Goal: Task Accomplishment & Management: Use online tool/utility

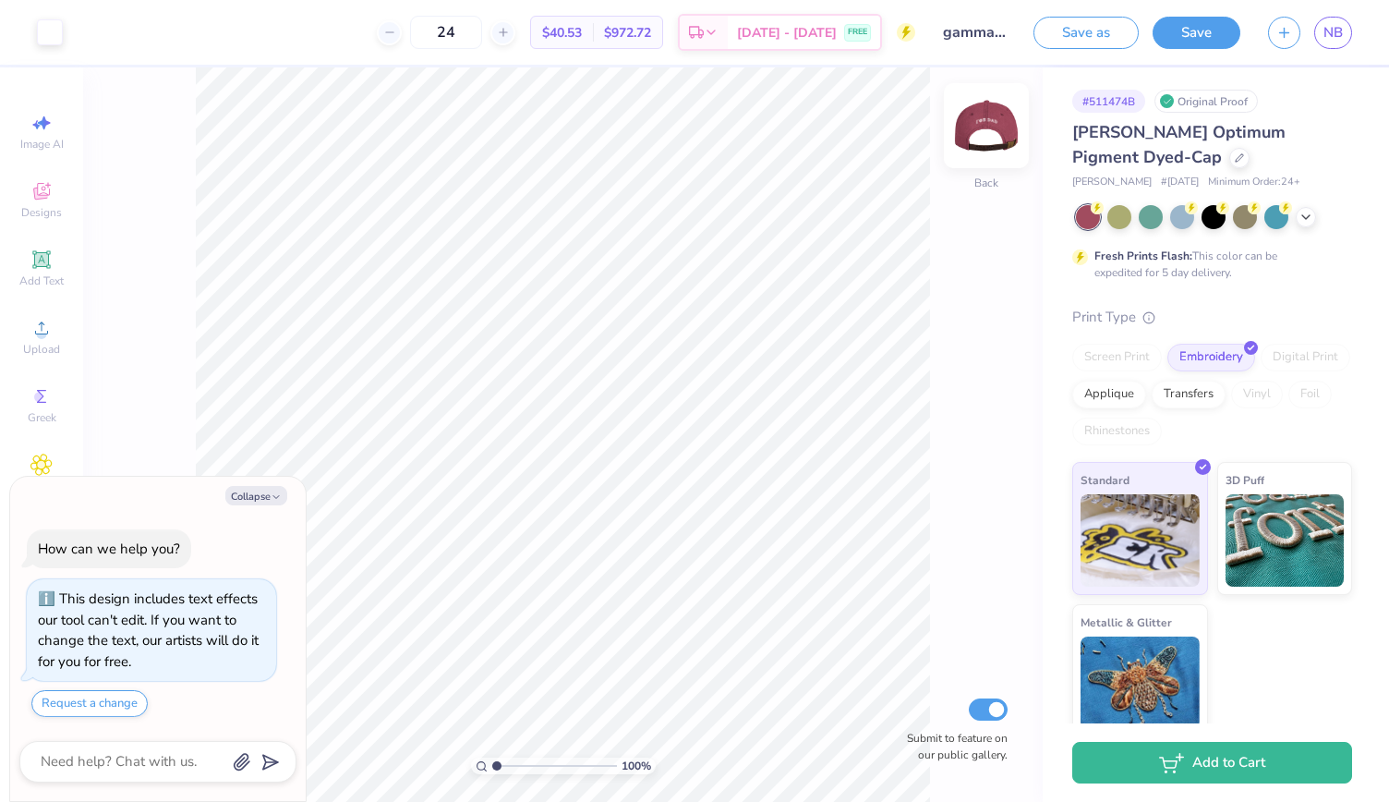
click at [977, 128] on img at bounding box center [986, 126] width 74 height 74
click at [987, 130] on img at bounding box center [986, 126] width 74 height 74
click at [1300, 219] on icon at bounding box center [1305, 215] width 15 height 15
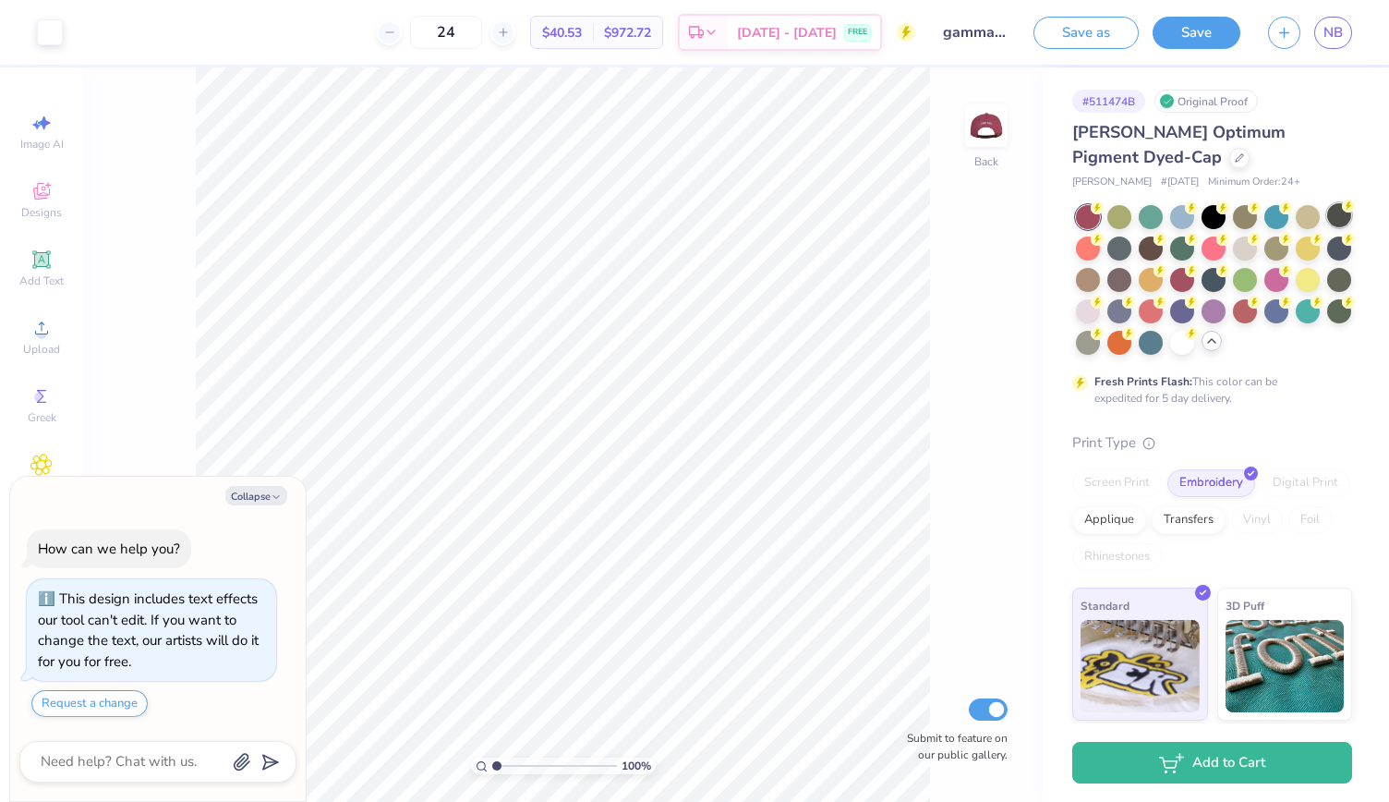
click at [1327, 227] on div at bounding box center [1339, 215] width 24 height 24
click at [1252, 219] on div at bounding box center [1245, 215] width 24 height 24
type textarea "x"
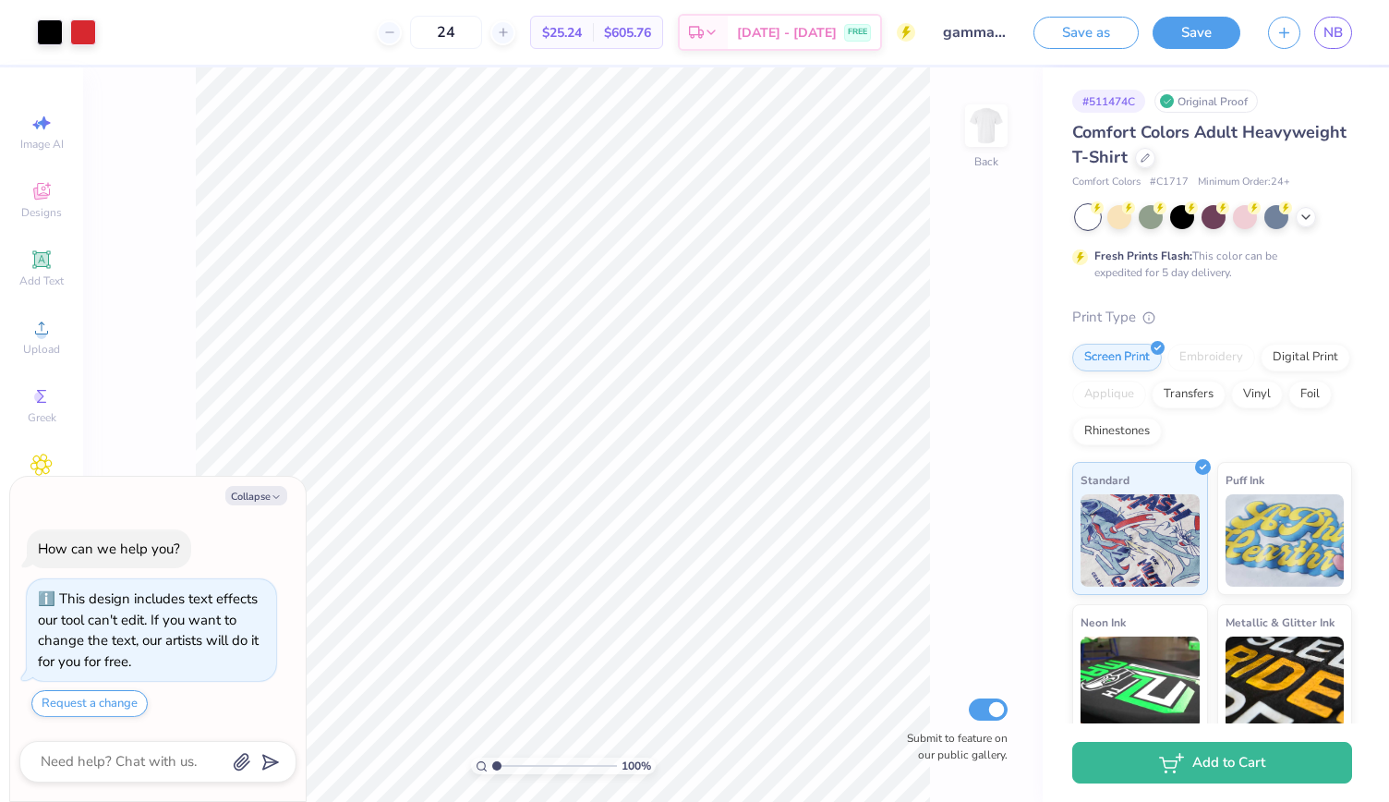
type textarea "x"
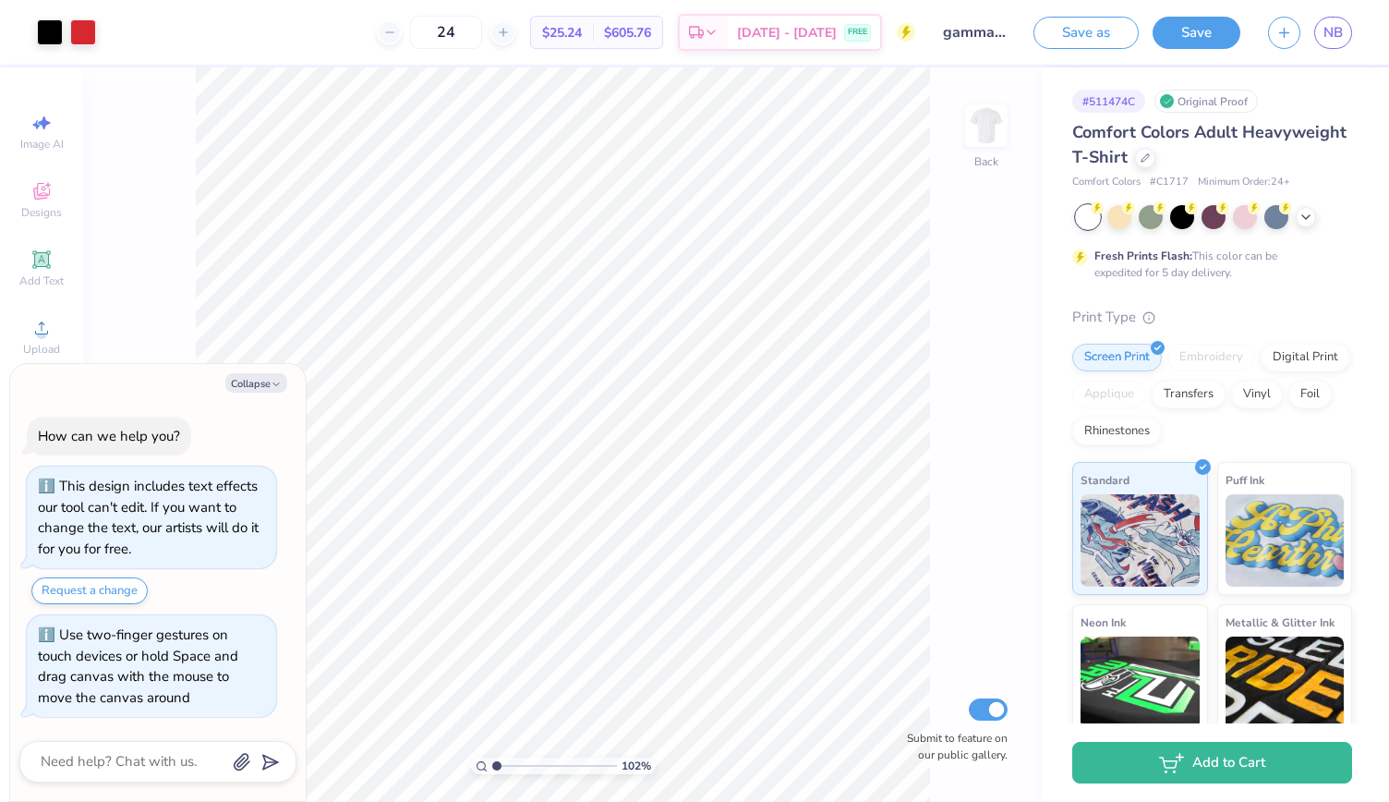
type input "1.02403420325734"
click at [82, 41] on div at bounding box center [83, 31] width 26 height 26
type textarea "x"
type input "1.02403420325734"
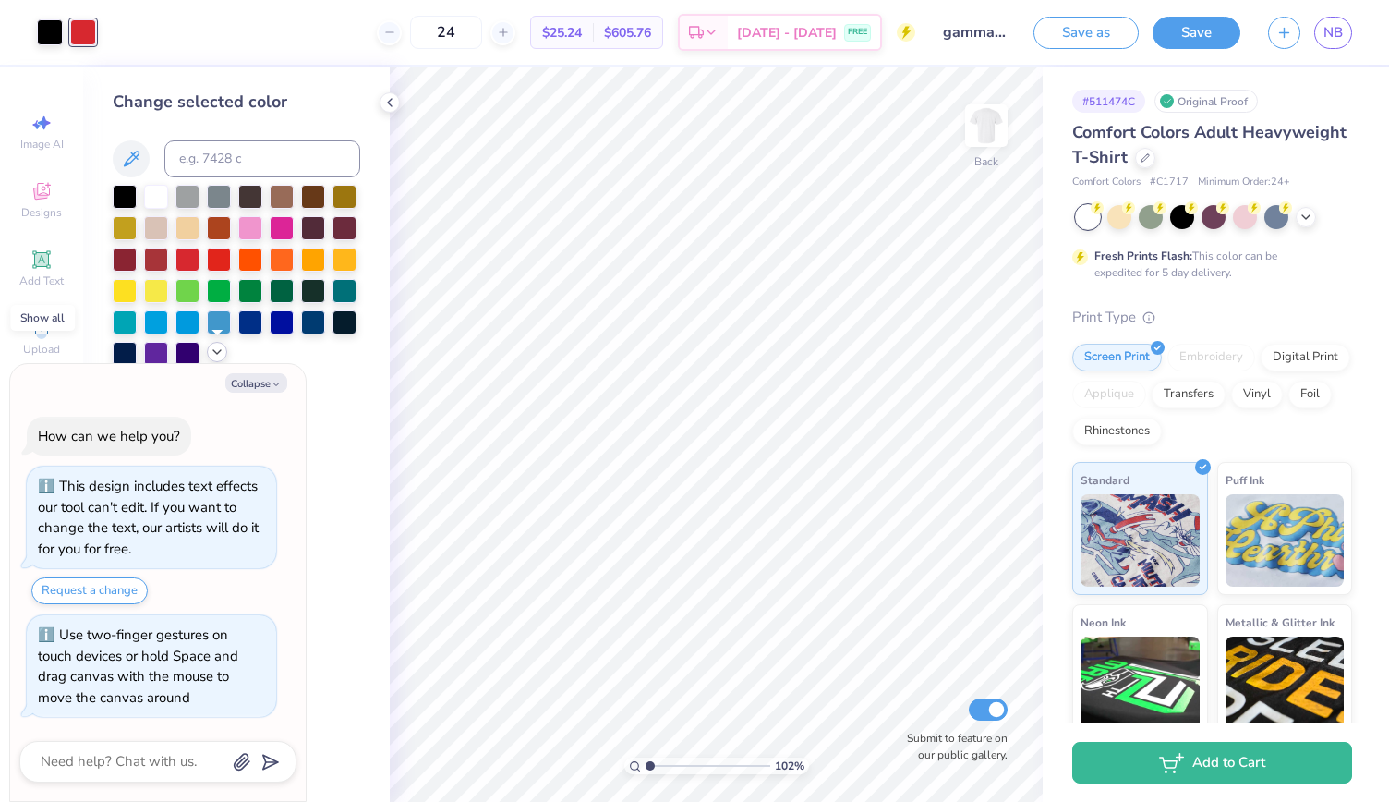
click at [218, 356] on icon at bounding box center [217, 351] width 15 height 15
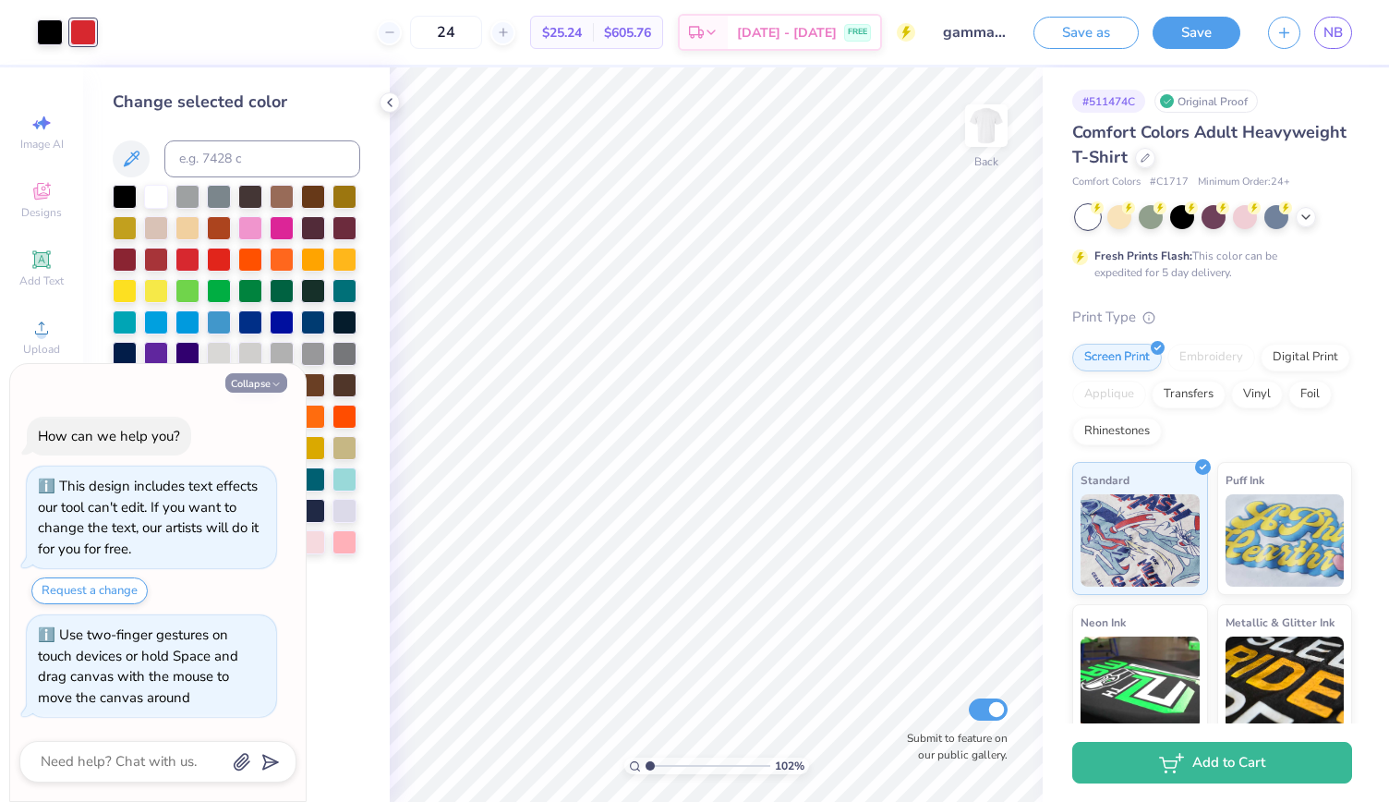
click at [281, 383] on icon "button" at bounding box center [276, 384] width 11 height 11
type textarea "x"
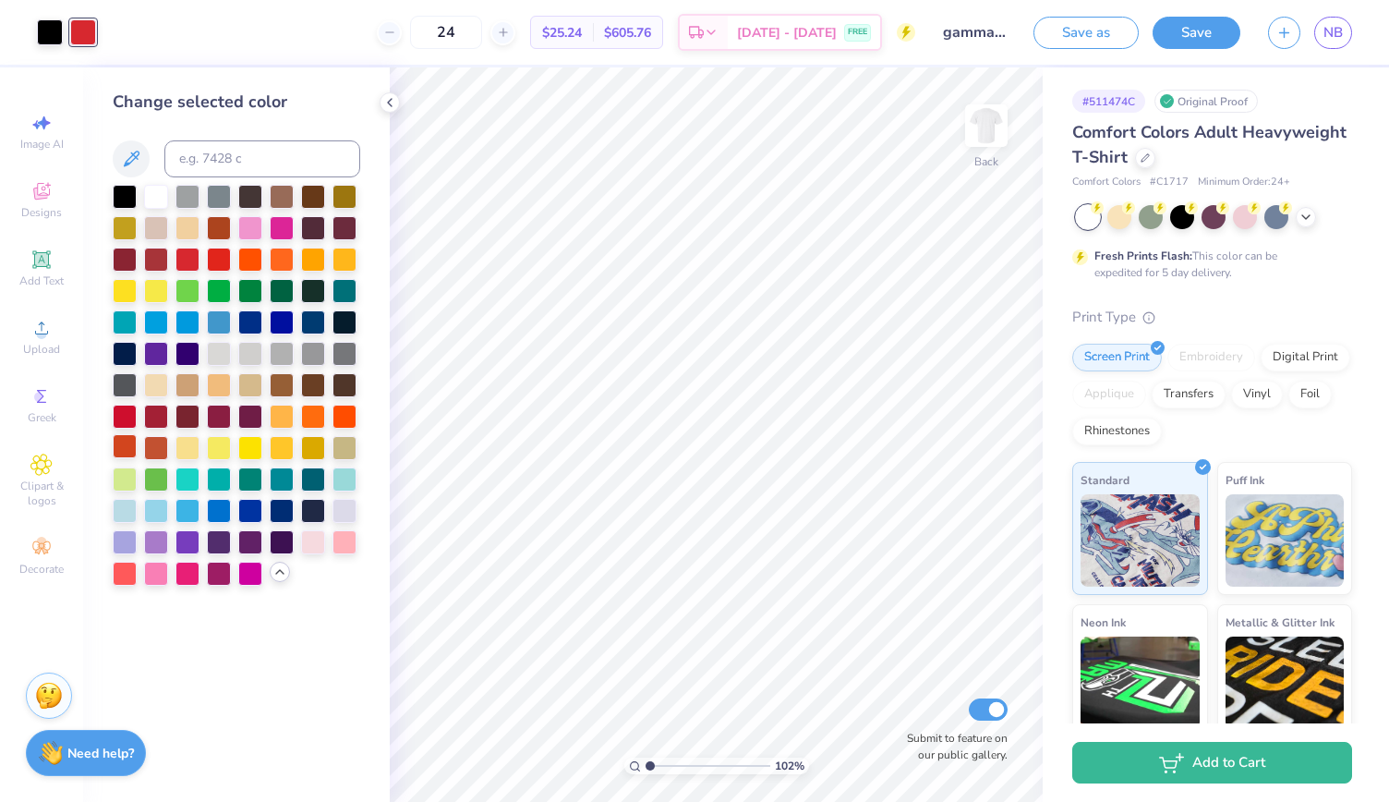
click at [115, 451] on div at bounding box center [125, 446] width 24 height 24
click at [119, 447] on div at bounding box center [125, 446] width 24 height 24
click at [120, 414] on div at bounding box center [125, 415] width 24 height 24
click at [152, 416] on div at bounding box center [156, 415] width 24 height 24
click at [127, 411] on div at bounding box center [125, 415] width 24 height 24
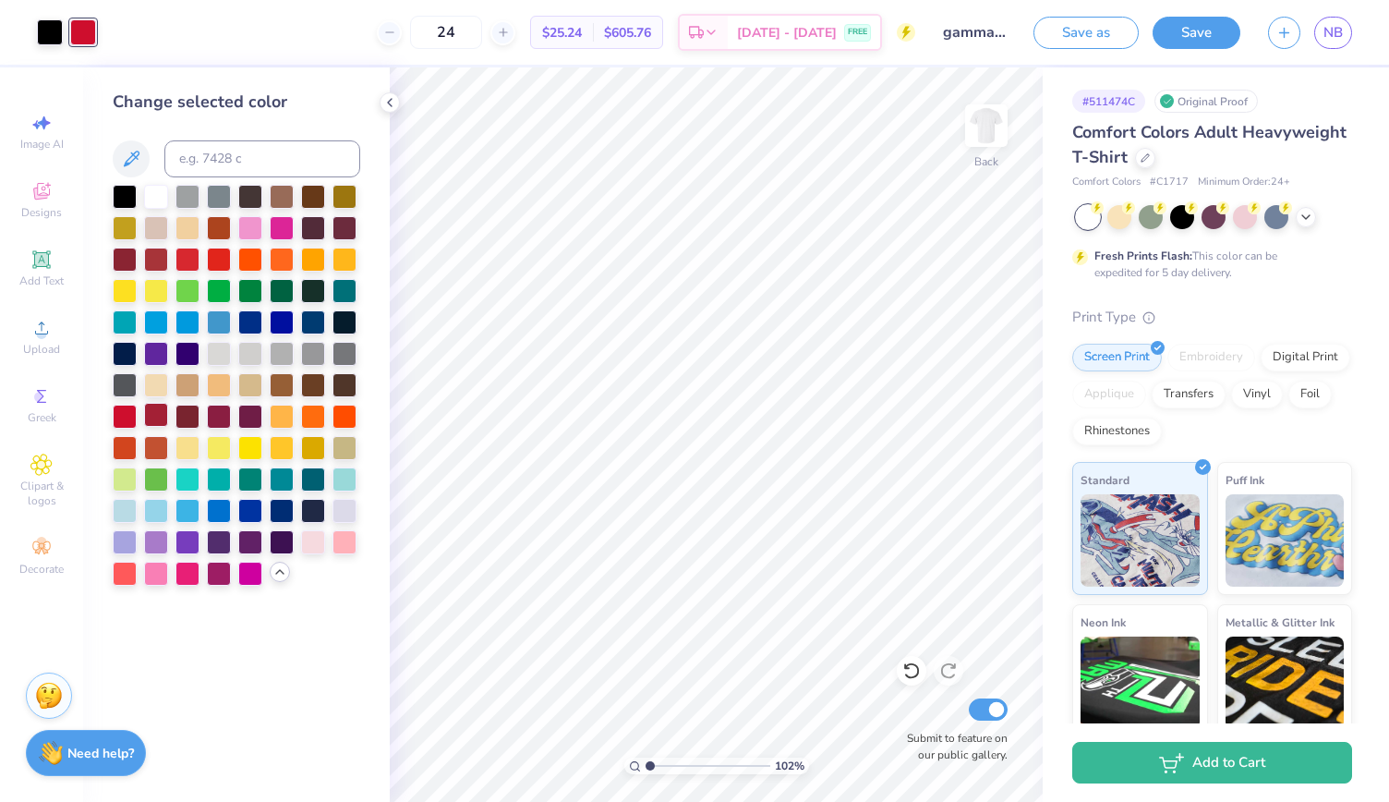
click at [155, 410] on div at bounding box center [156, 415] width 24 height 24
click at [133, 409] on div at bounding box center [125, 415] width 24 height 24
click at [151, 410] on div at bounding box center [156, 415] width 24 height 24
type input "1.02403420325734"
click at [212, 158] on input at bounding box center [262, 158] width 196 height 37
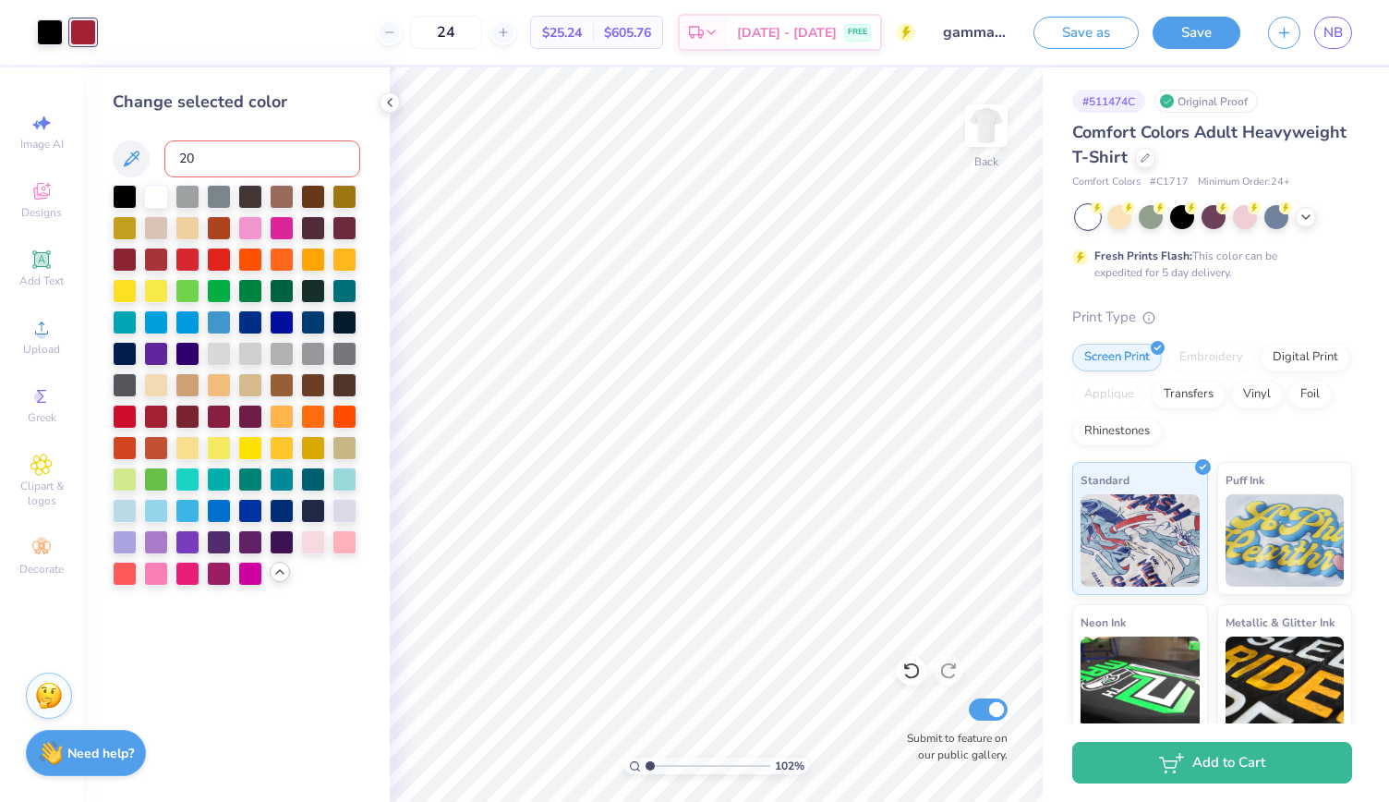
type input "200"
click at [88, 38] on div at bounding box center [83, 32] width 26 height 26
type input "1.02403420325734"
click at [227, 162] on input at bounding box center [262, 158] width 196 height 37
type input "200"
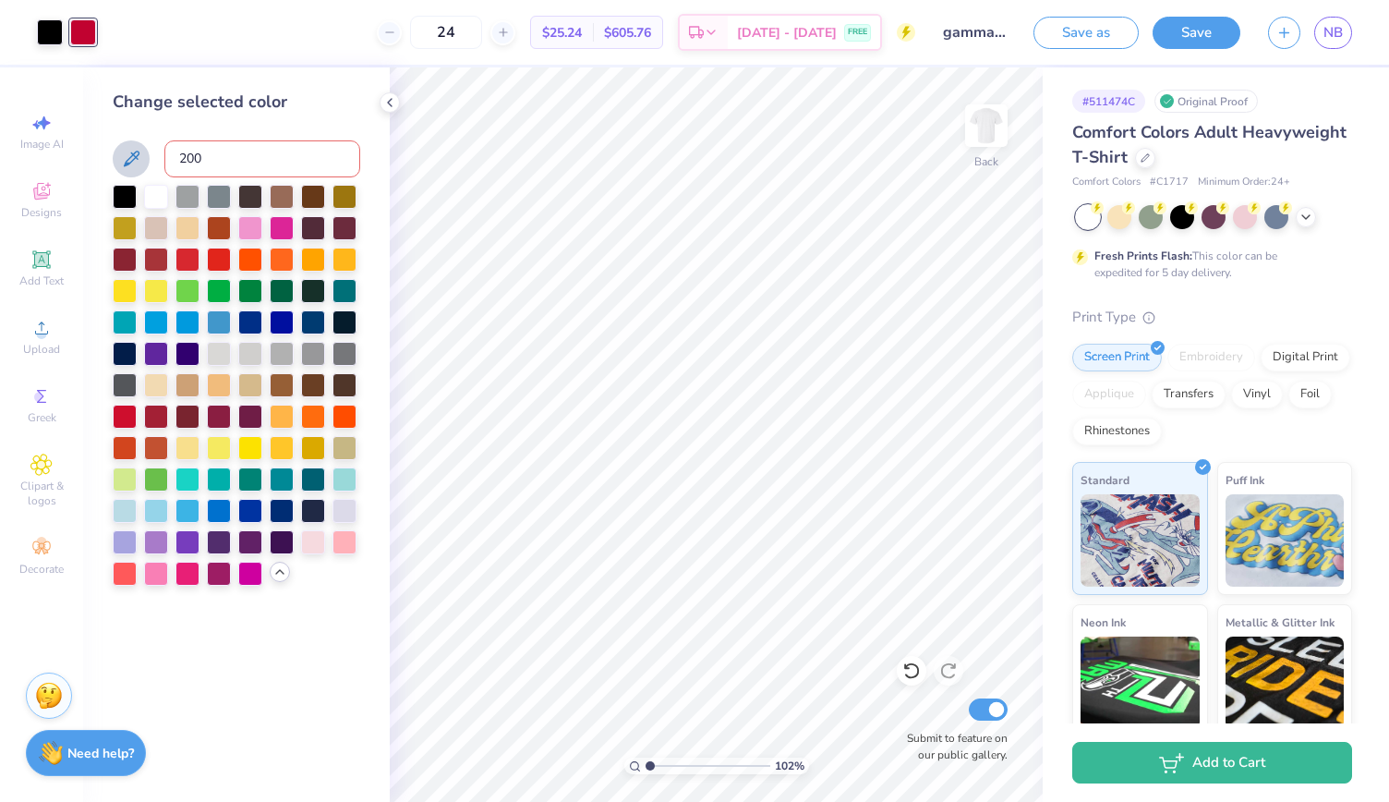
click at [129, 154] on icon at bounding box center [131, 159] width 22 height 22
click at [164, 420] on div at bounding box center [156, 415] width 24 height 24
type input "1.02403420325734"
click at [132, 151] on icon at bounding box center [131, 159] width 22 height 22
click at [132, 152] on icon at bounding box center [131, 159] width 22 height 22
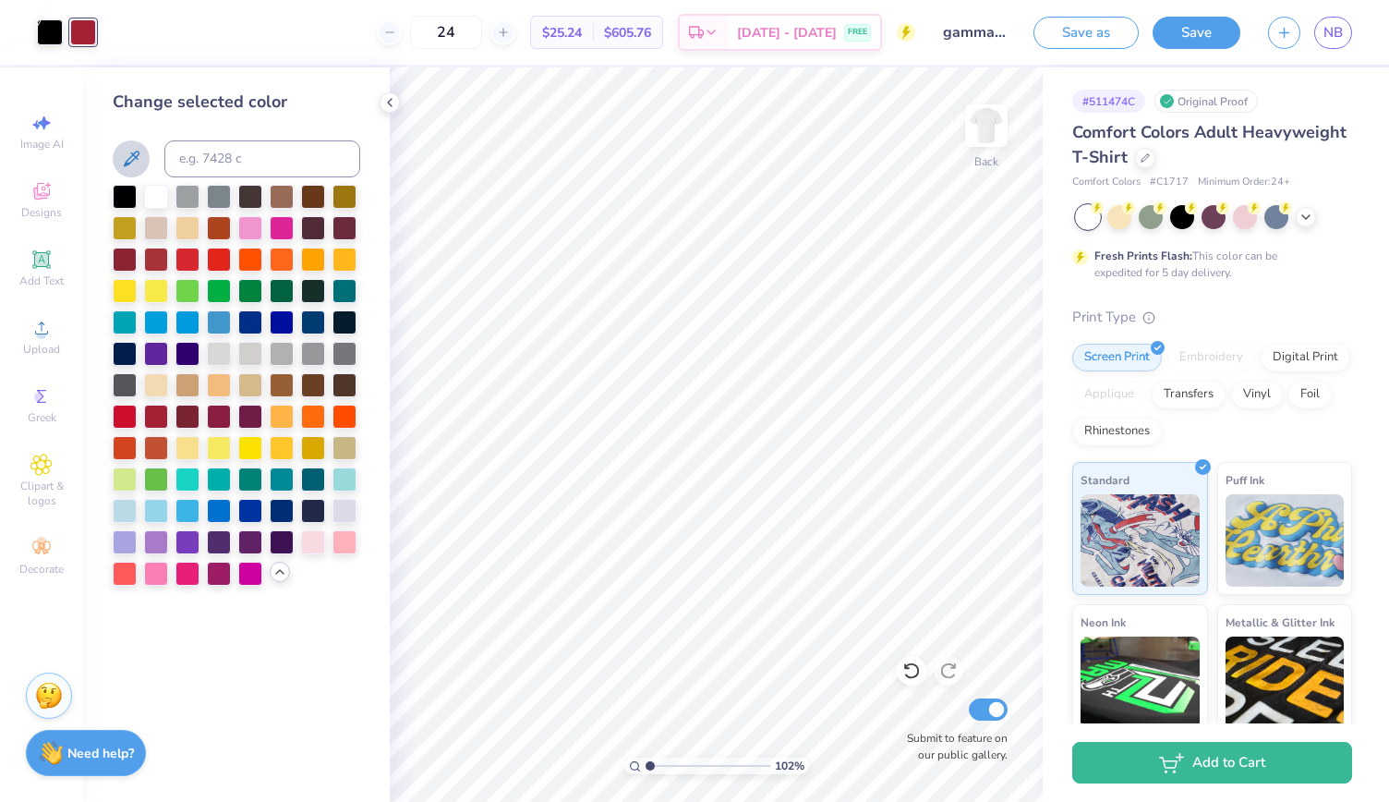
click at [132, 152] on icon at bounding box center [131, 159] width 22 height 22
click at [149, 408] on div at bounding box center [156, 415] width 24 height 24
click at [125, 409] on div at bounding box center [125, 415] width 24 height 24
click at [81, 26] on div at bounding box center [83, 32] width 26 height 26
click at [194, 266] on div at bounding box center [187, 258] width 24 height 24
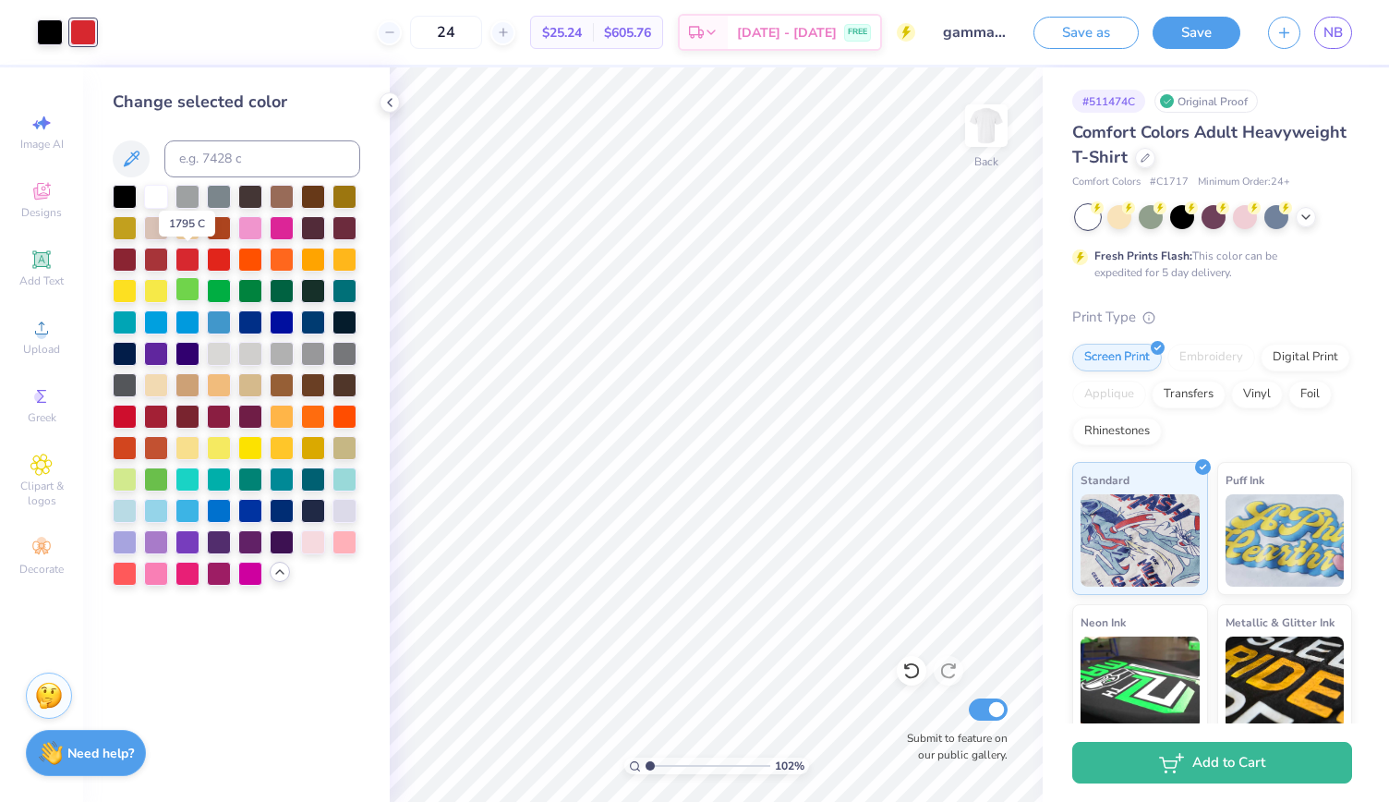
click at [187, 283] on div at bounding box center [187, 289] width 24 height 24
click at [187, 249] on div at bounding box center [187, 258] width 24 height 24
click at [219, 252] on div at bounding box center [219, 258] width 24 height 24
click at [188, 259] on div at bounding box center [187, 258] width 24 height 24
click at [126, 407] on div at bounding box center [125, 415] width 24 height 24
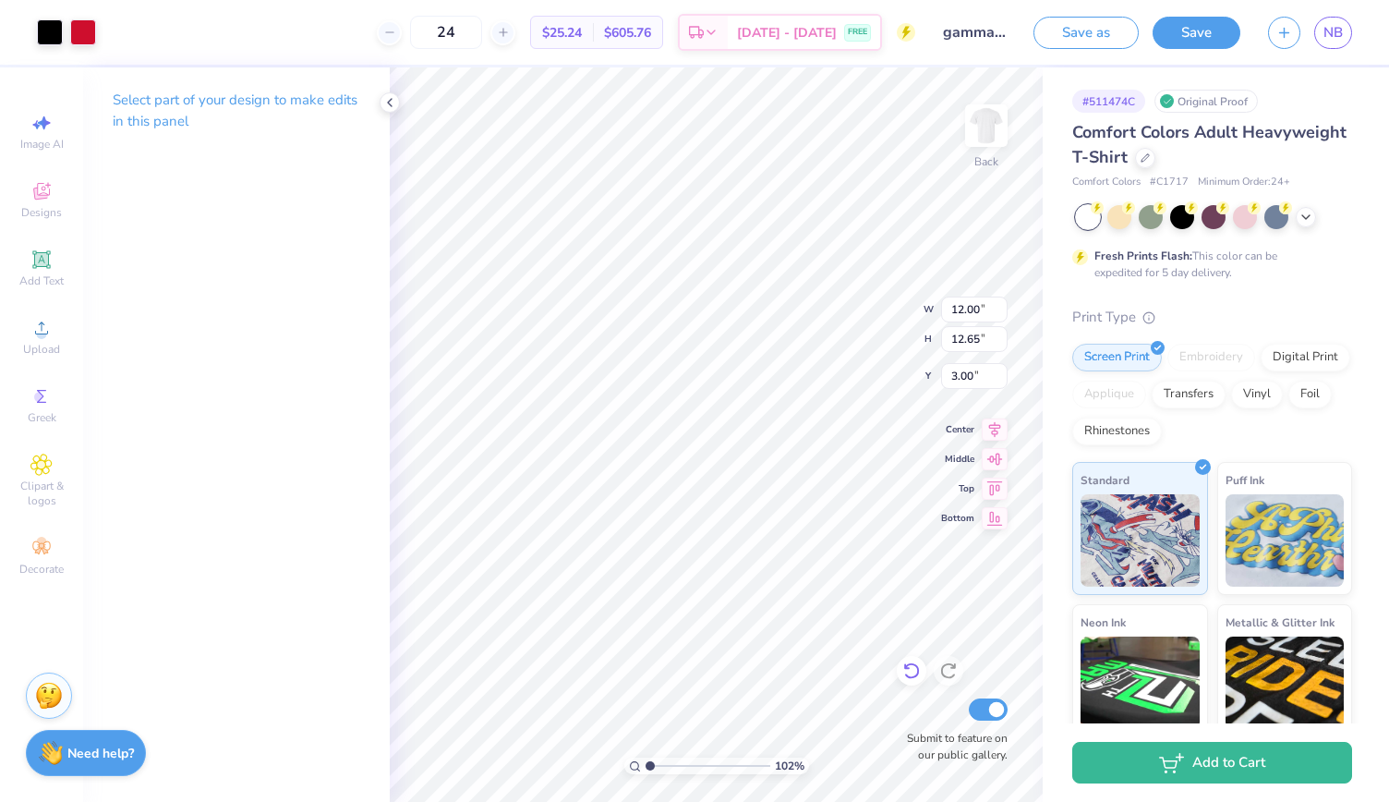
click at [913, 669] on icon at bounding box center [911, 670] width 18 height 18
click at [918, 665] on icon at bounding box center [911, 670] width 18 height 18
click at [90, 32] on div at bounding box center [83, 31] width 26 height 26
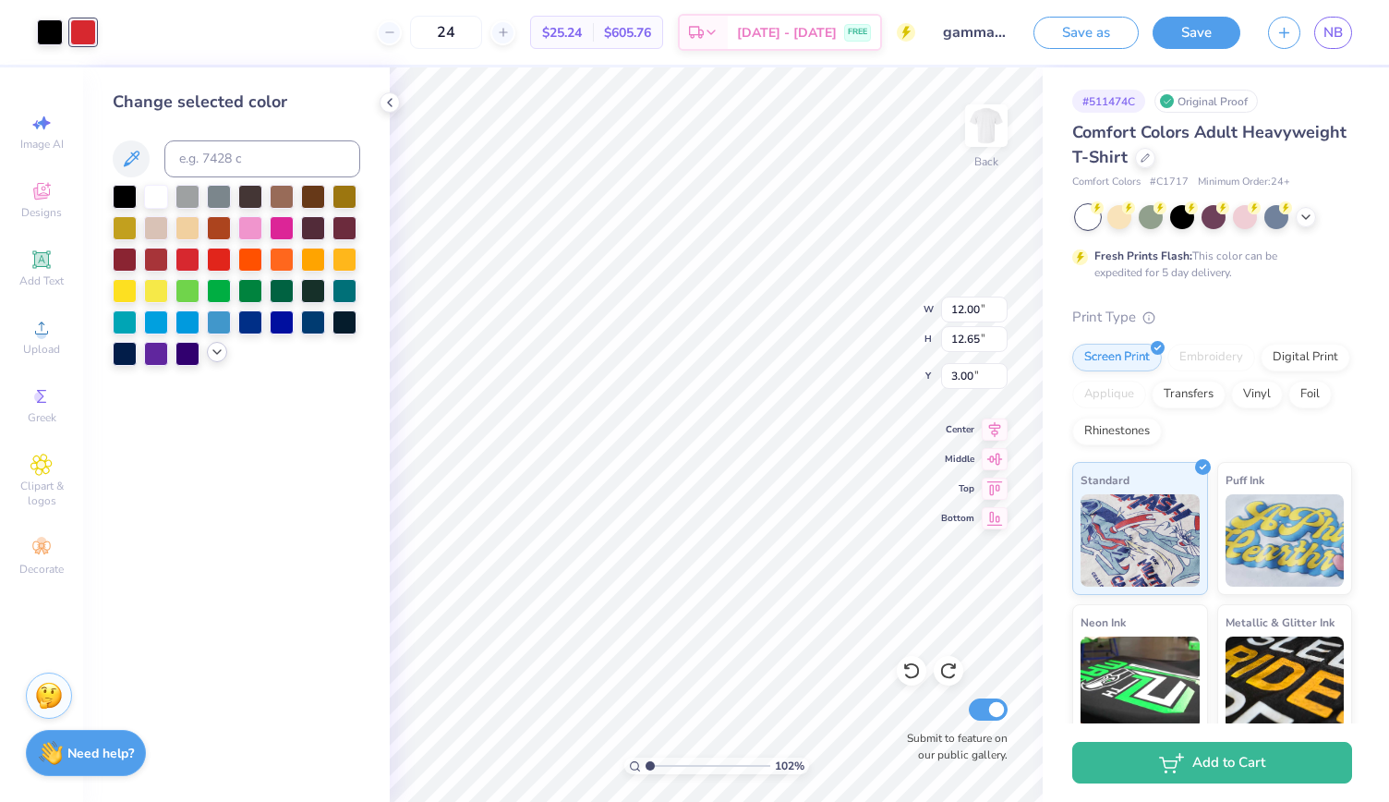
click at [218, 355] on icon at bounding box center [217, 351] width 15 height 15
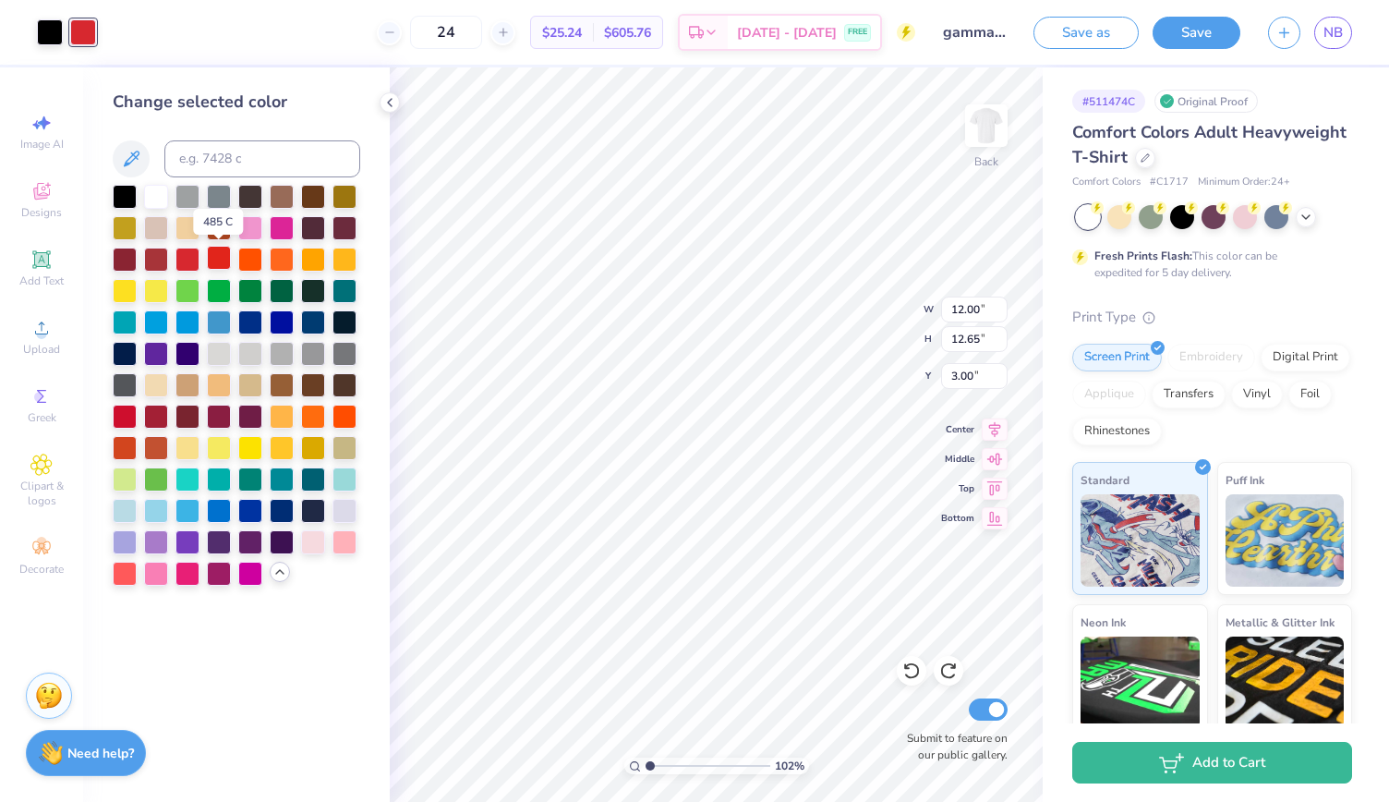
click at [219, 254] on div at bounding box center [219, 258] width 24 height 24
click at [187, 259] on div at bounding box center [187, 258] width 24 height 24
click at [118, 413] on div at bounding box center [125, 415] width 24 height 24
click at [153, 413] on div at bounding box center [156, 415] width 24 height 24
click at [126, 415] on div at bounding box center [125, 415] width 24 height 24
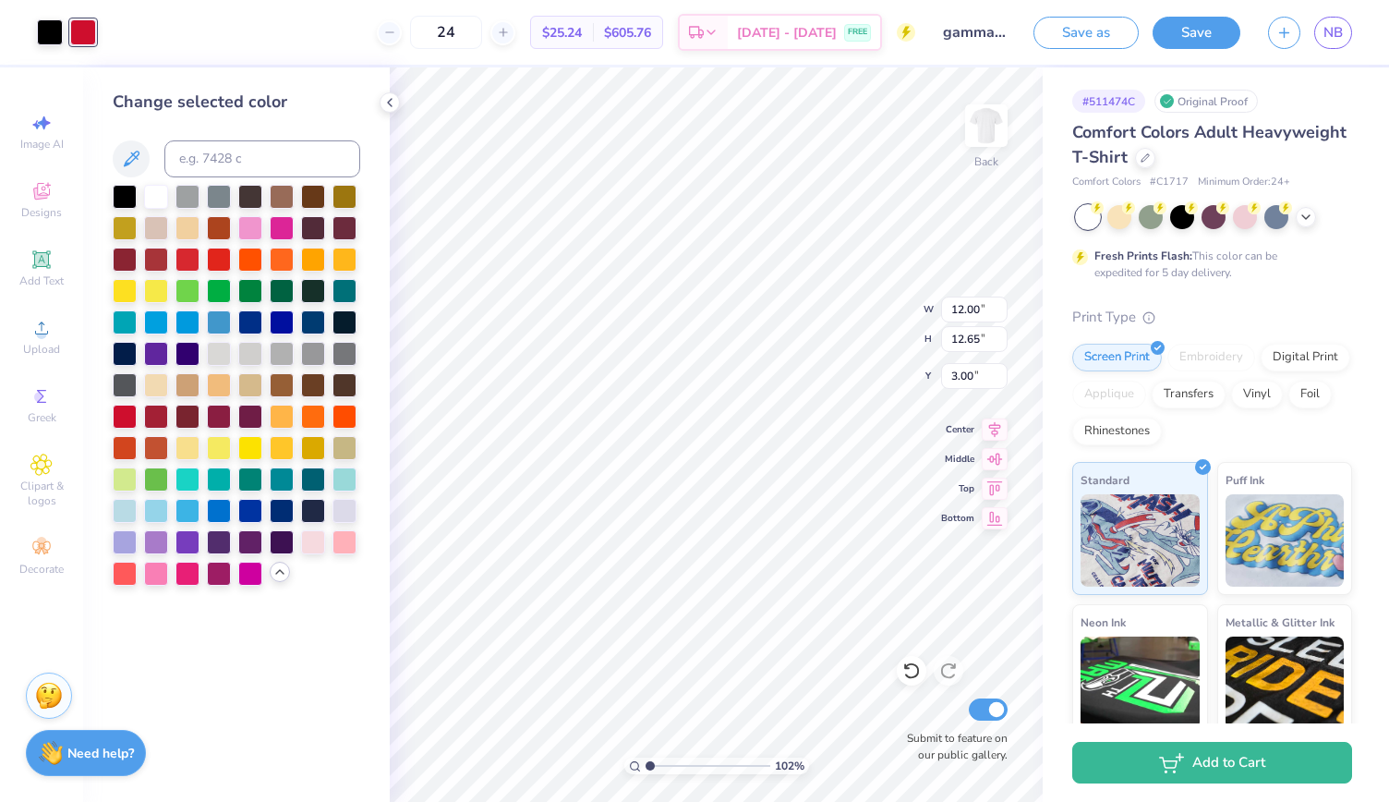
click at [1295, 222] on div at bounding box center [1214, 217] width 276 height 24
click at [1298, 221] on icon at bounding box center [1305, 215] width 15 height 15
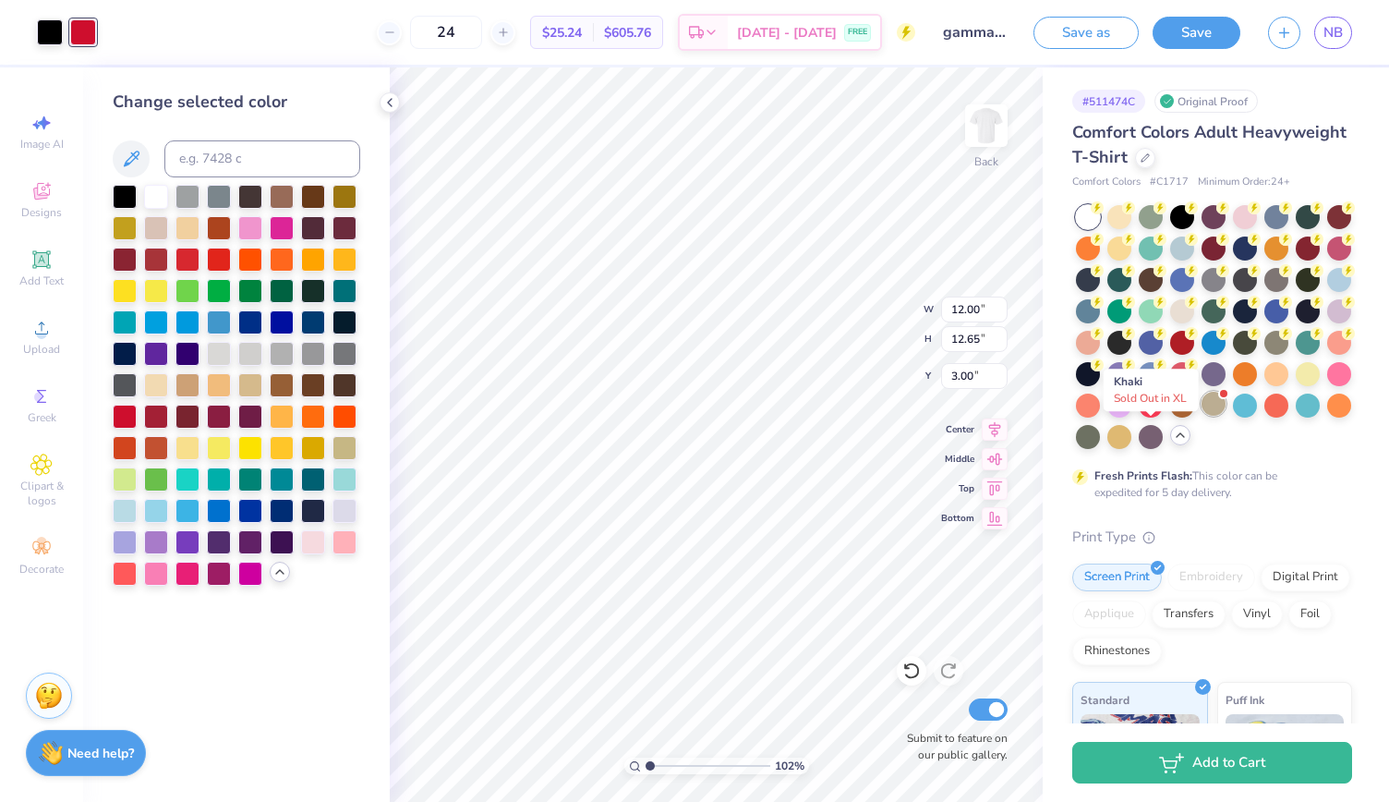
click at [1201, 416] on div at bounding box center [1213, 404] width 24 height 24
type input "1.02403420325734"
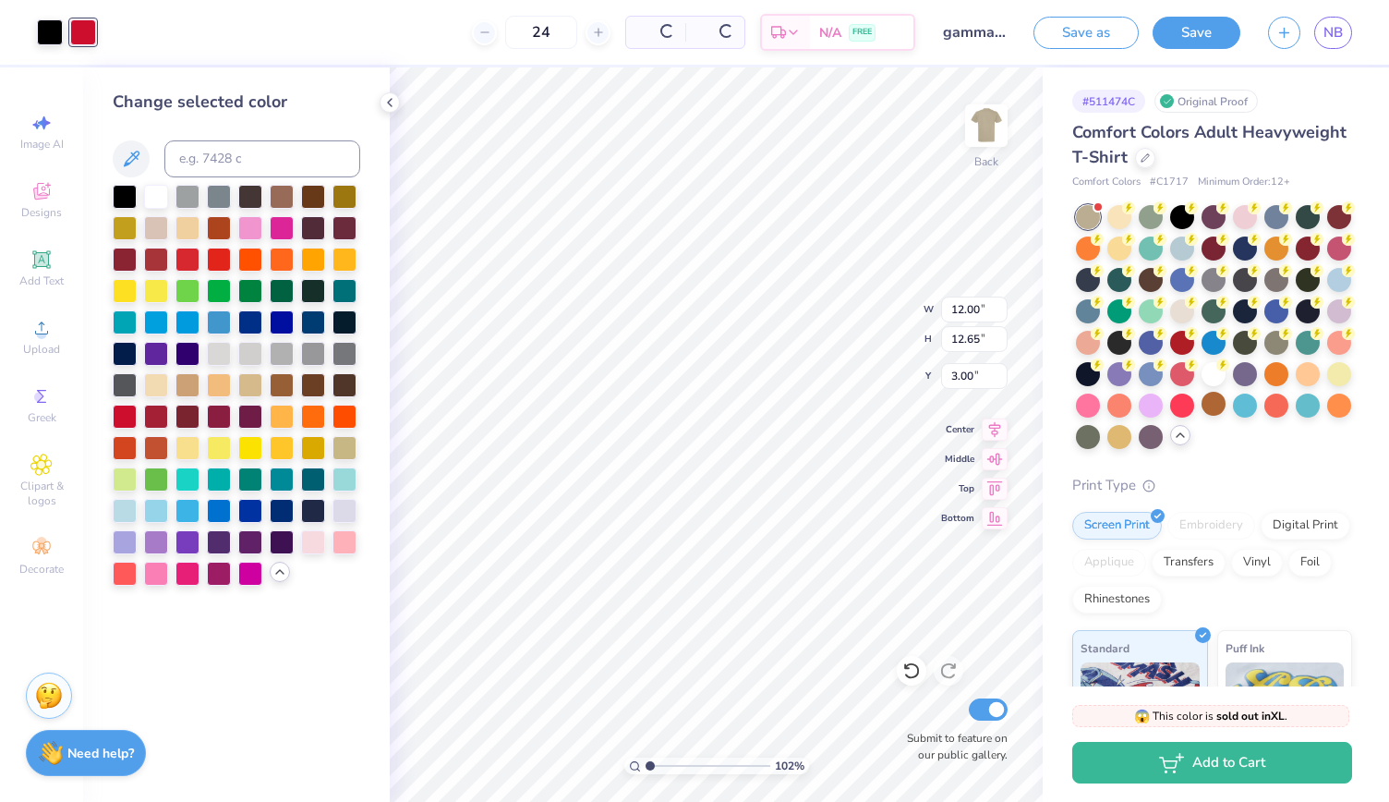
type textarea "x"
type input "1.02403420325734"
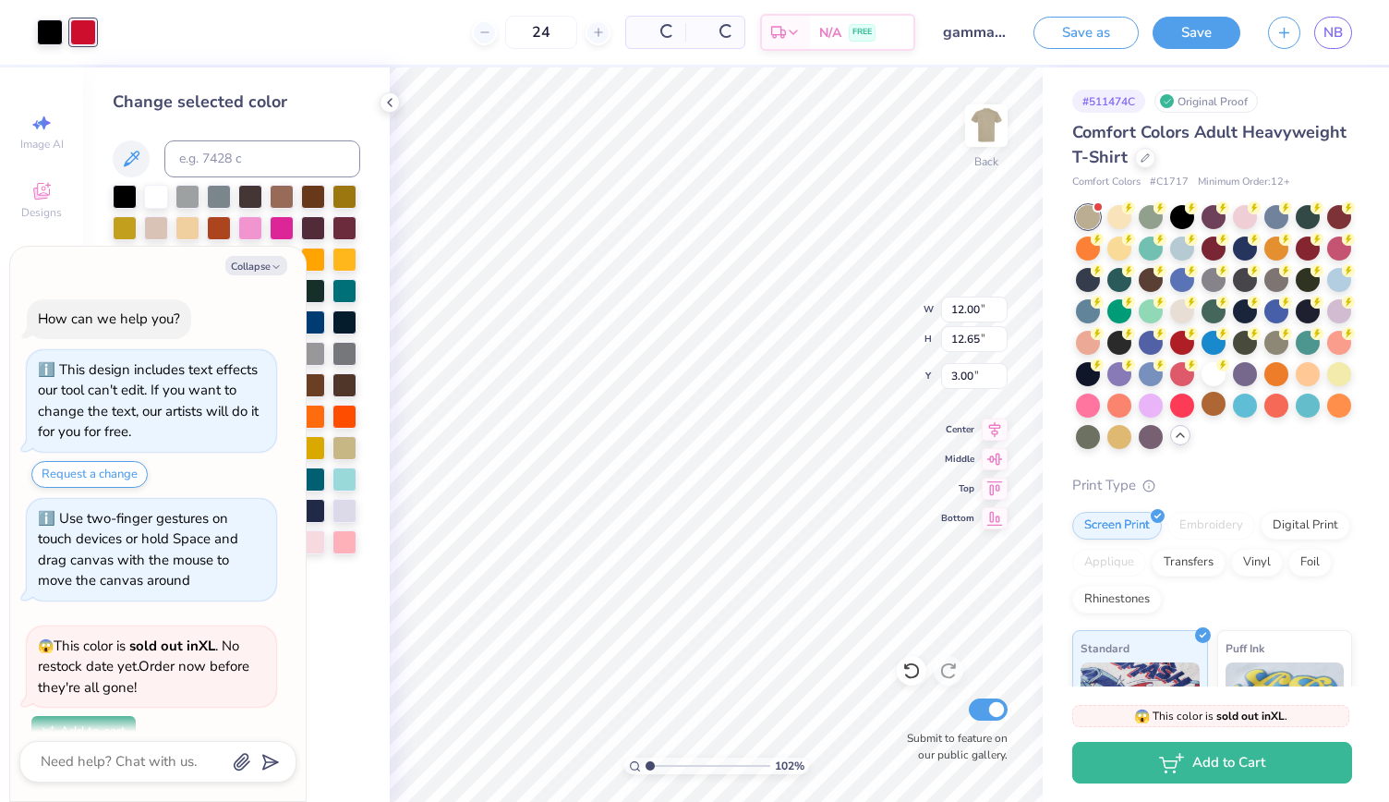
type textarea "x"
type input "1.02403420325734"
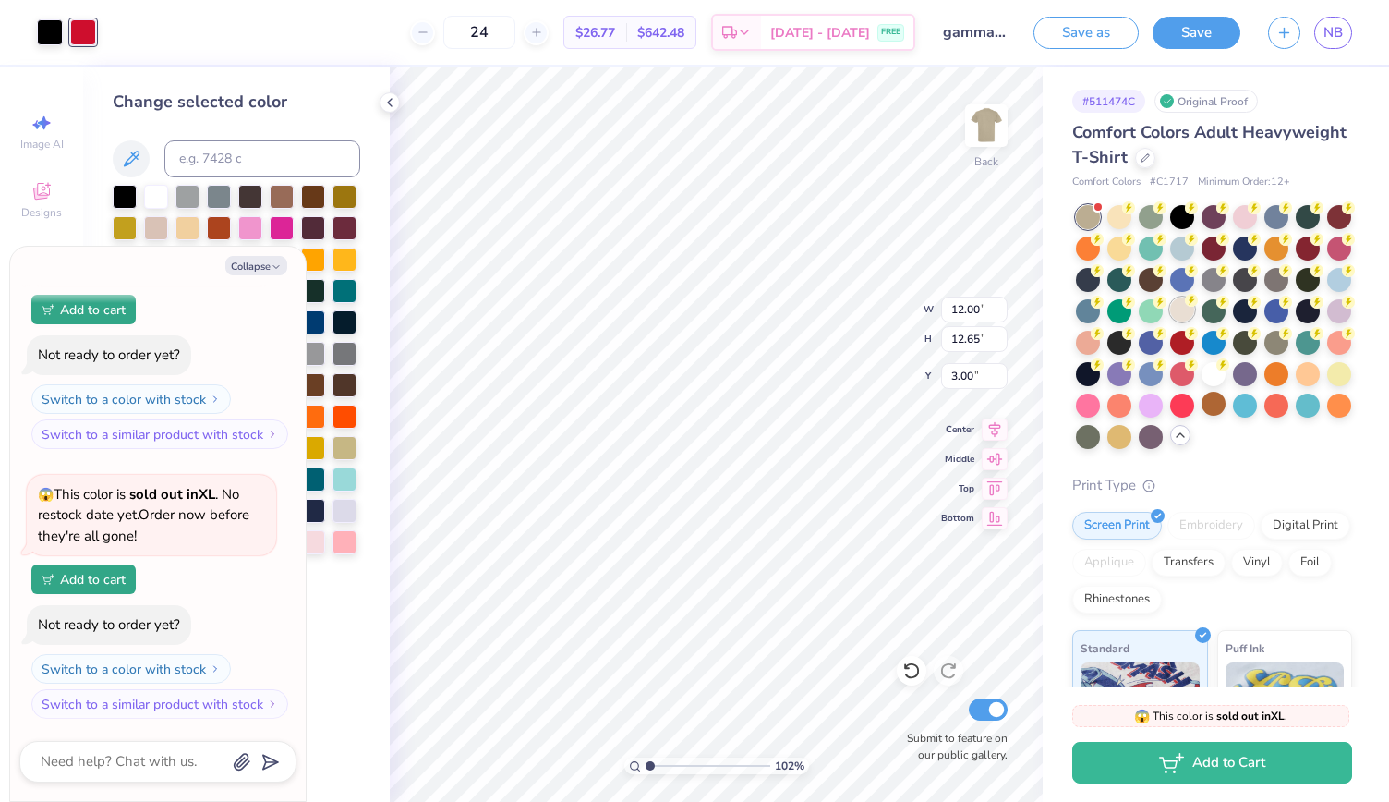
click at [1194, 302] on div at bounding box center [1182, 309] width 24 height 24
type textarea "x"
type input "1.02403420325734"
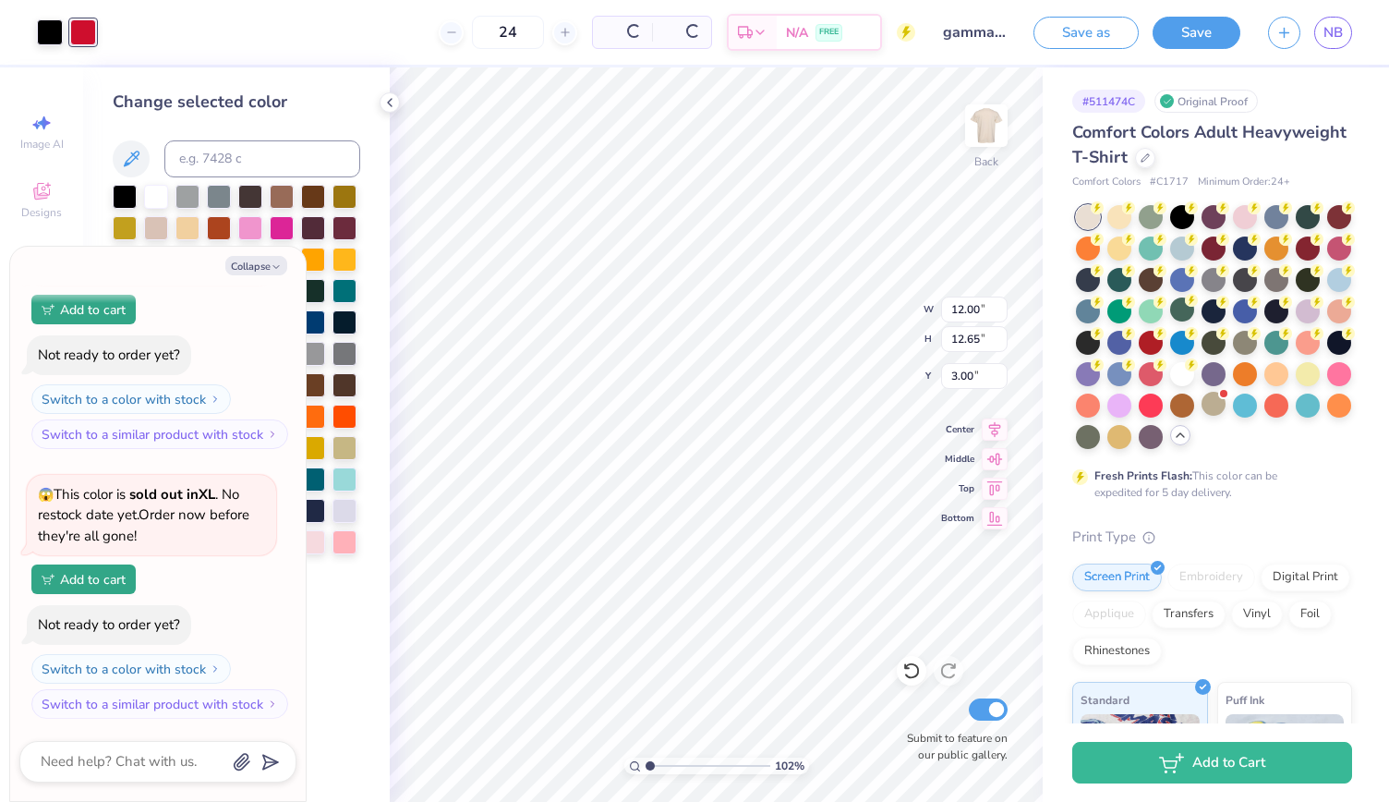
type textarea "x"
type input "1.02403420325734"
type textarea "x"
type input "1.02403420325734"
click at [1185, 215] on div at bounding box center [1182, 215] width 24 height 24
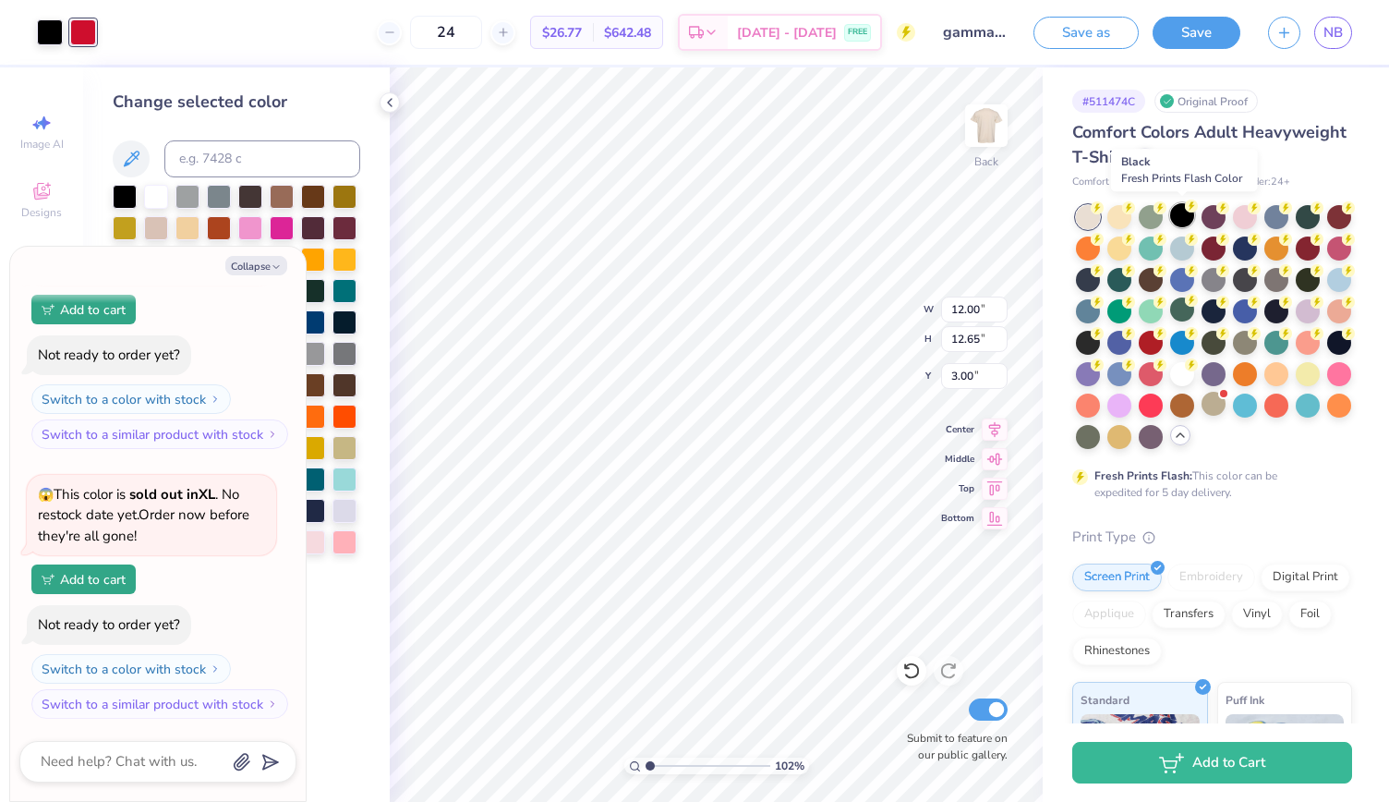
type textarea "x"
type input "1.02403420325734"
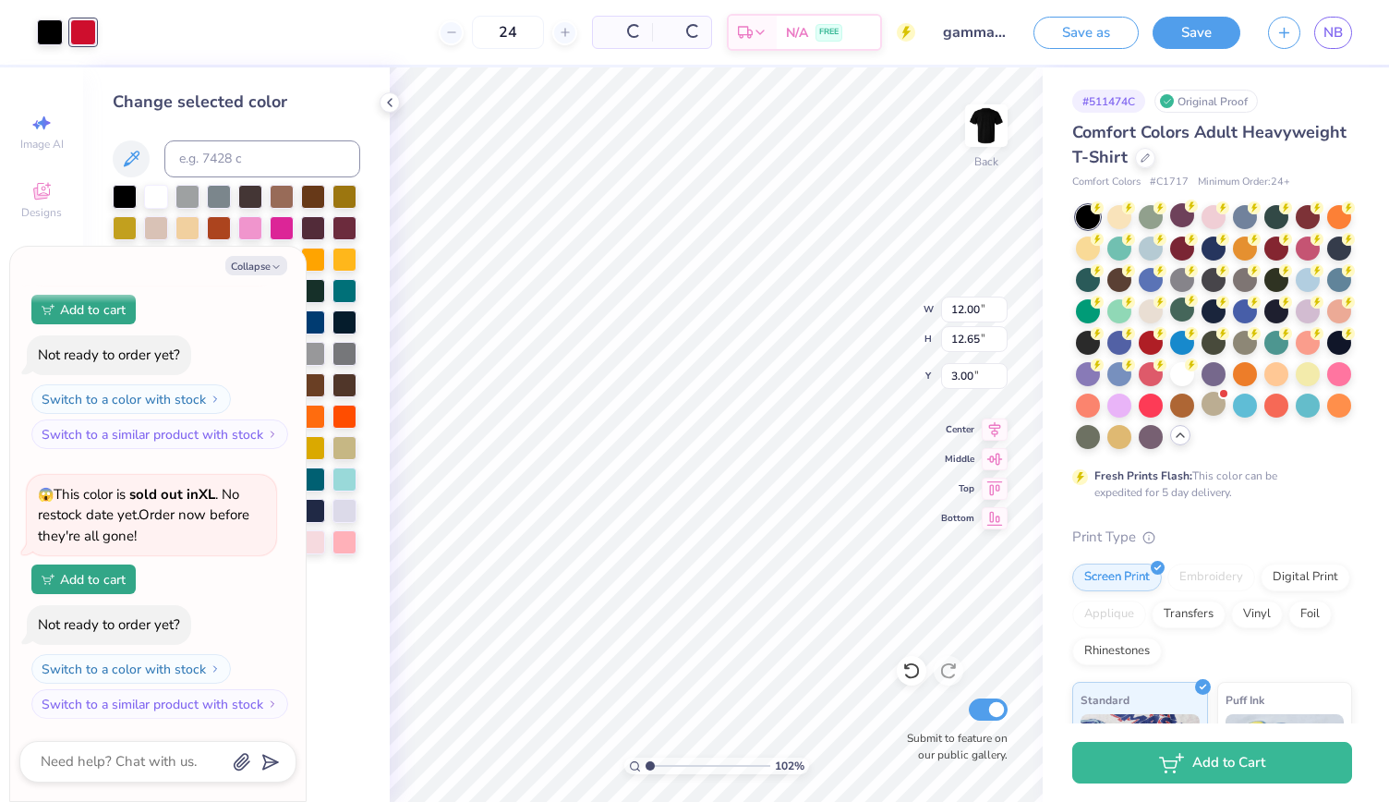
type textarea "x"
type input "1.02403420325734"
type textarea "x"
type input "1.02403420325734"
click at [1128, 218] on div at bounding box center [1119, 215] width 24 height 24
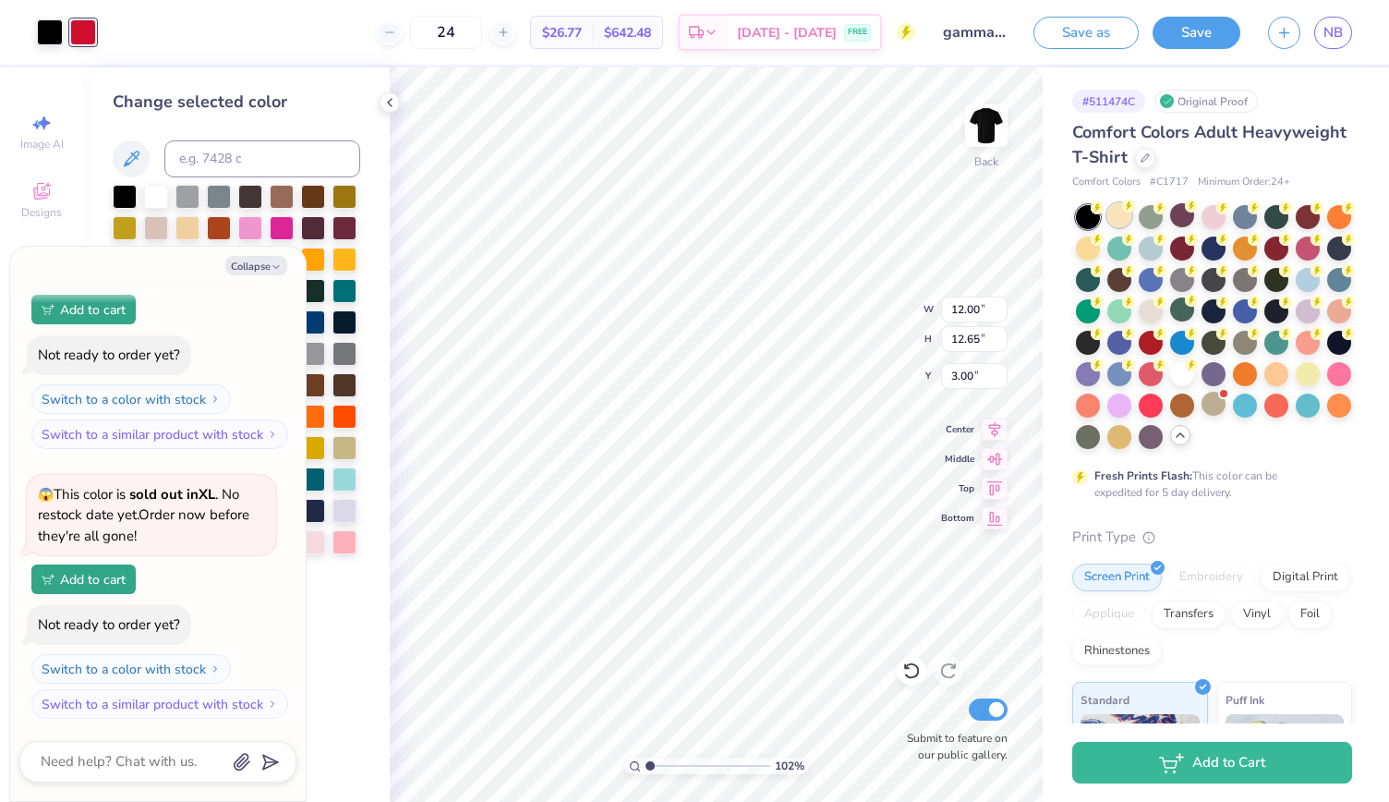
type textarea "x"
type input "1.02403420325734"
type textarea "x"
type input "1.02403420325734"
type textarea "x"
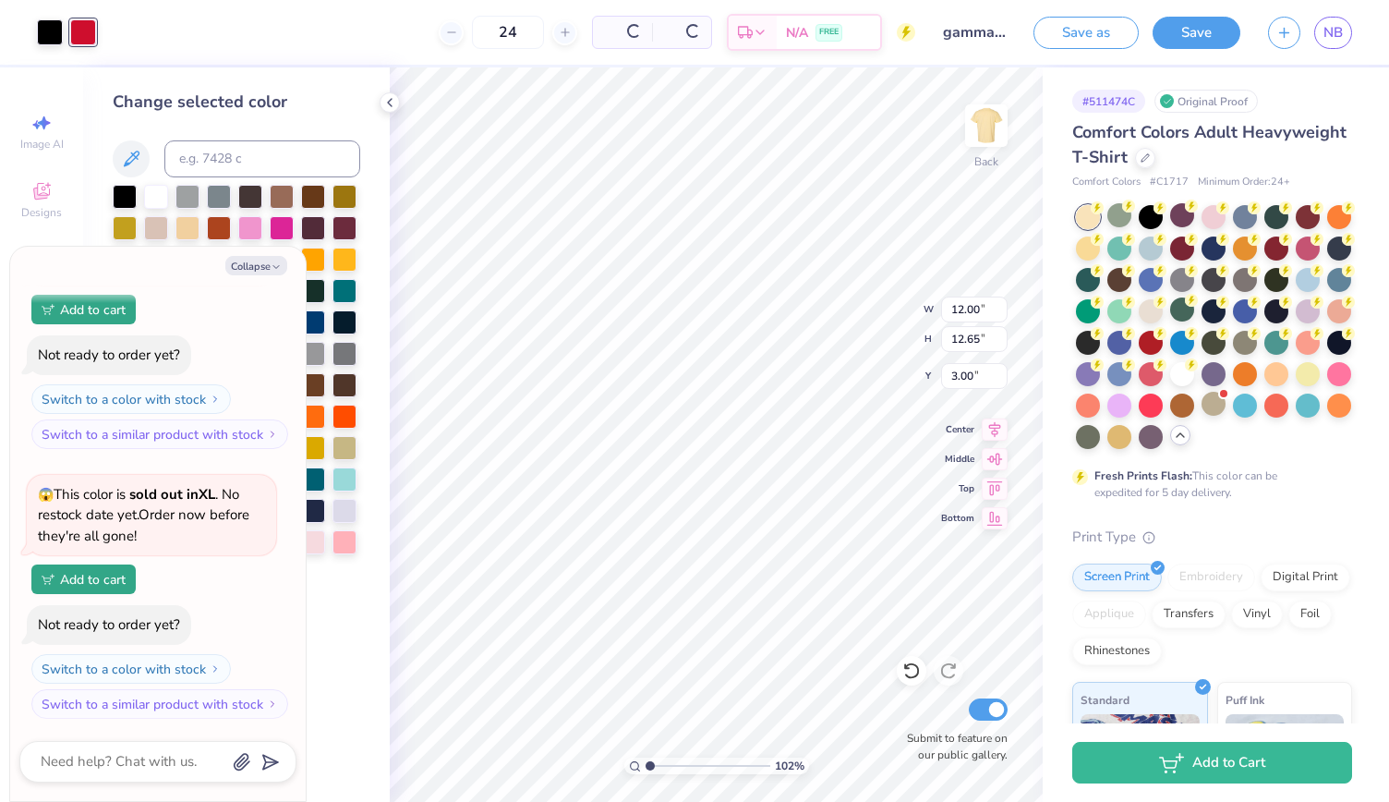
type input "1.02403420325734"
click at [1141, 217] on div at bounding box center [1151, 215] width 24 height 24
type textarea "x"
type input "1.02403420325734"
type textarea "x"
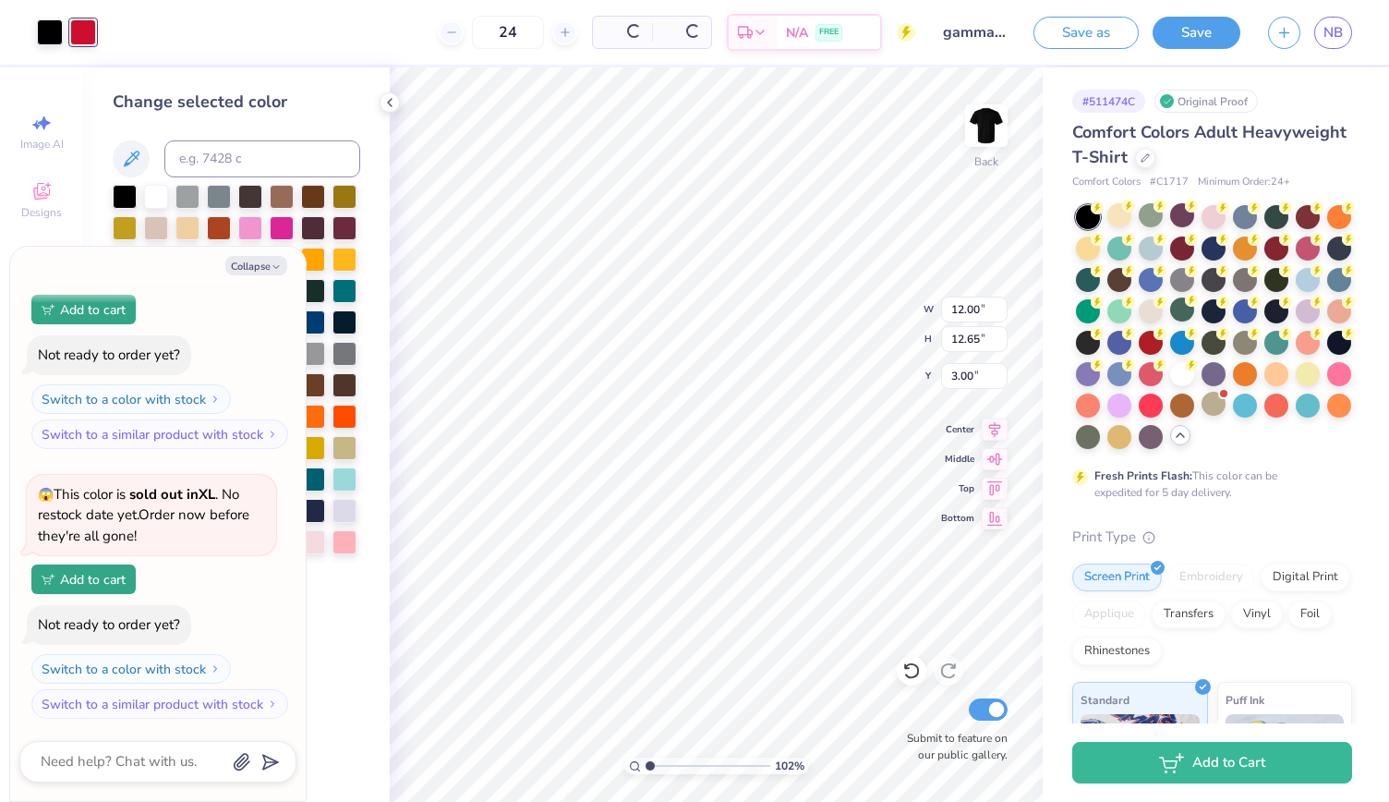
type input "1.02403420325734"
type textarea "x"
type input "1.02403420325734"
click at [1257, 276] on div at bounding box center [1245, 278] width 24 height 24
type textarea "x"
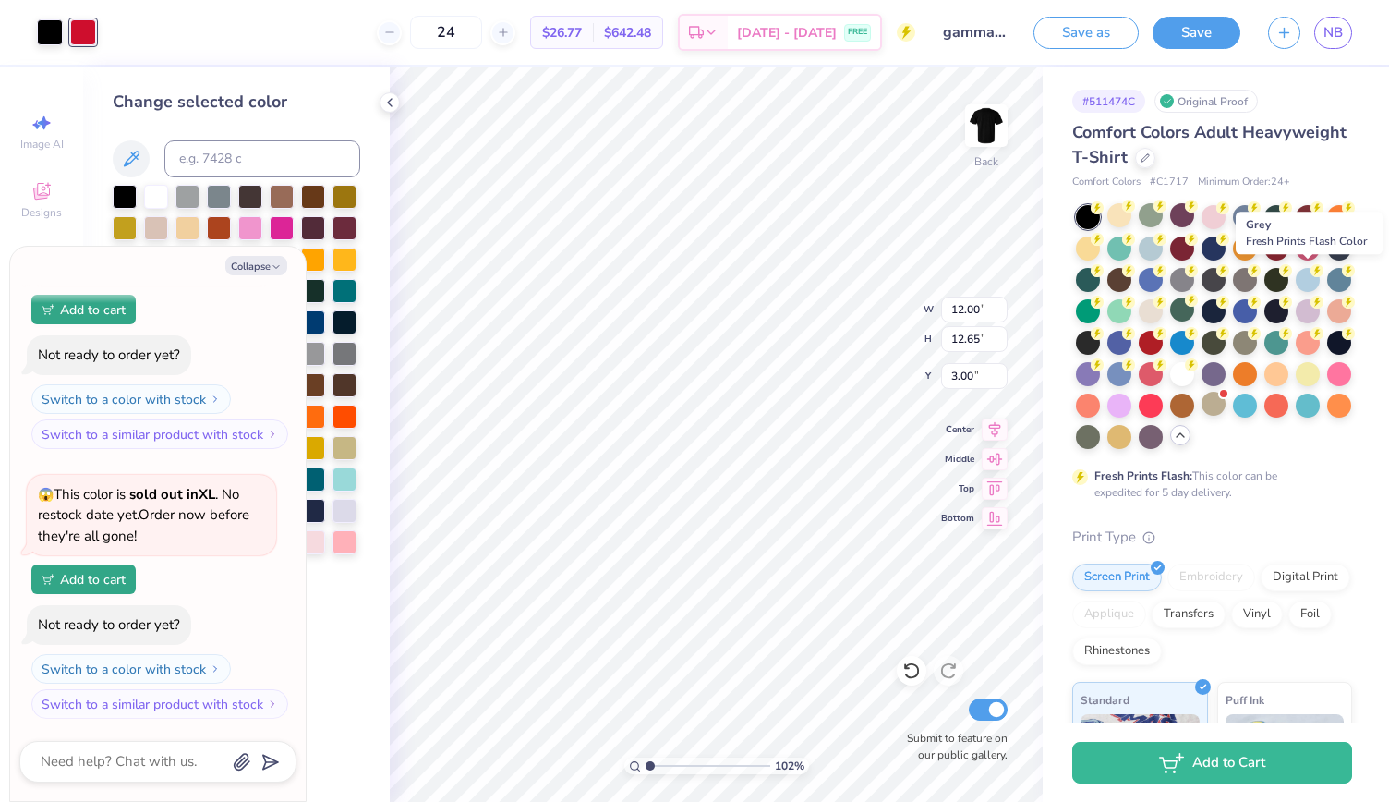
type input "1.02403420325734"
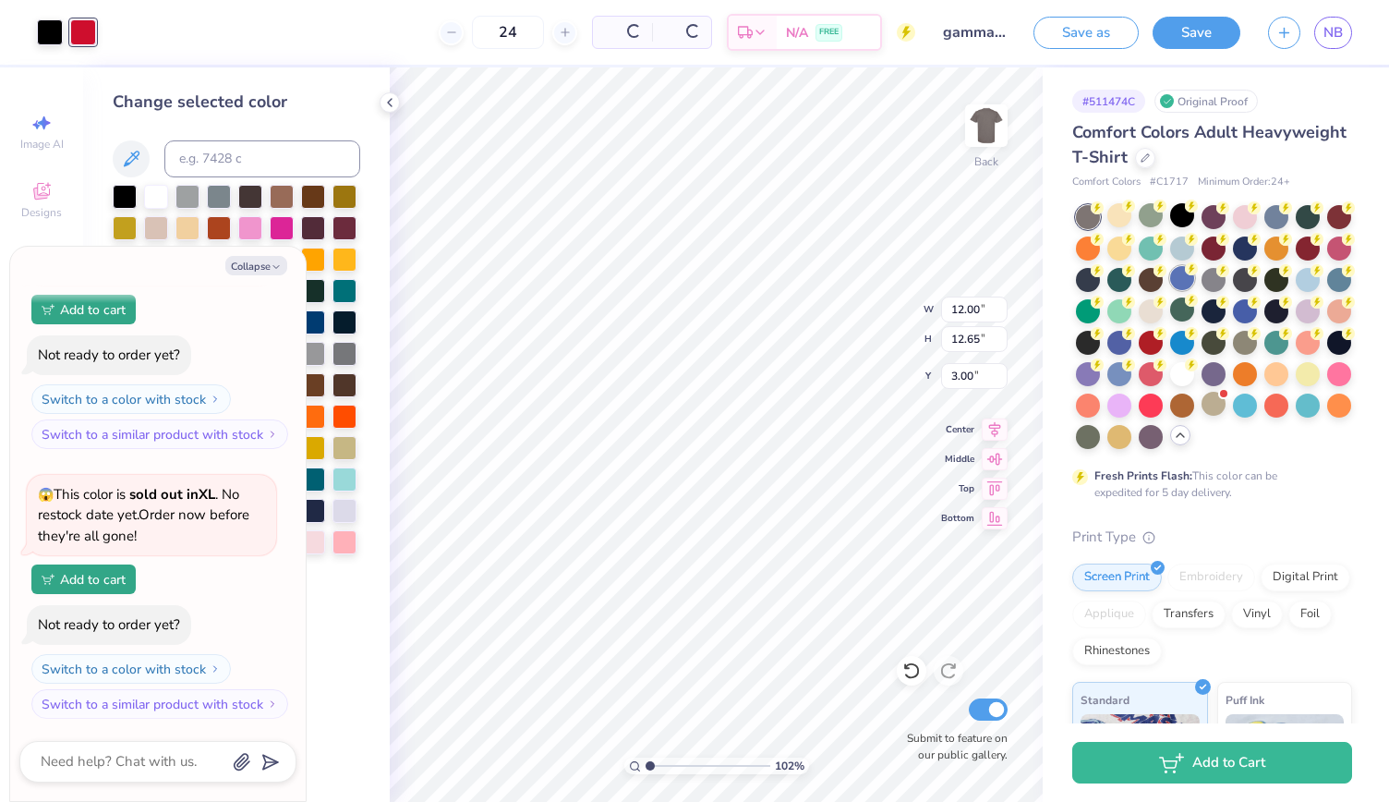
type textarea "x"
type input "1.02403420325734"
type textarea "x"
type input "1.02403420325734"
click at [1194, 277] on div at bounding box center [1182, 278] width 24 height 24
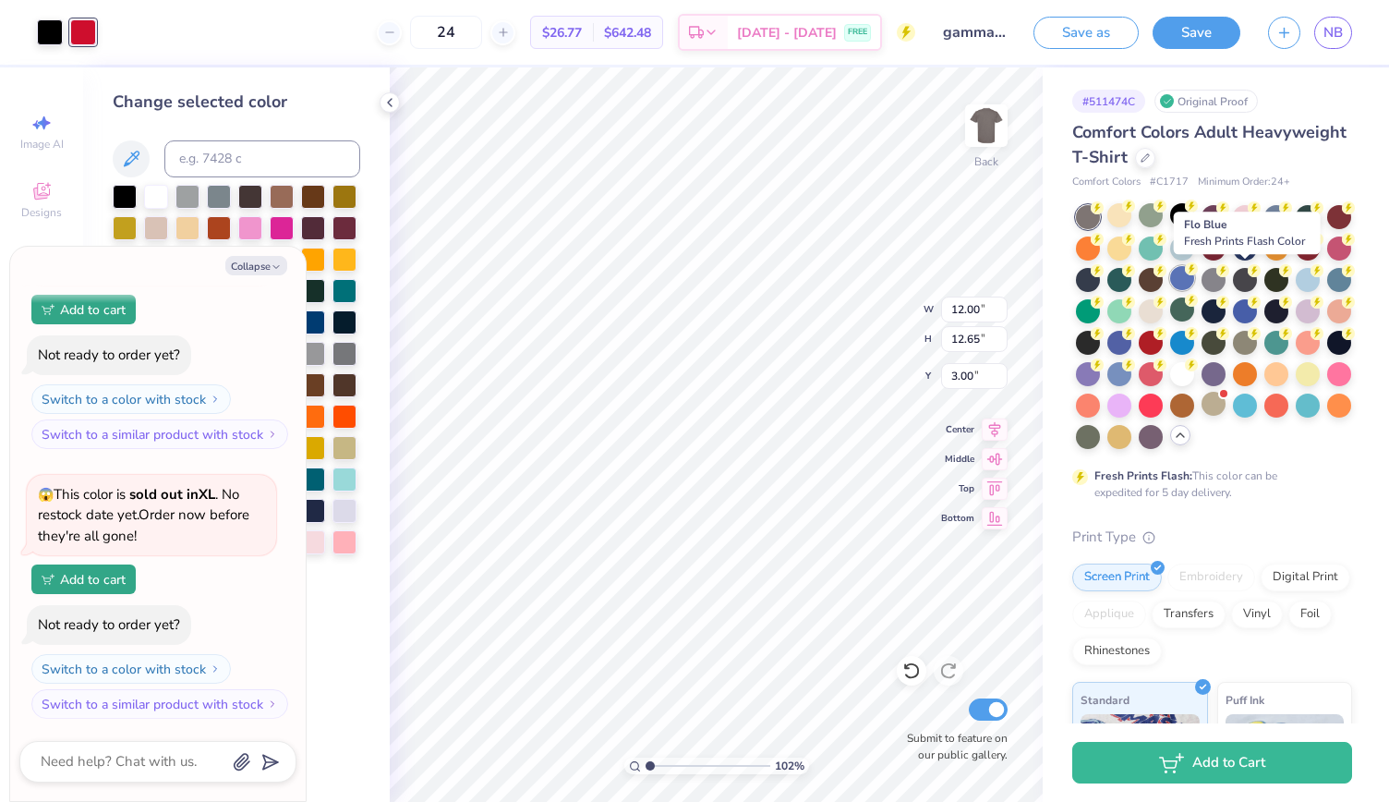
type textarea "x"
type input "1.02403420325734"
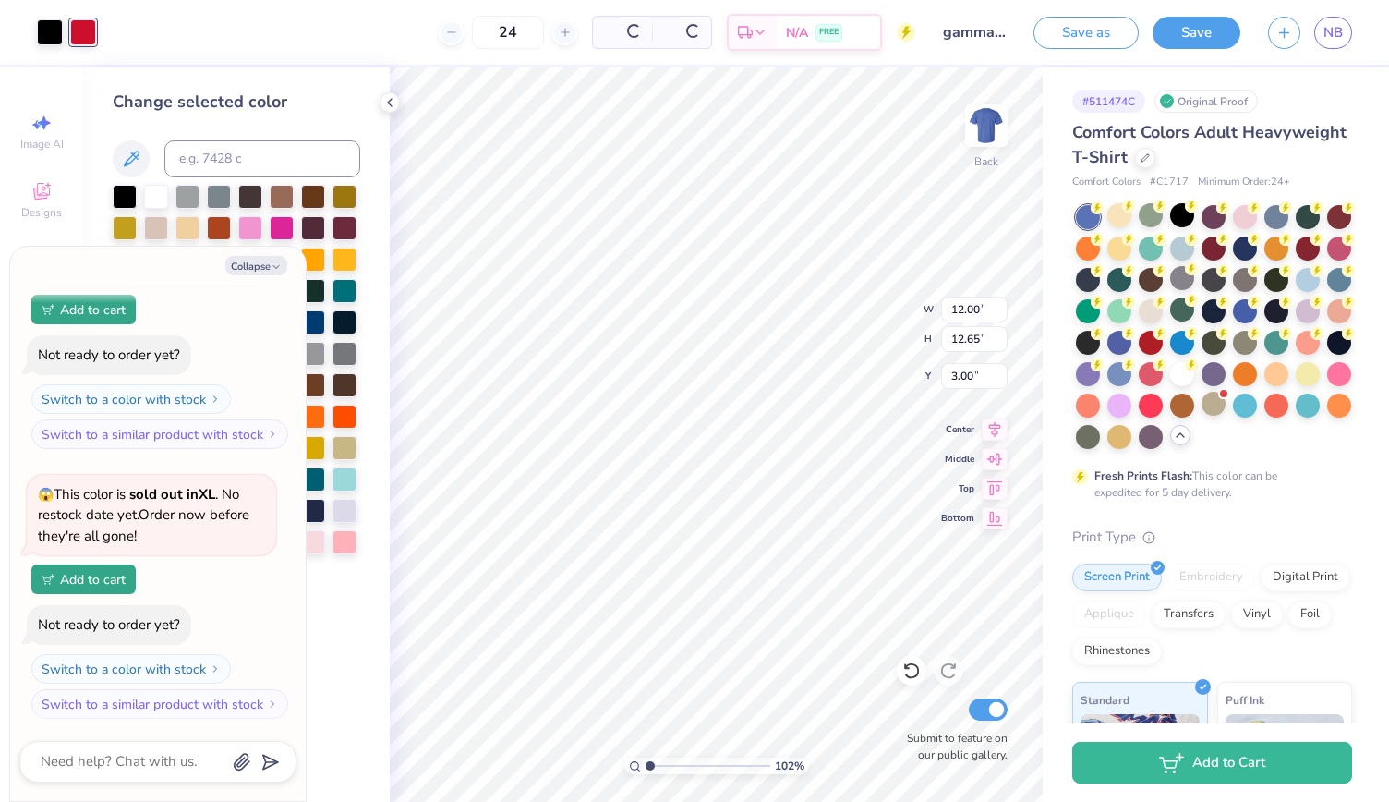
type textarea "x"
type input "1.02403420325734"
type textarea "x"
type input "1.02403420325734"
click at [1194, 277] on div at bounding box center [1182, 278] width 24 height 24
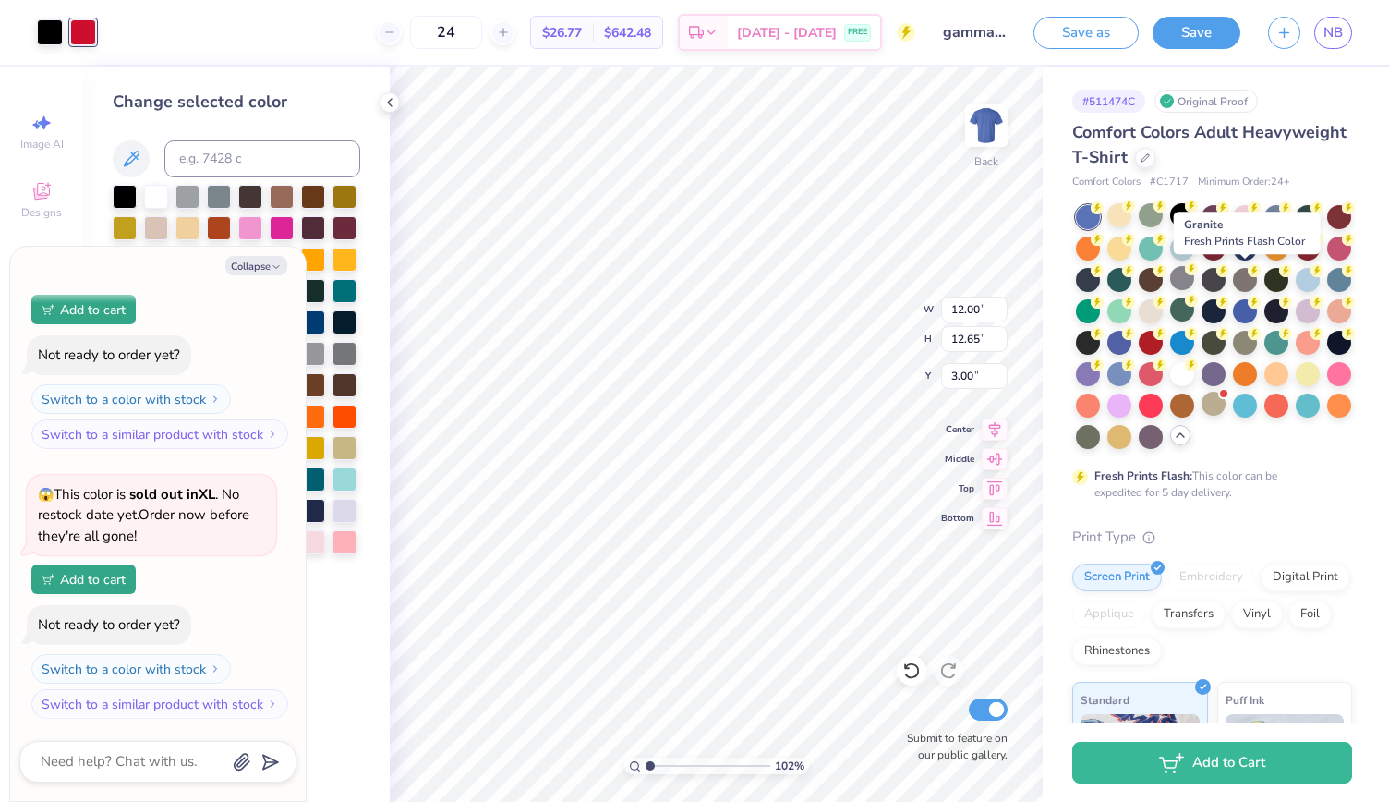
type textarea "x"
type input "1.02403420325734"
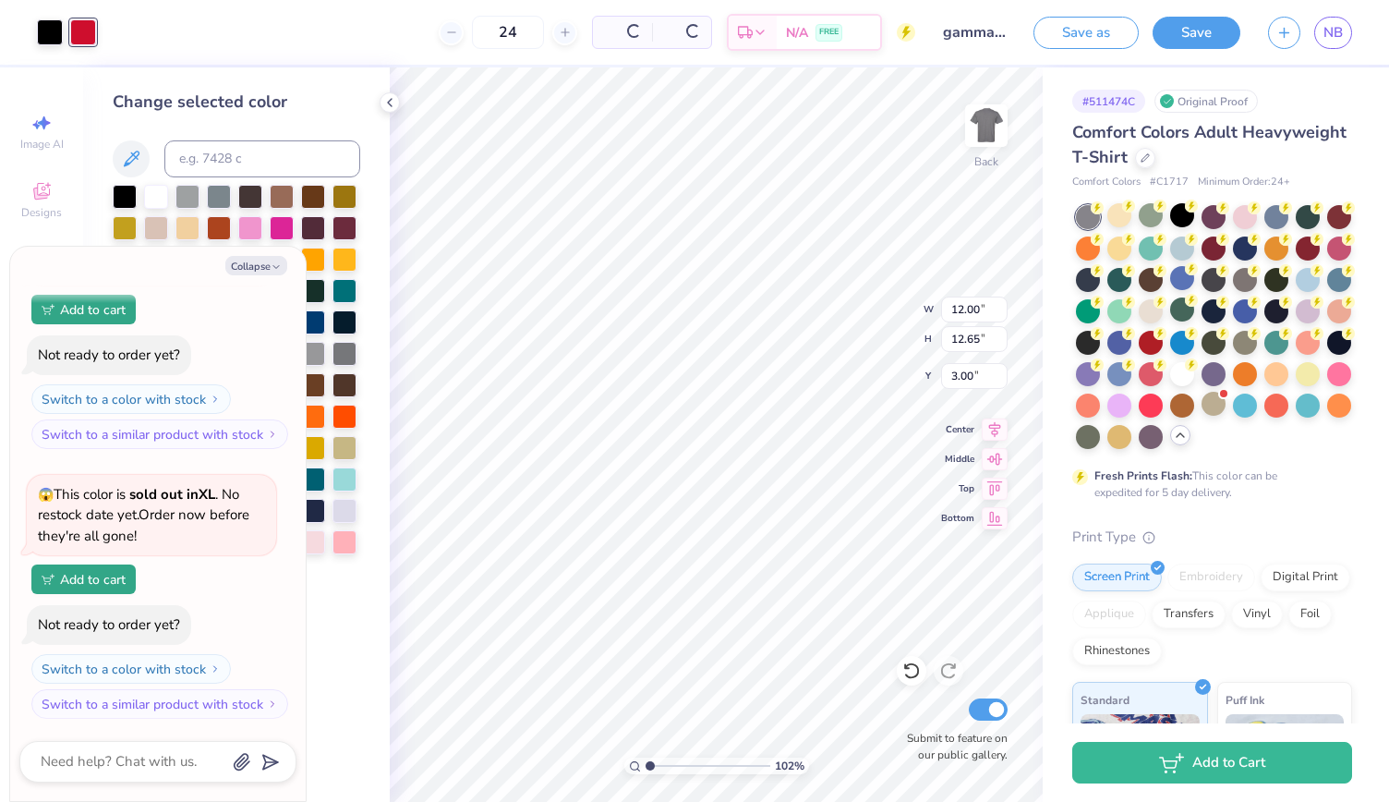
type textarea "x"
type input "1.02403420325734"
type textarea "x"
type input "1.02403420325734"
click at [1233, 353] on div at bounding box center [1245, 341] width 24 height 24
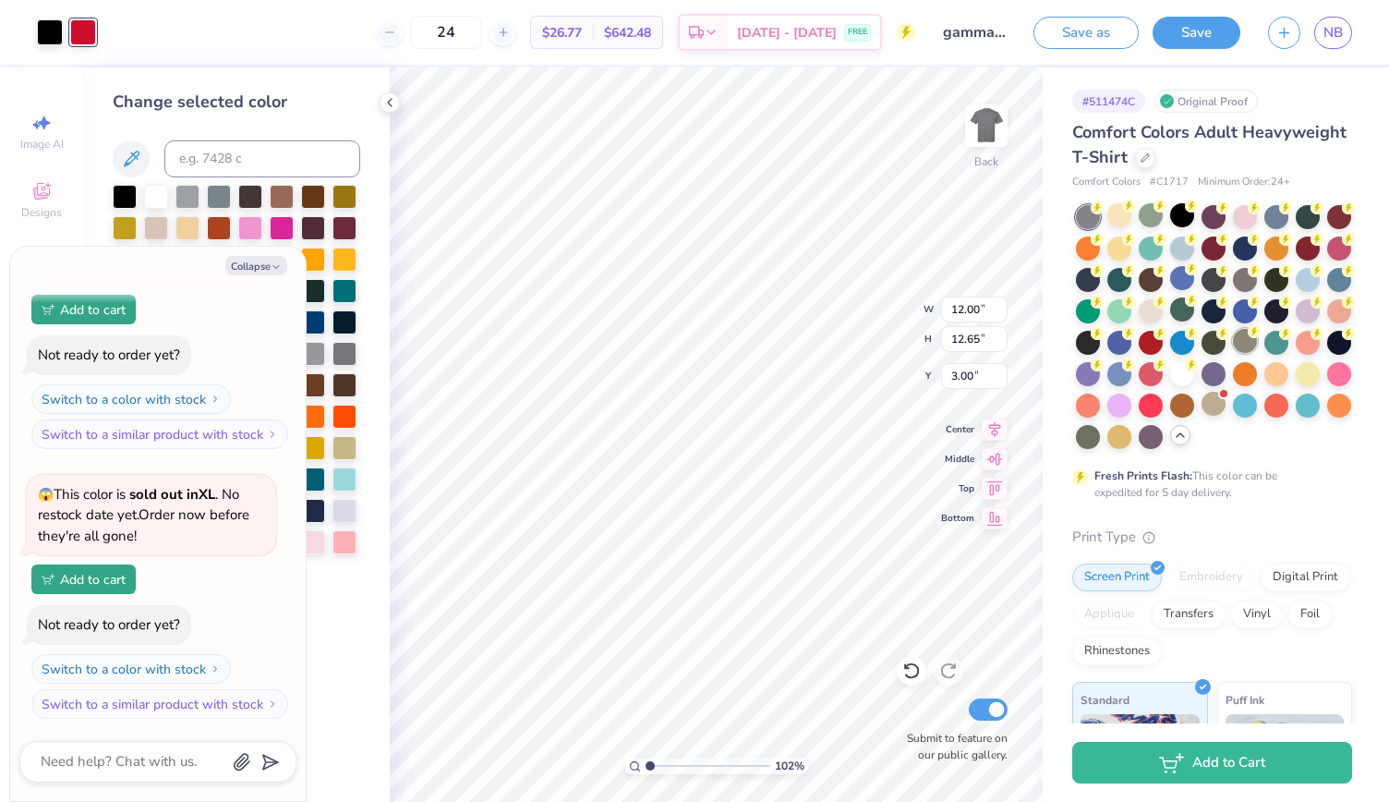
type textarea "x"
type input "1.02403420325734"
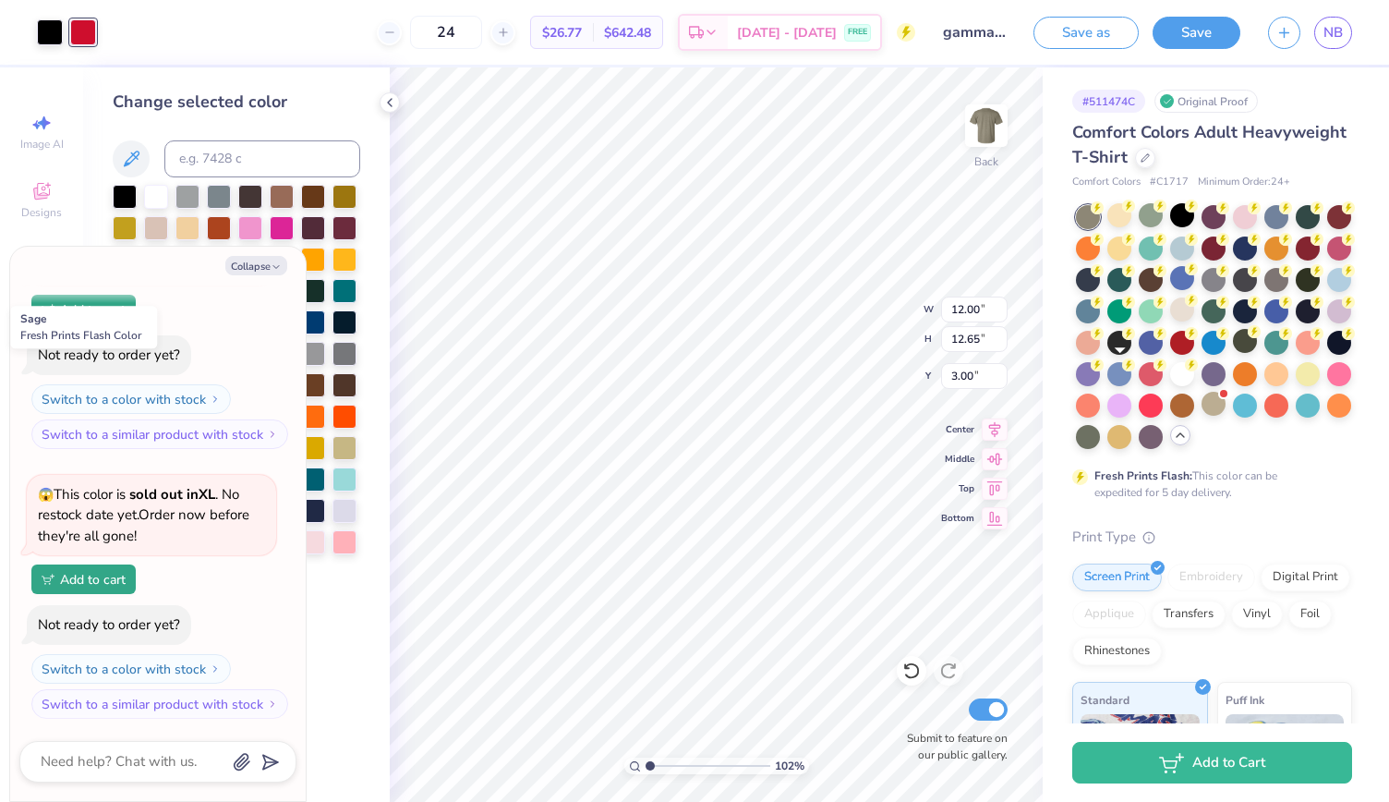
type textarea "x"
type input "1.02403420325734"
type textarea "x"
type input "1.02403420325734"
click at [1100, 435] on div at bounding box center [1088, 435] width 24 height 24
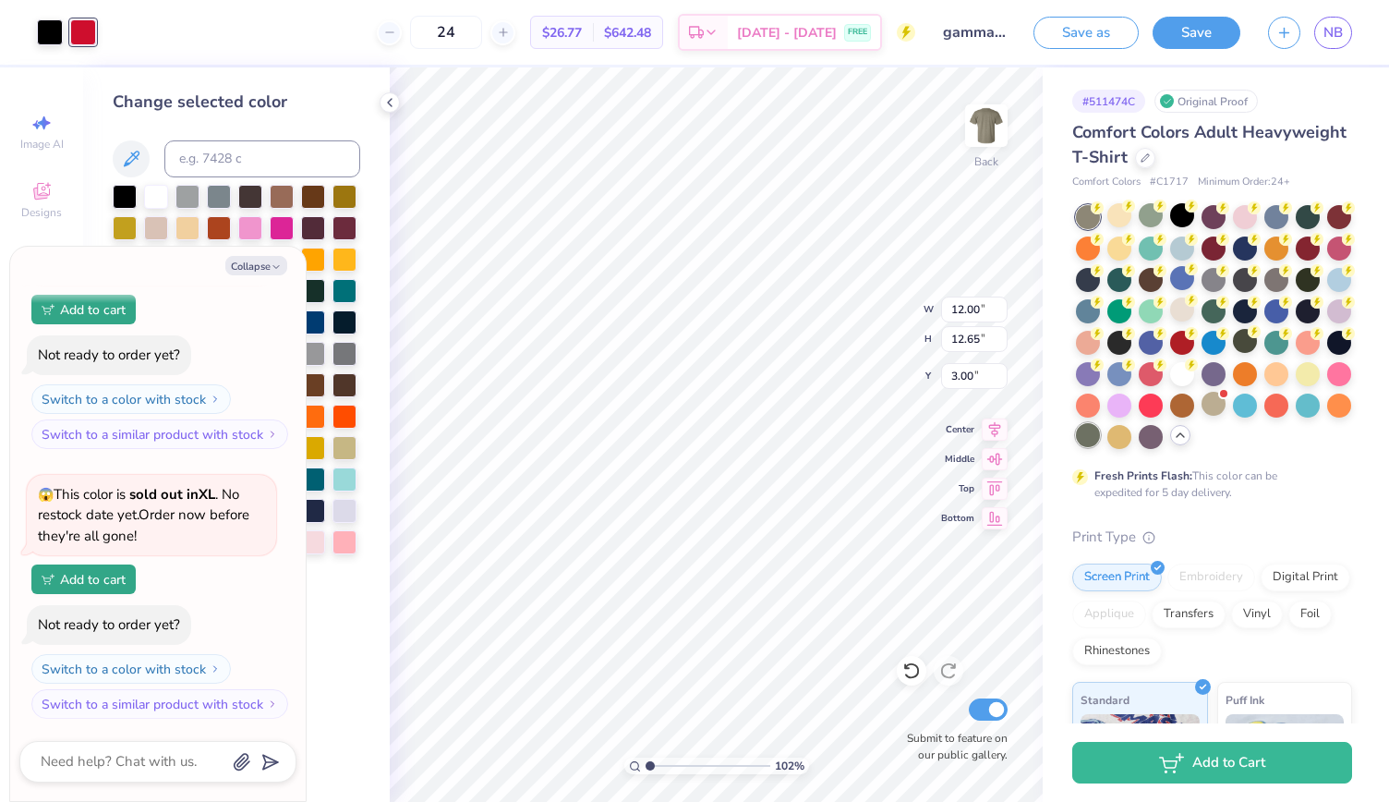
type textarea "x"
type input "1.02403420325734"
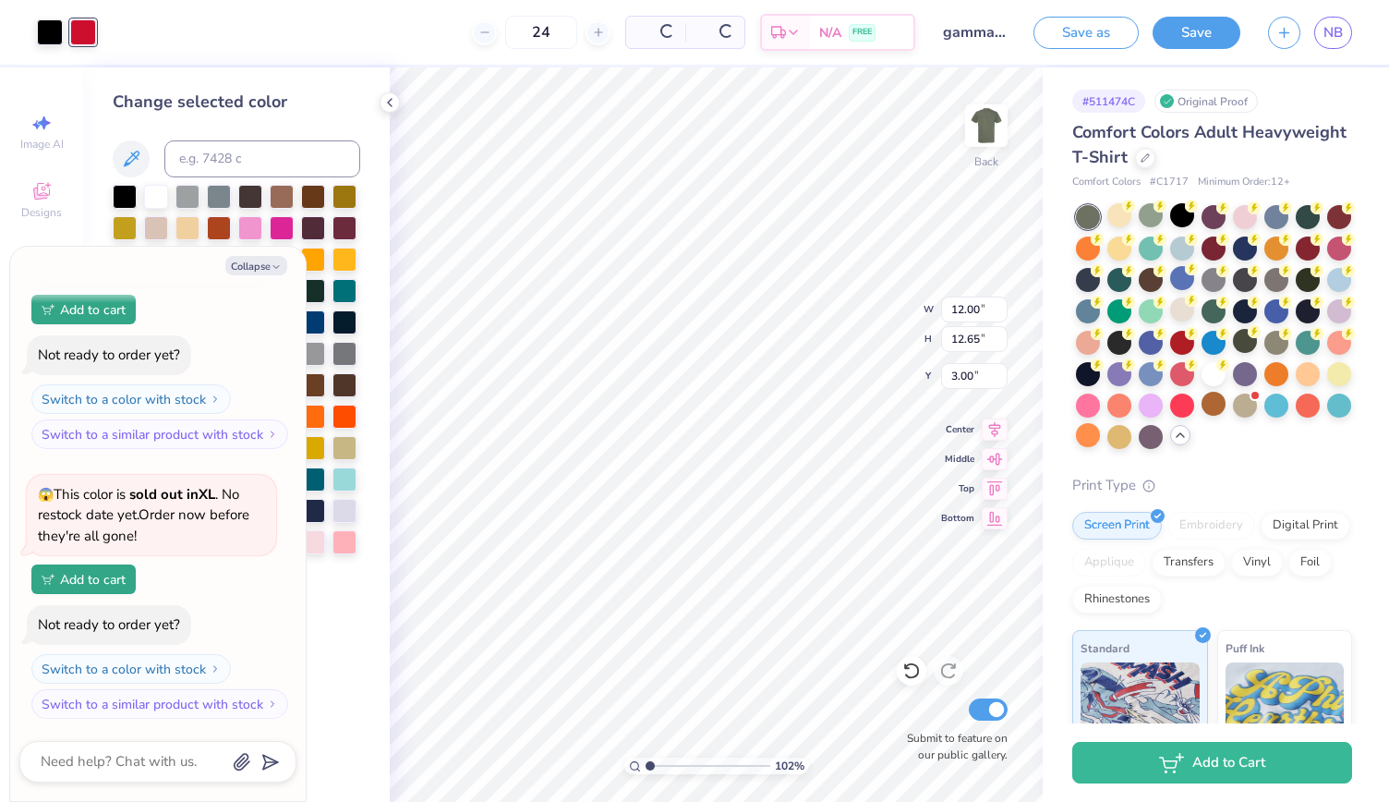
type textarea "x"
type input "1.02403420325734"
type textarea "x"
type input "1.02403420325734"
click at [1274, 208] on div at bounding box center [1276, 215] width 24 height 24
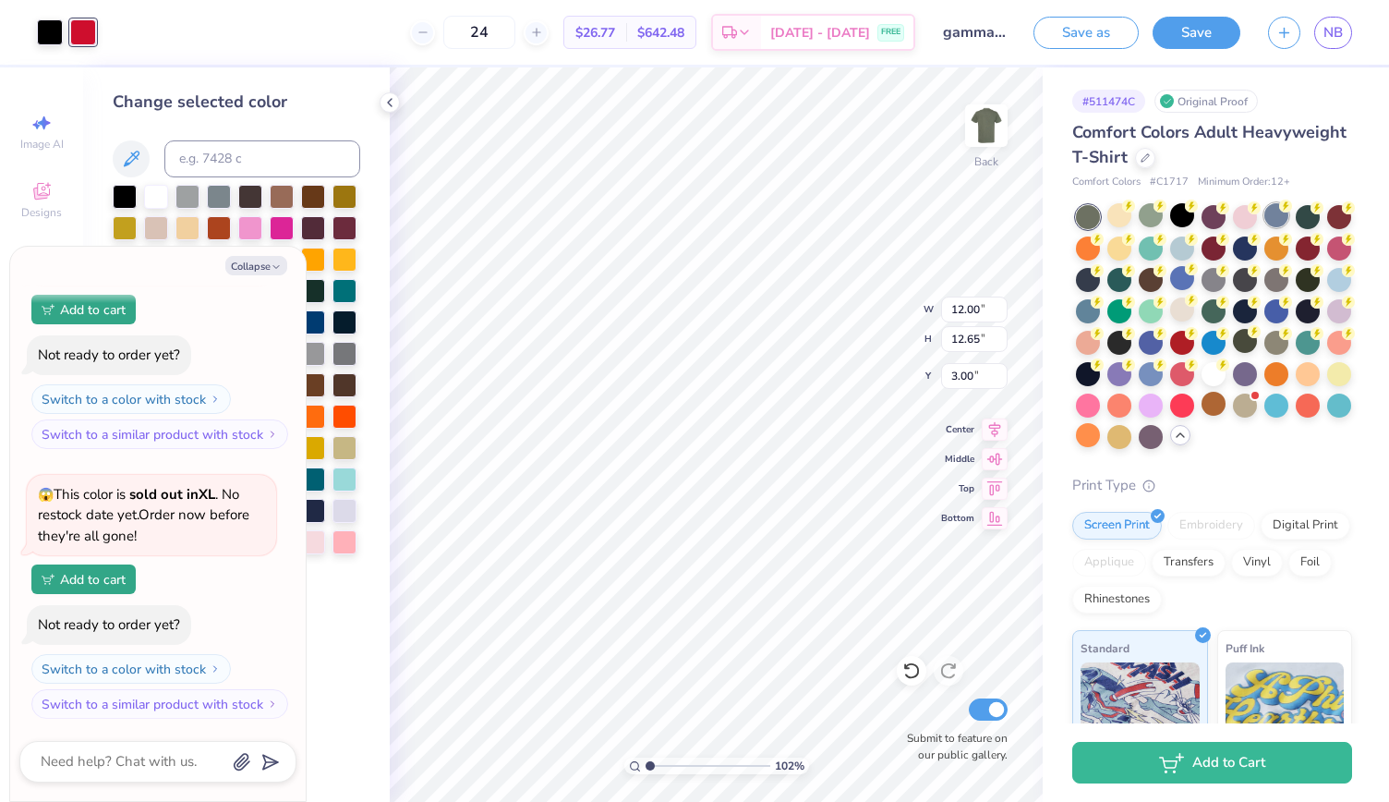
type textarea "x"
type input "1.02403420325734"
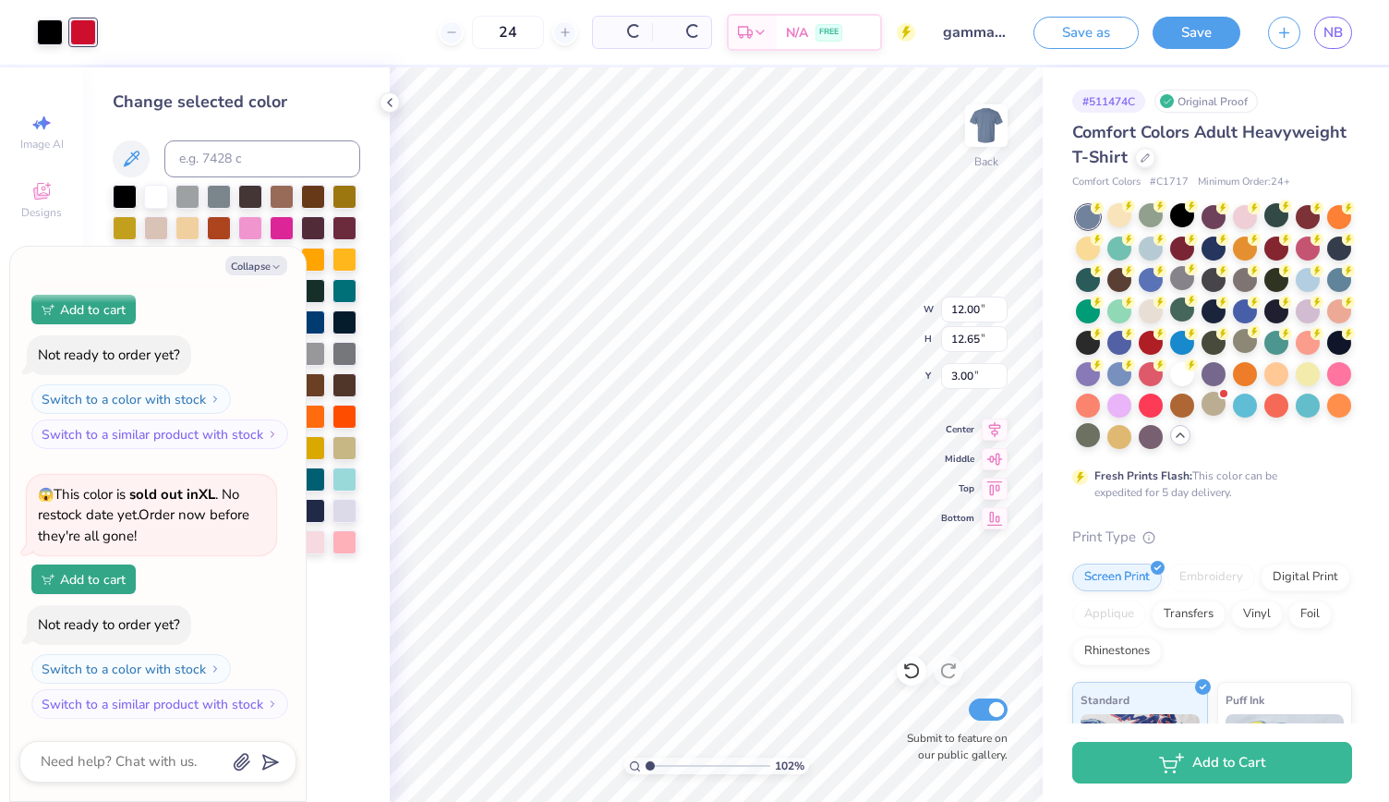
type textarea "x"
type input "1.02403420325734"
type textarea "x"
type input "1.02403420325734"
click at [1310, 210] on icon at bounding box center [1316, 205] width 13 height 13
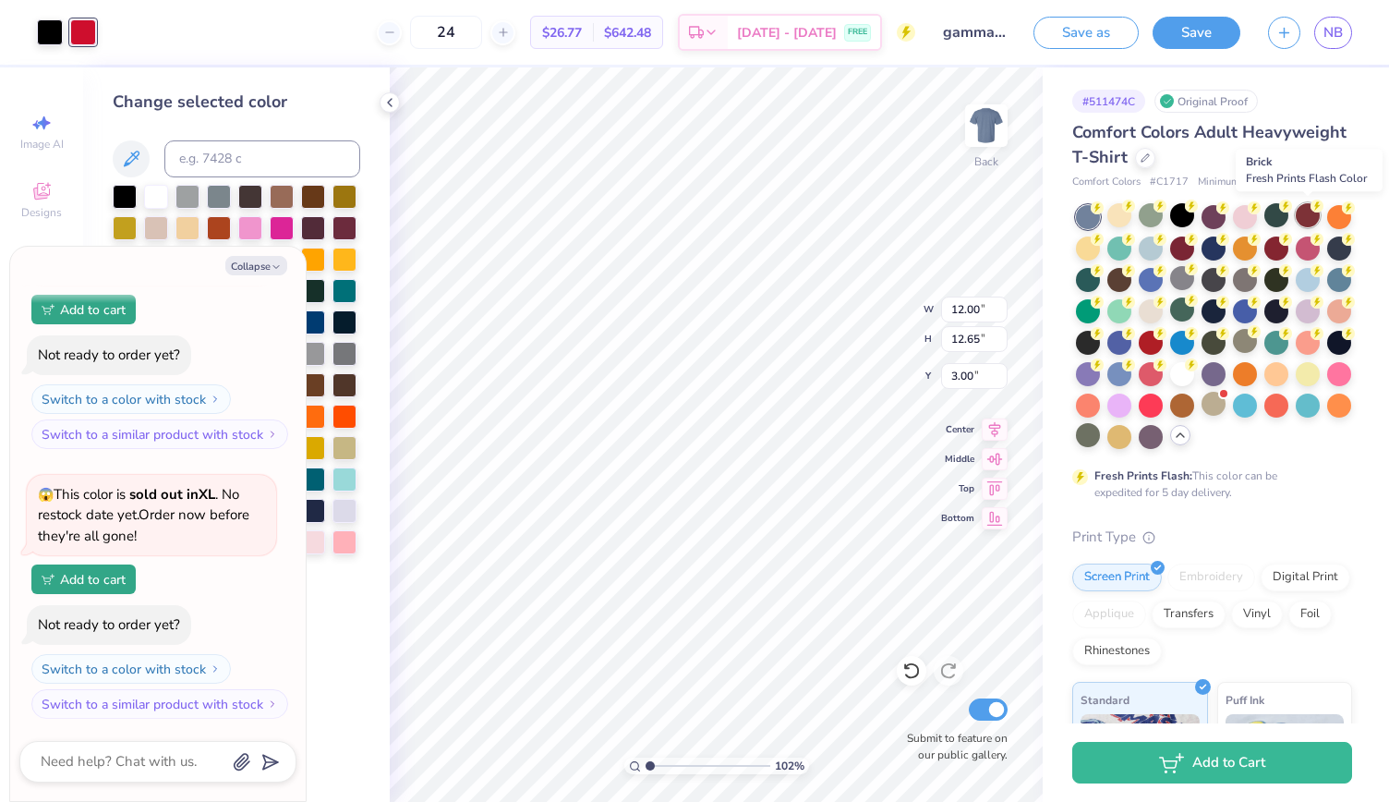
type textarea "x"
type input "1.02403420325734"
type textarea "x"
type input "1.02403420325734"
type textarea "x"
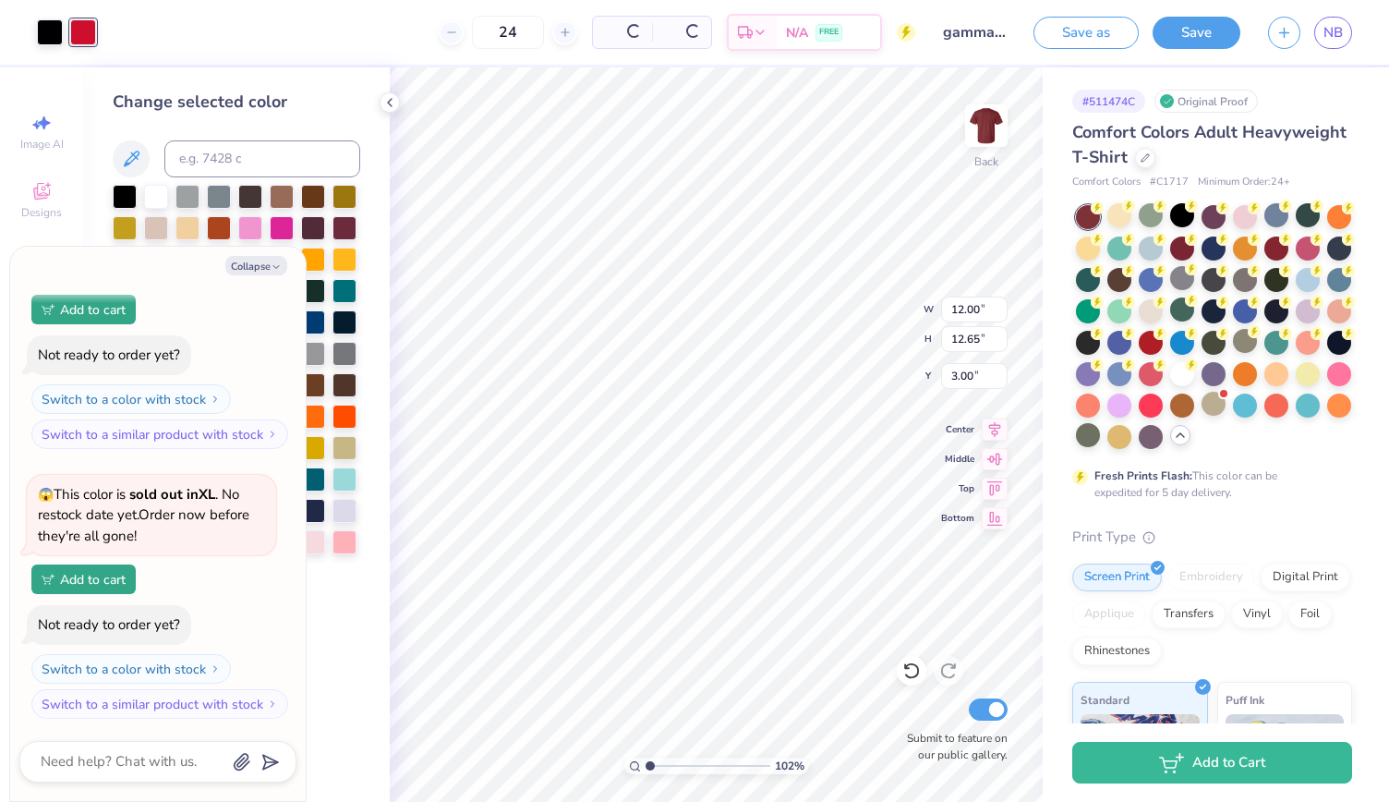
type input "1.02403420325734"
click at [1103, 214] on circle at bounding box center [1097, 207] width 13 height 13
type textarea "x"
type input "1.02403420325734"
type textarea "x"
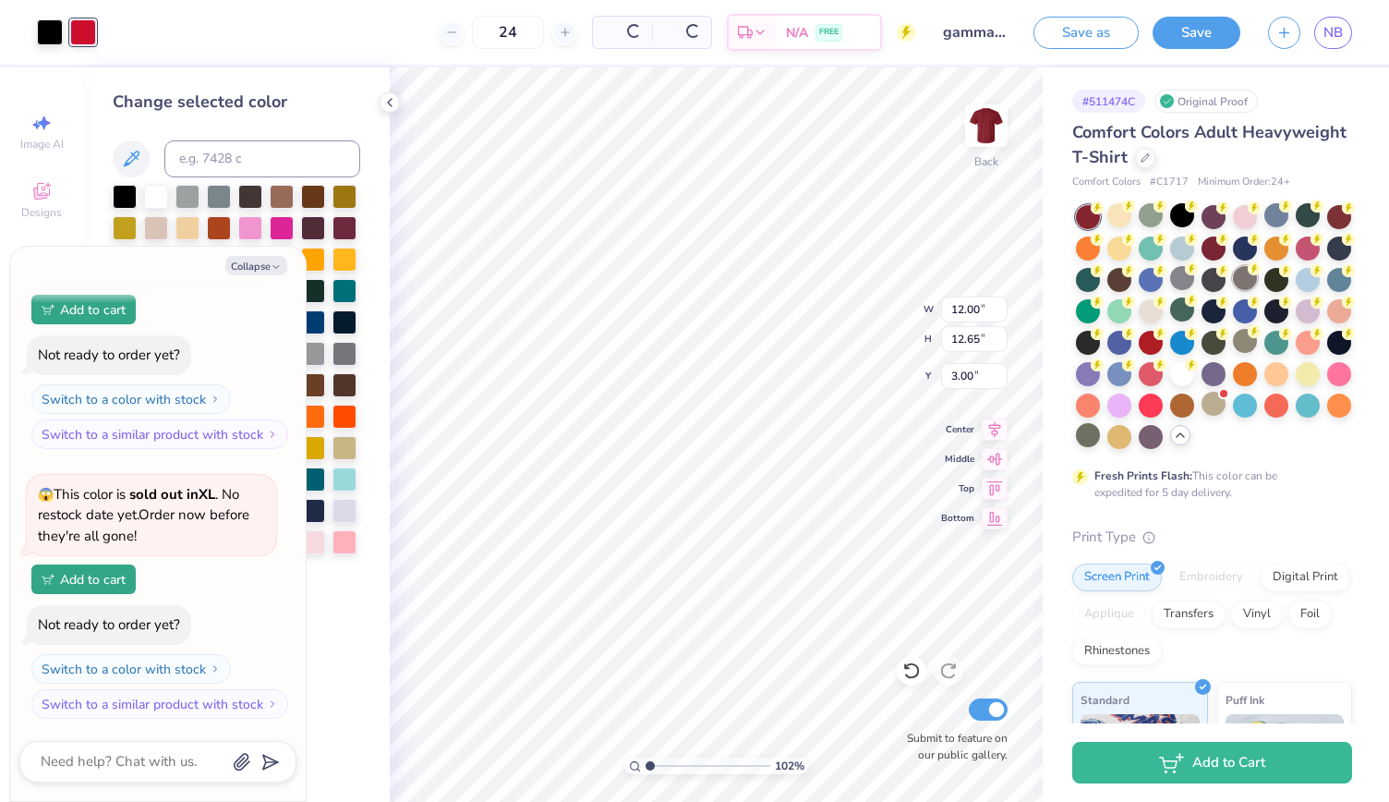
type input "1.02403420325734"
type textarea "x"
type input "1.02403420325734"
click at [1257, 283] on div at bounding box center [1245, 278] width 24 height 24
type textarea "x"
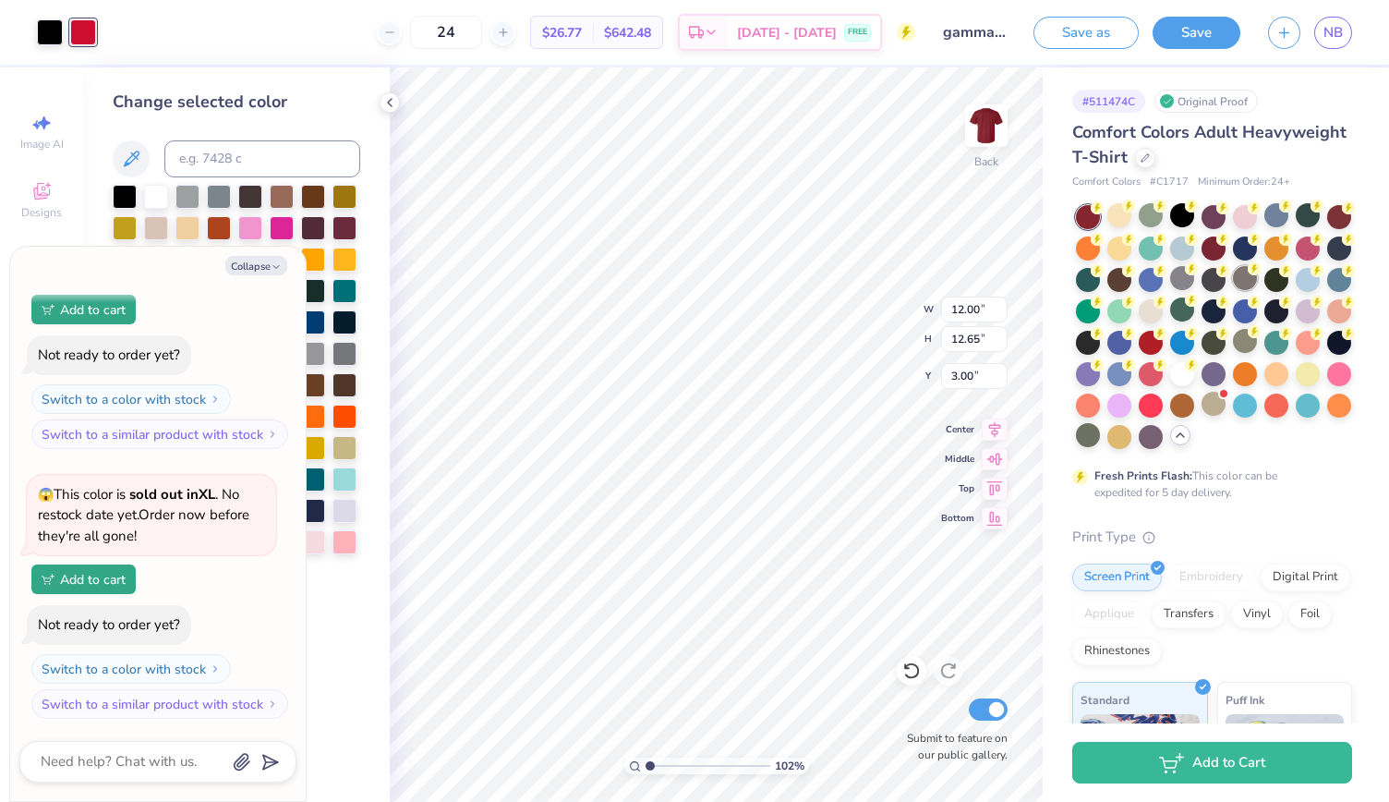
type input "1.02403420325734"
type textarea "x"
type input "1.02403420325734"
type textarea "x"
type input "1.02403420325734"
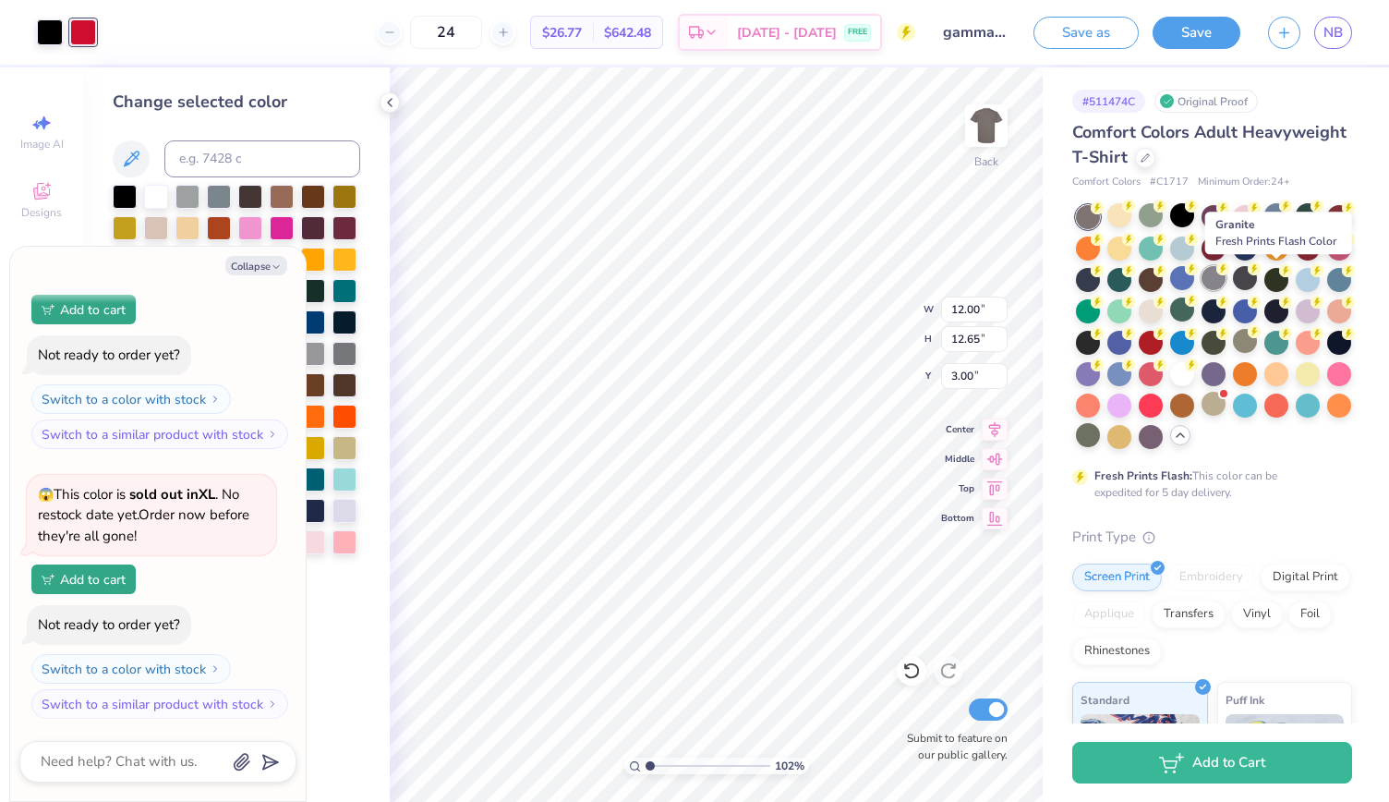
click at [1225, 277] on div at bounding box center [1213, 278] width 24 height 24
type textarea "x"
type input "1.02403420325734"
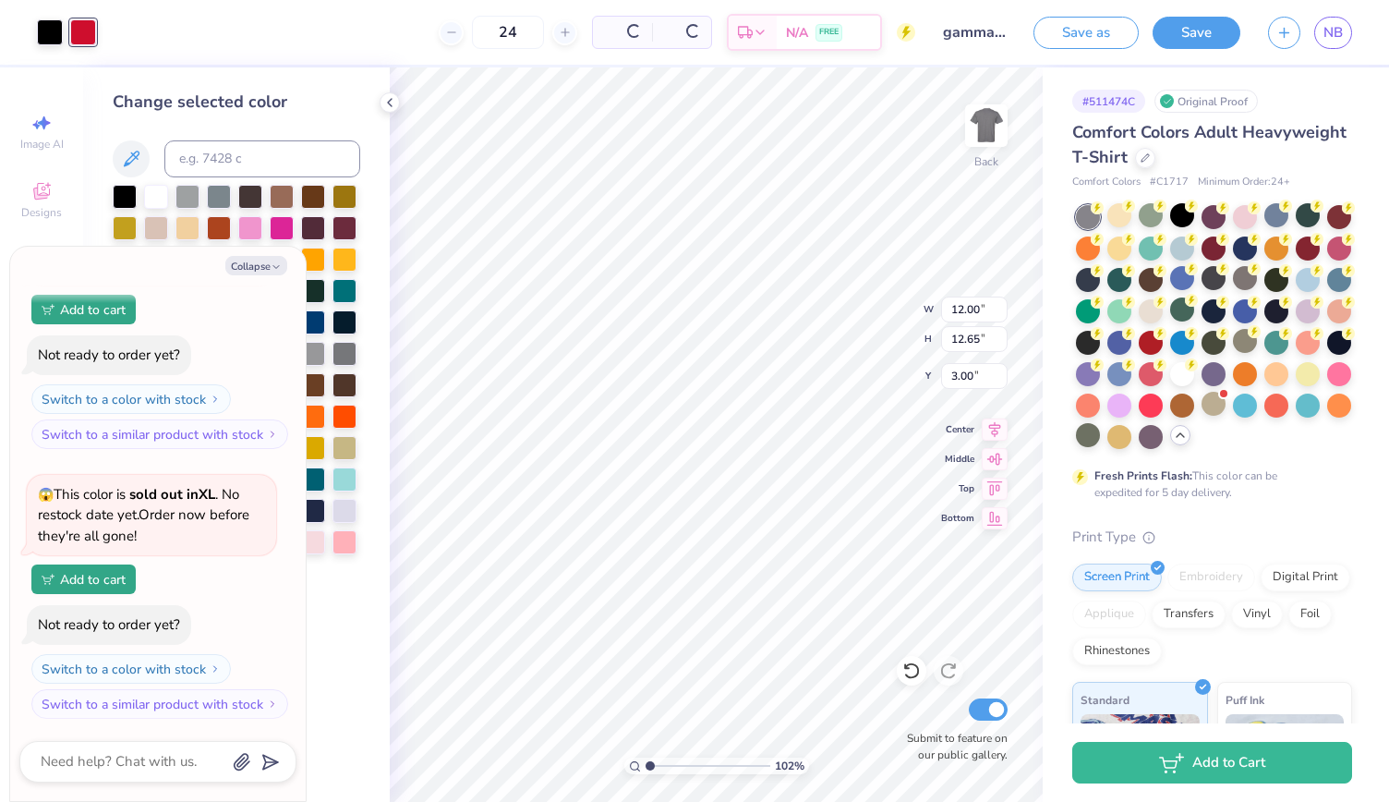
type textarea "x"
type input "1.02403420325734"
type textarea "x"
type input "1.02403420325734"
click at [1163, 307] on div at bounding box center [1151, 309] width 24 height 24
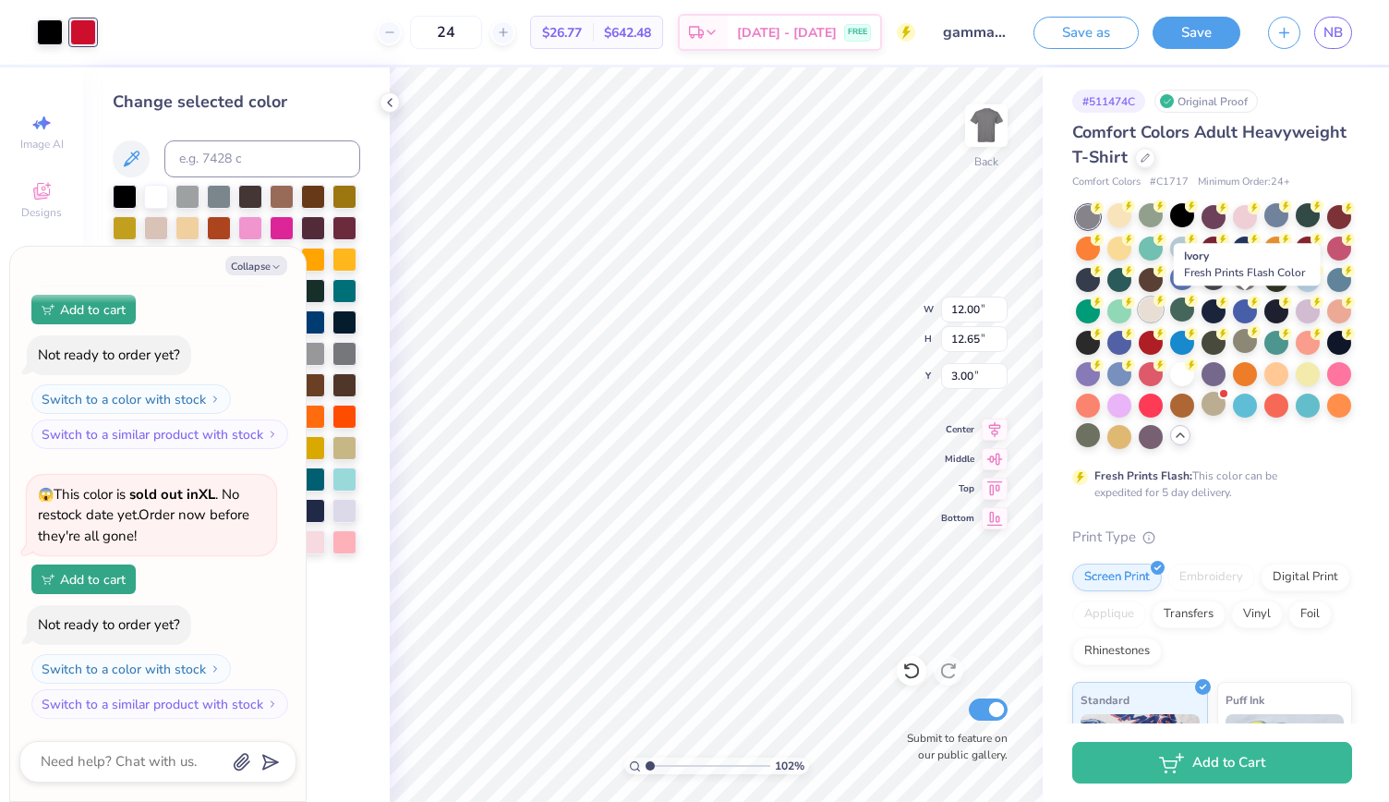
type textarea "x"
type input "1.02403420325734"
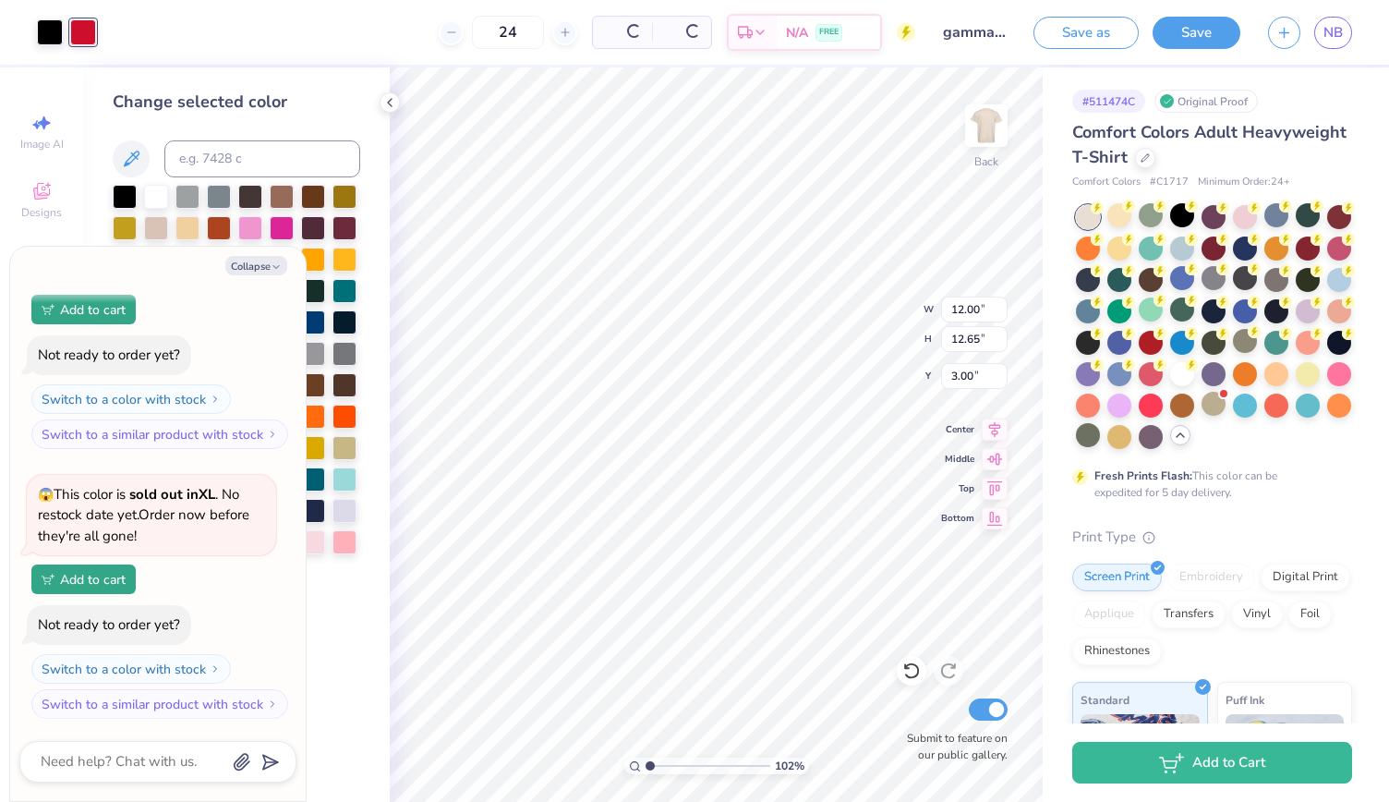
type textarea "x"
type input "1.02403420325734"
type textarea "x"
type input "1.02403420325734"
click at [1257, 281] on div at bounding box center [1245, 278] width 24 height 24
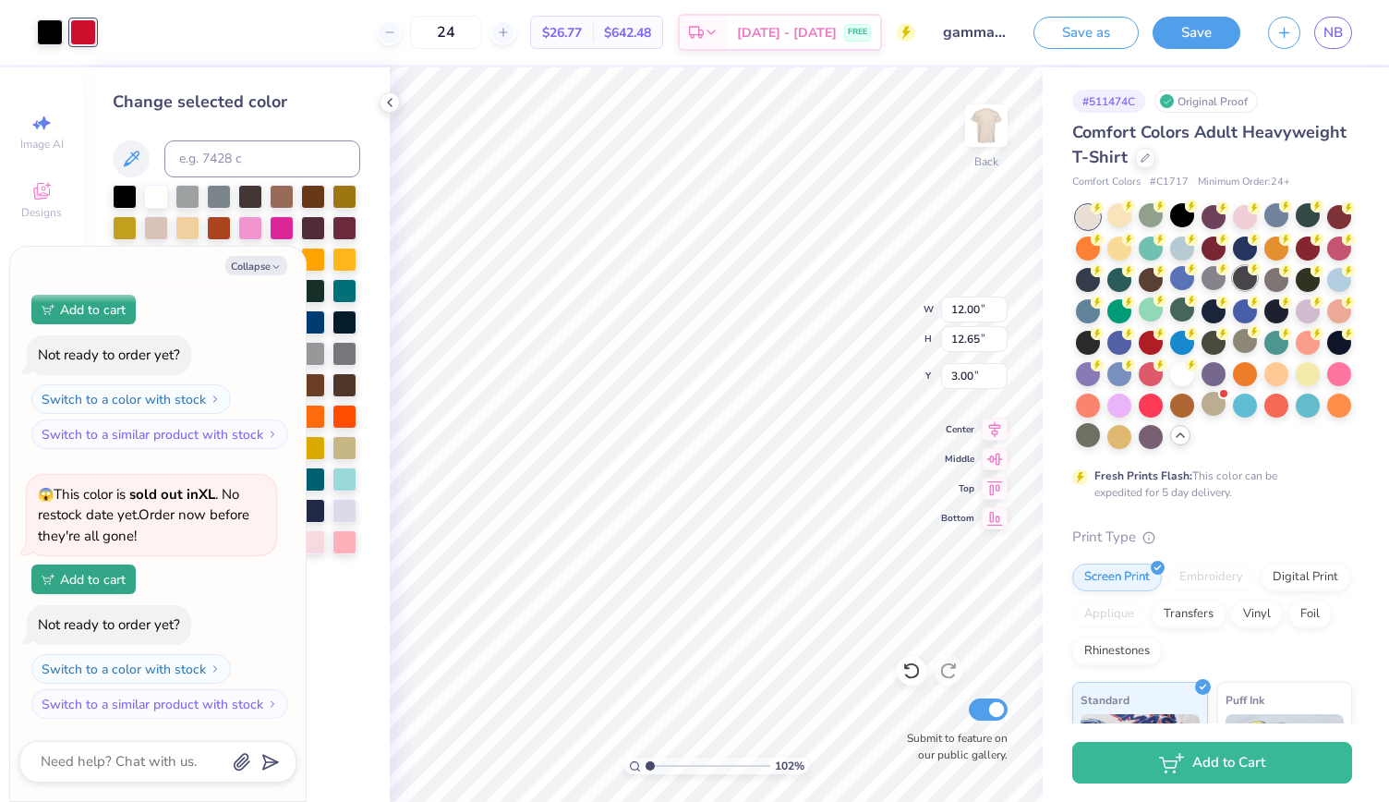
type textarea "x"
type input "1.02403420325734"
type textarea "x"
type input "1.02403420325734"
type textarea "x"
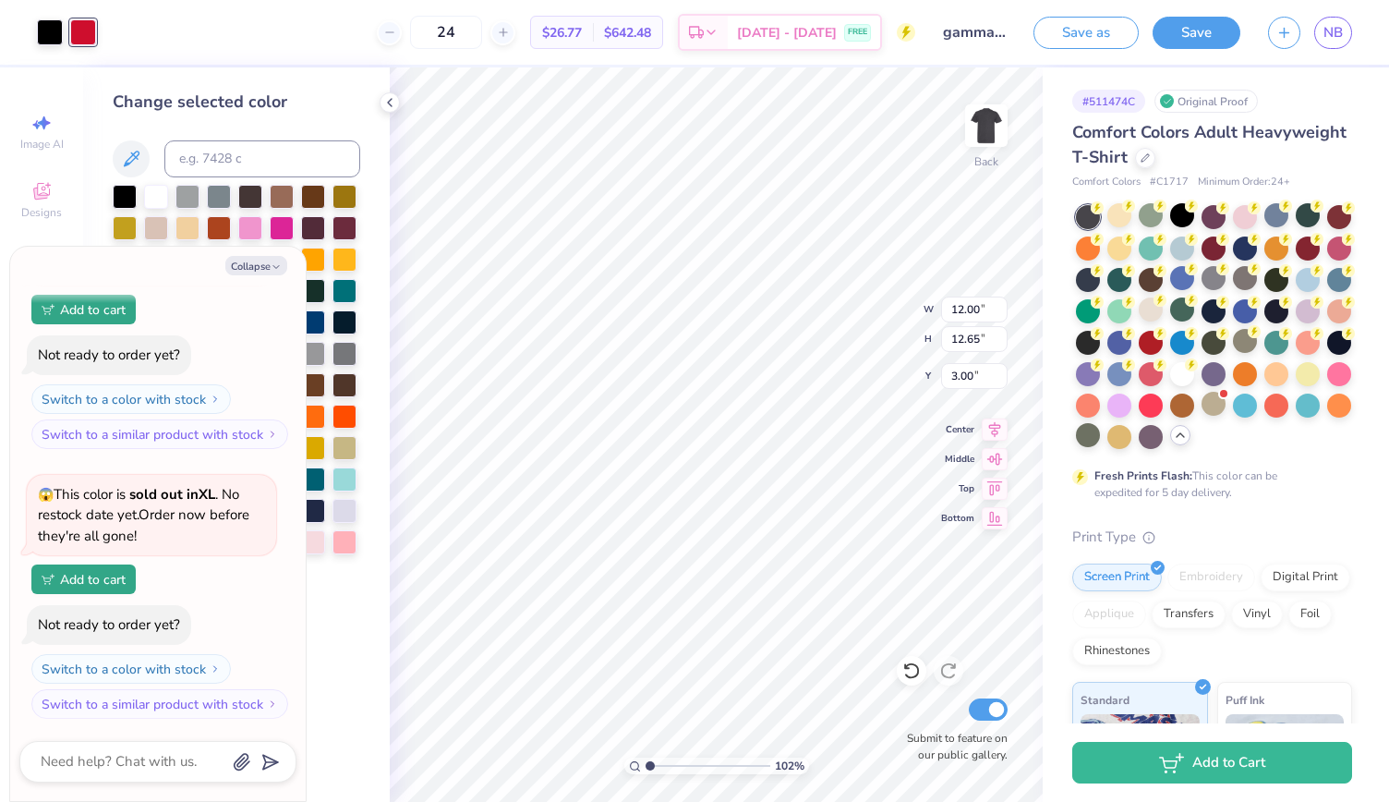
type input "1.02403420325734"
click at [1225, 278] on div at bounding box center [1213, 278] width 24 height 24
type textarea "x"
type input "1.02403420325734"
type textarea "x"
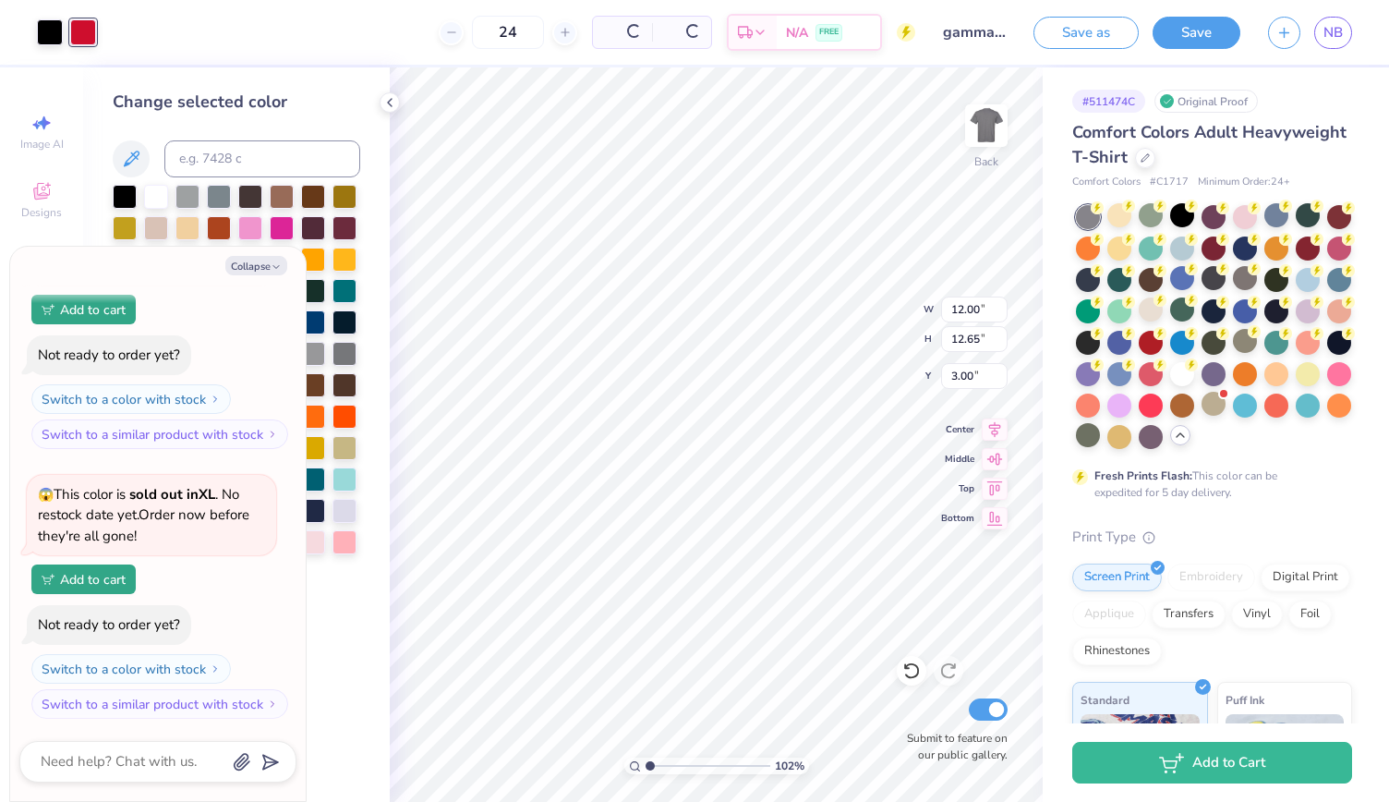
type input "1.02403420325734"
type textarea "x"
type input "1.02403420325734"
click at [390, 97] on icon at bounding box center [389, 102] width 15 height 15
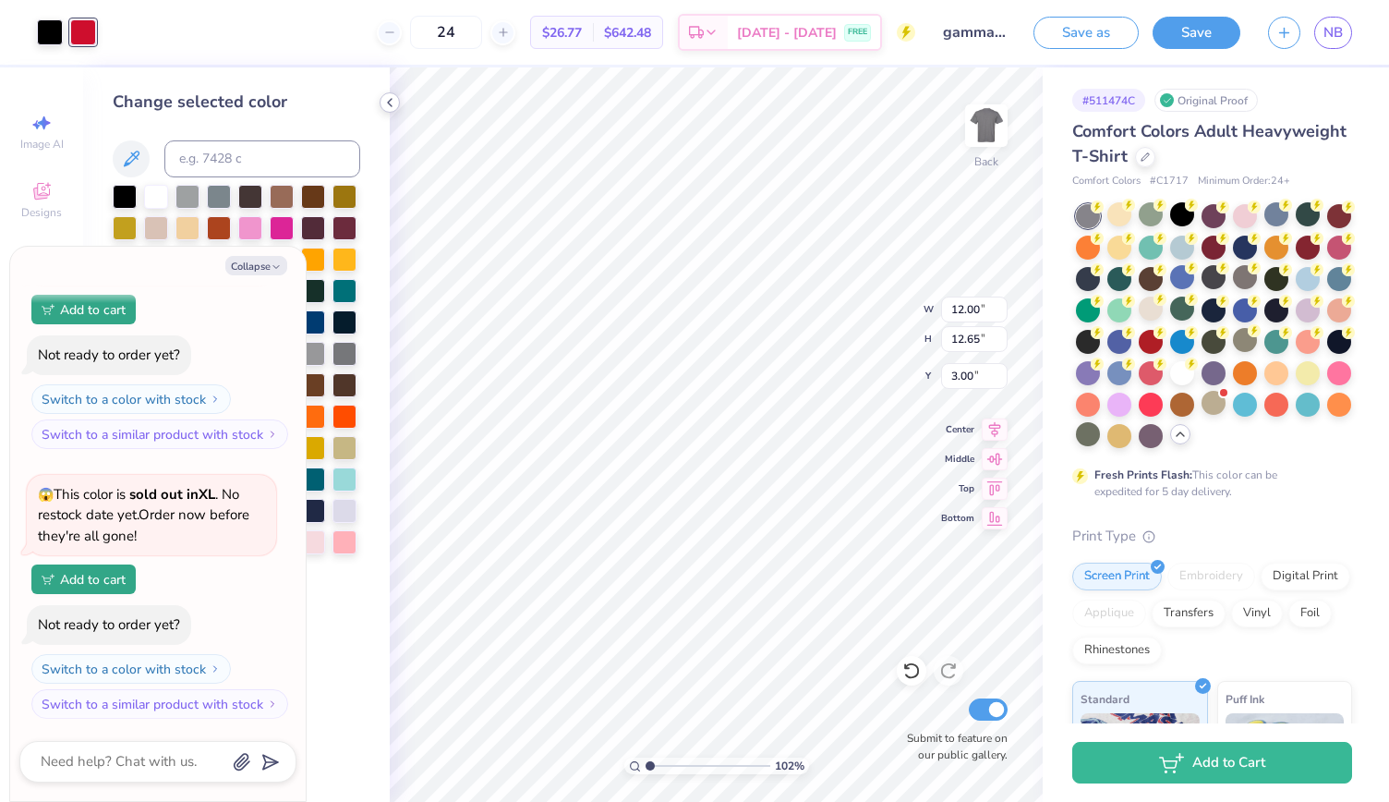
type textarea "x"
type input "1.02403420325734"
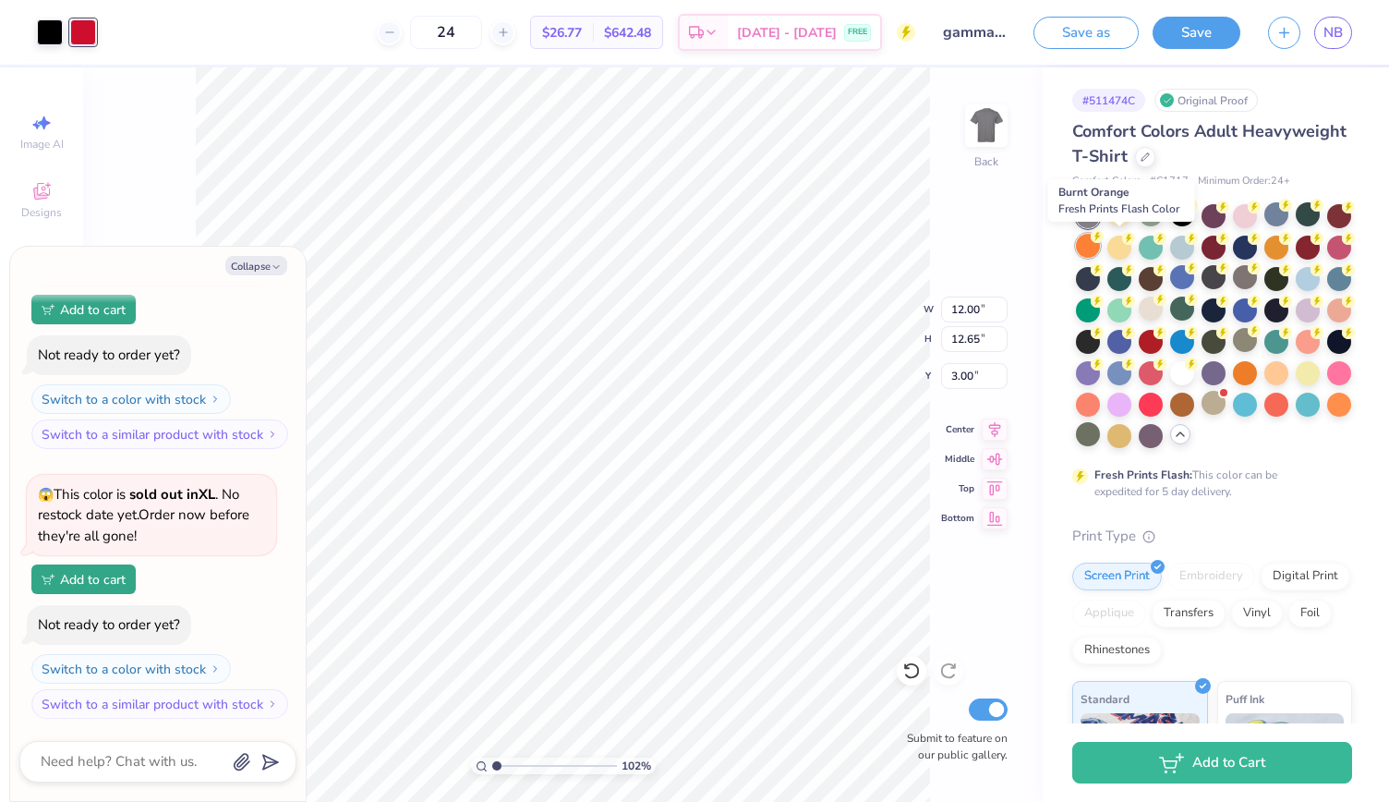
click at [1100, 249] on div at bounding box center [1088, 246] width 24 height 24
type textarea "x"
type input "1.02403420325734"
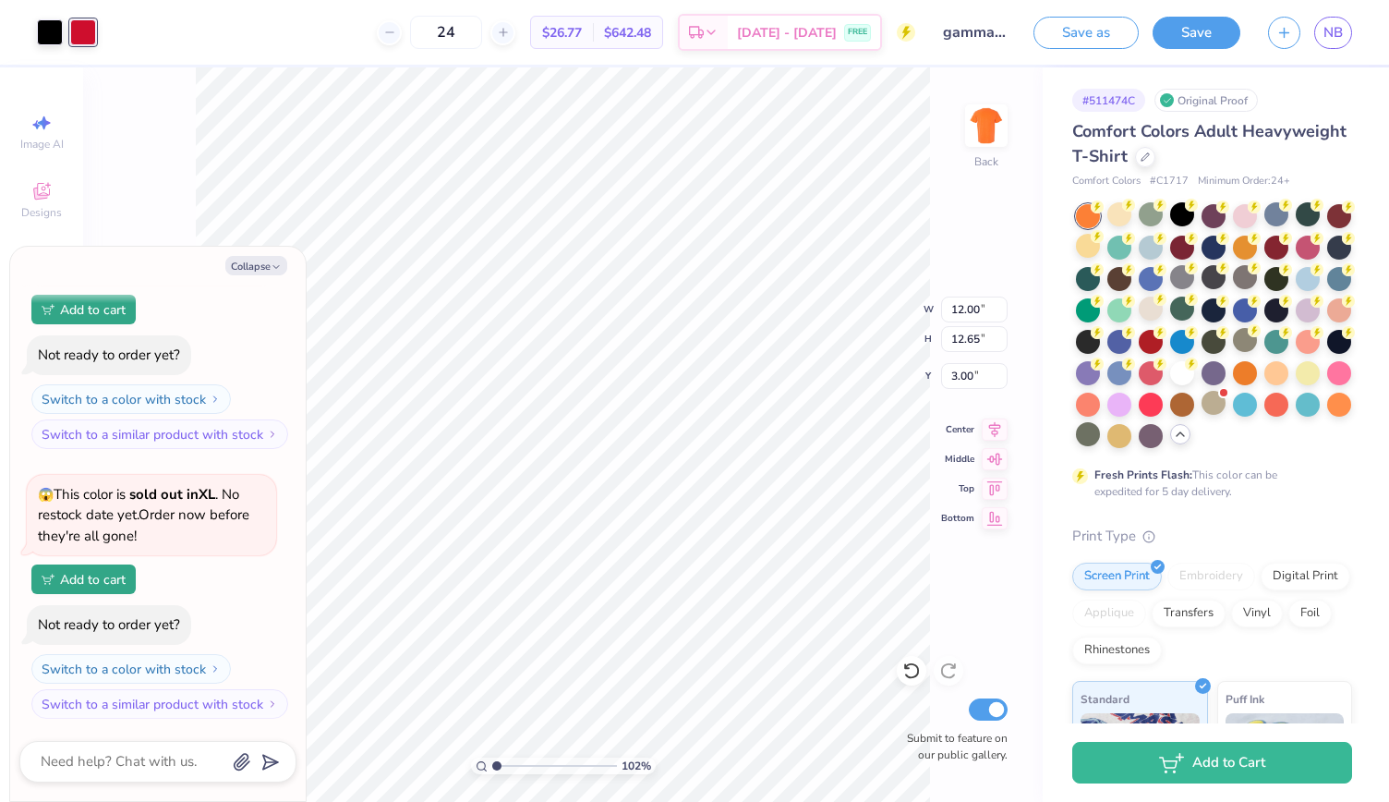
type textarea "x"
type input "1.02403420325734"
type textarea "x"
type input "1.02403420325734"
type textarea "x"
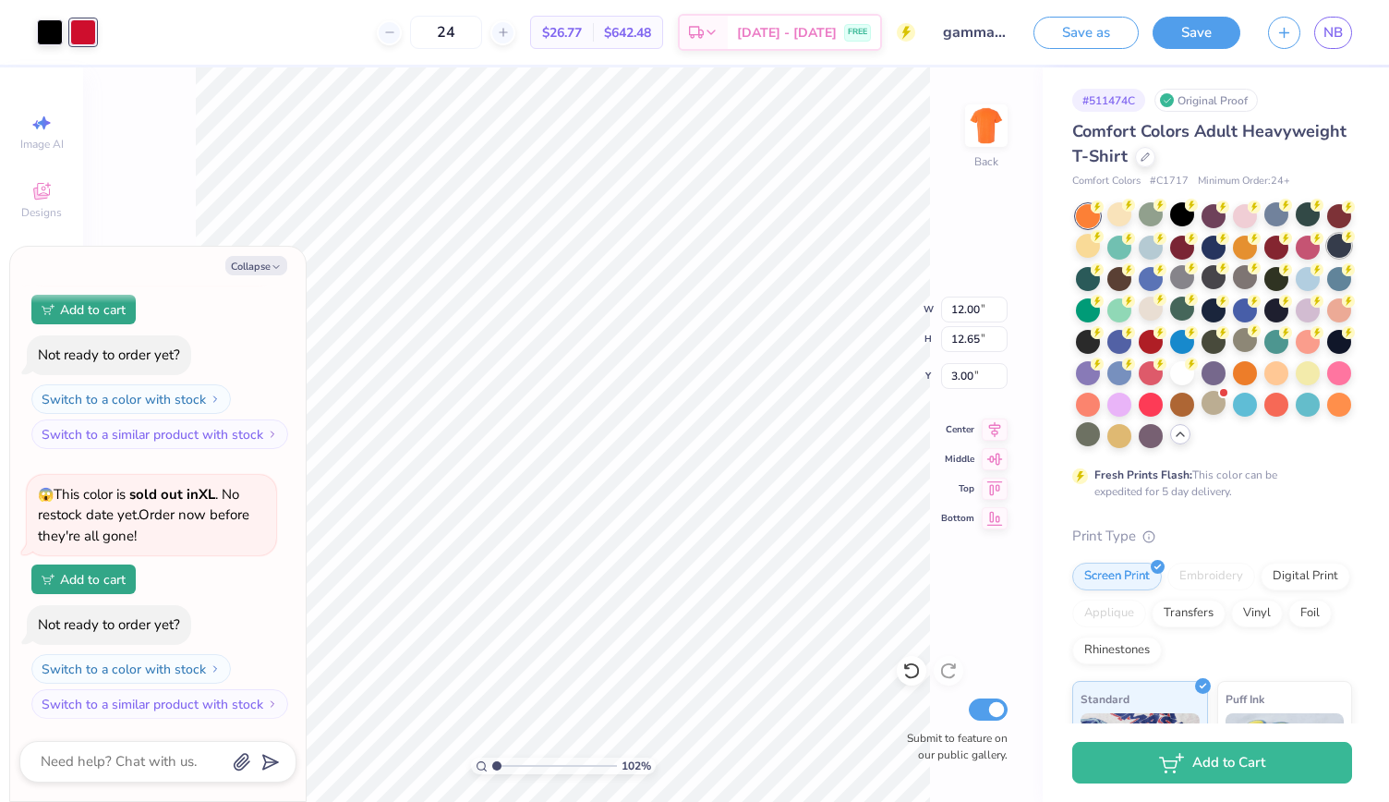
type input "1.02403420325734"
click at [1327, 258] on div at bounding box center [1339, 246] width 24 height 24
type textarea "x"
type input "1.02403420325734"
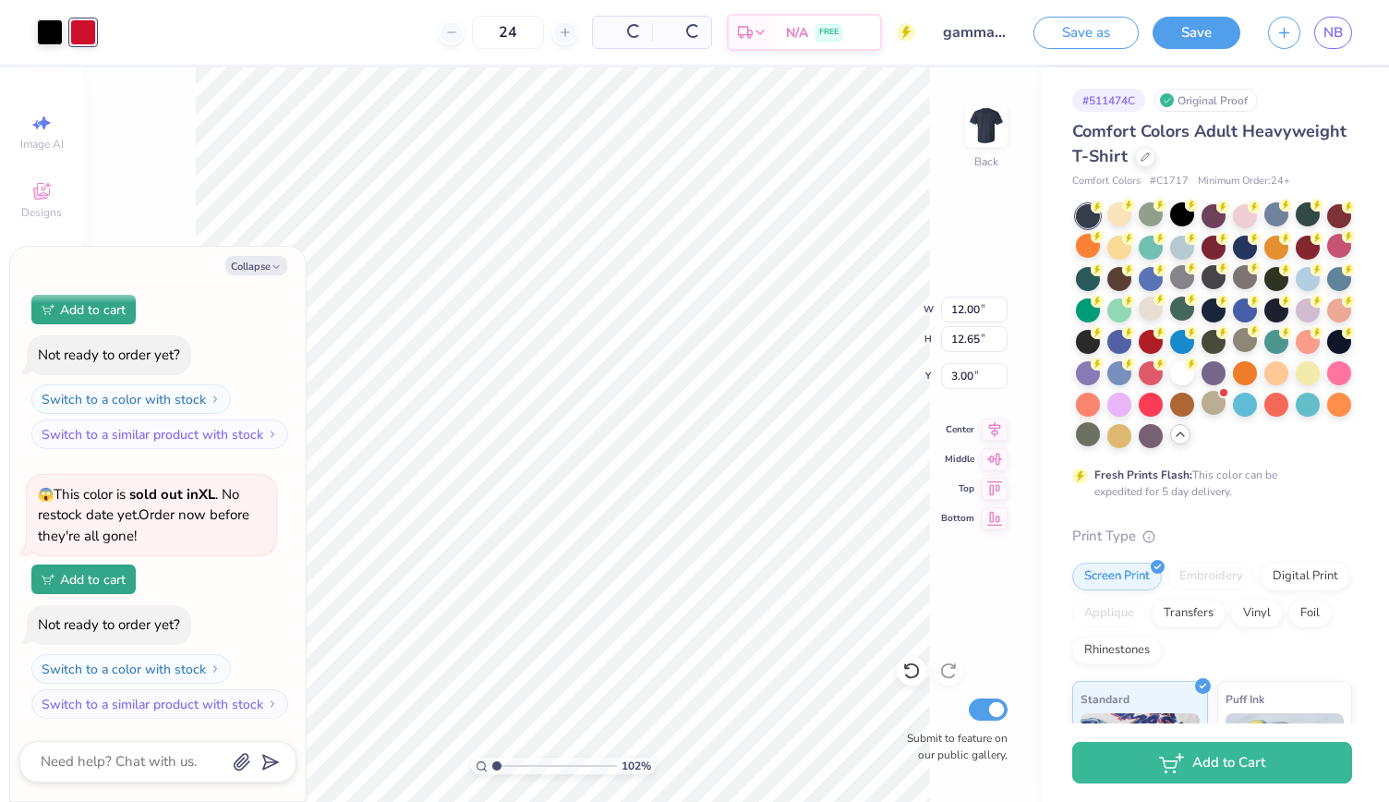
type textarea "x"
type input "1.02403420325734"
type textarea "x"
type input "1.02403420325734"
type textarea "x"
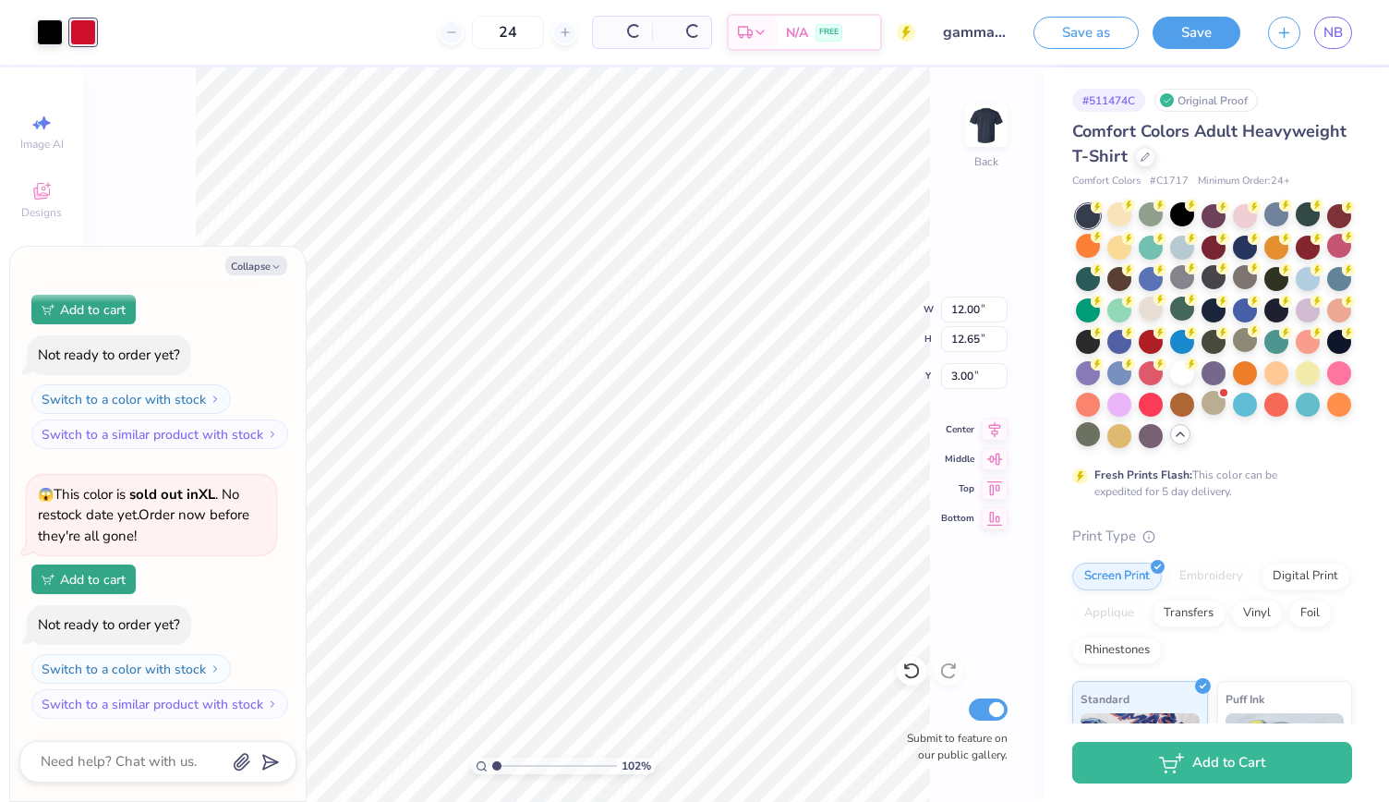
type input "1.02403420325734"
type textarea "x"
type input "1.02403420325734"
click at [1310, 274] on icon at bounding box center [1316, 267] width 13 height 13
type textarea "x"
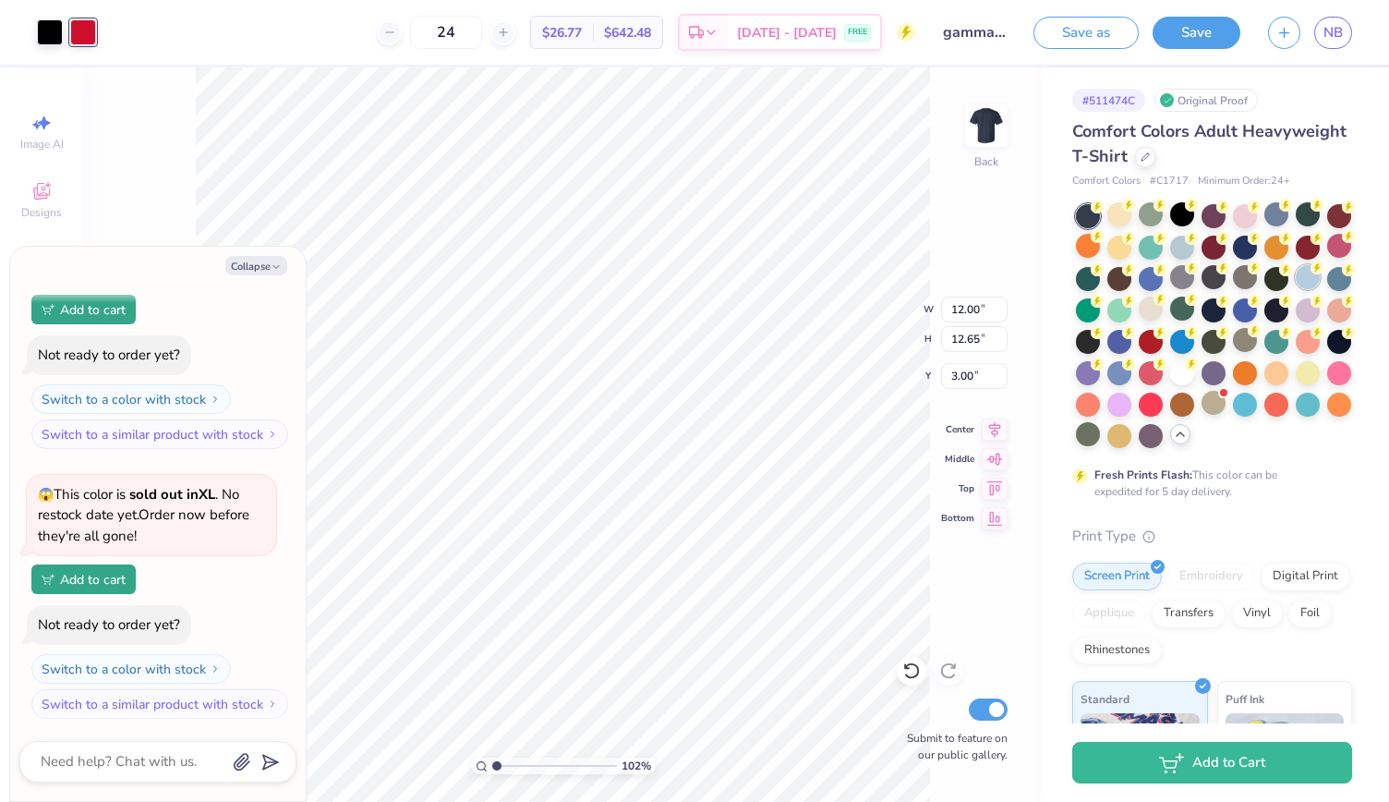
type input "1.02403420325734"
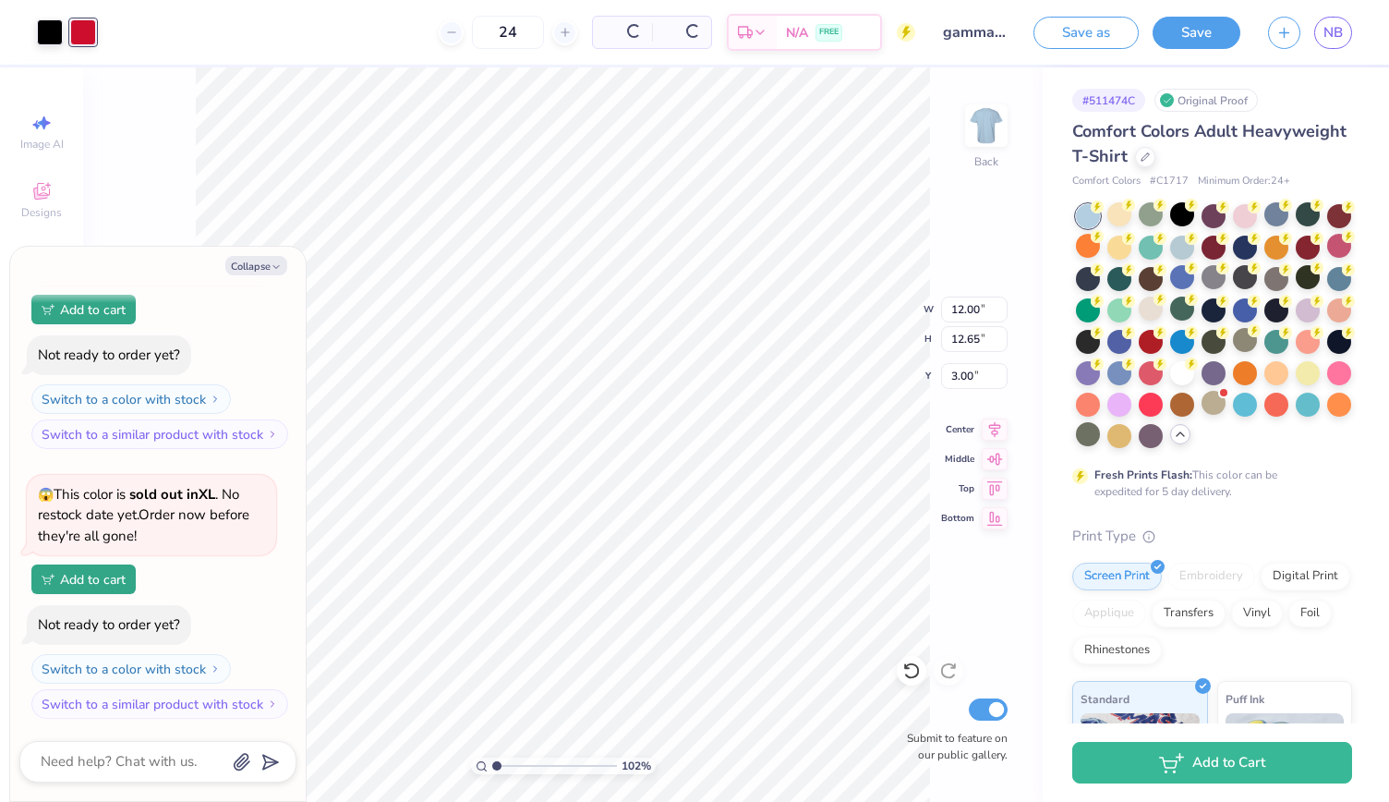
type textarea "x"
type input "1.02403420325734"
type textarea "x"
type input "1.02403420325734"
click at [1264, 320] on div at bounding box center [1276, 308] width 24 height 24
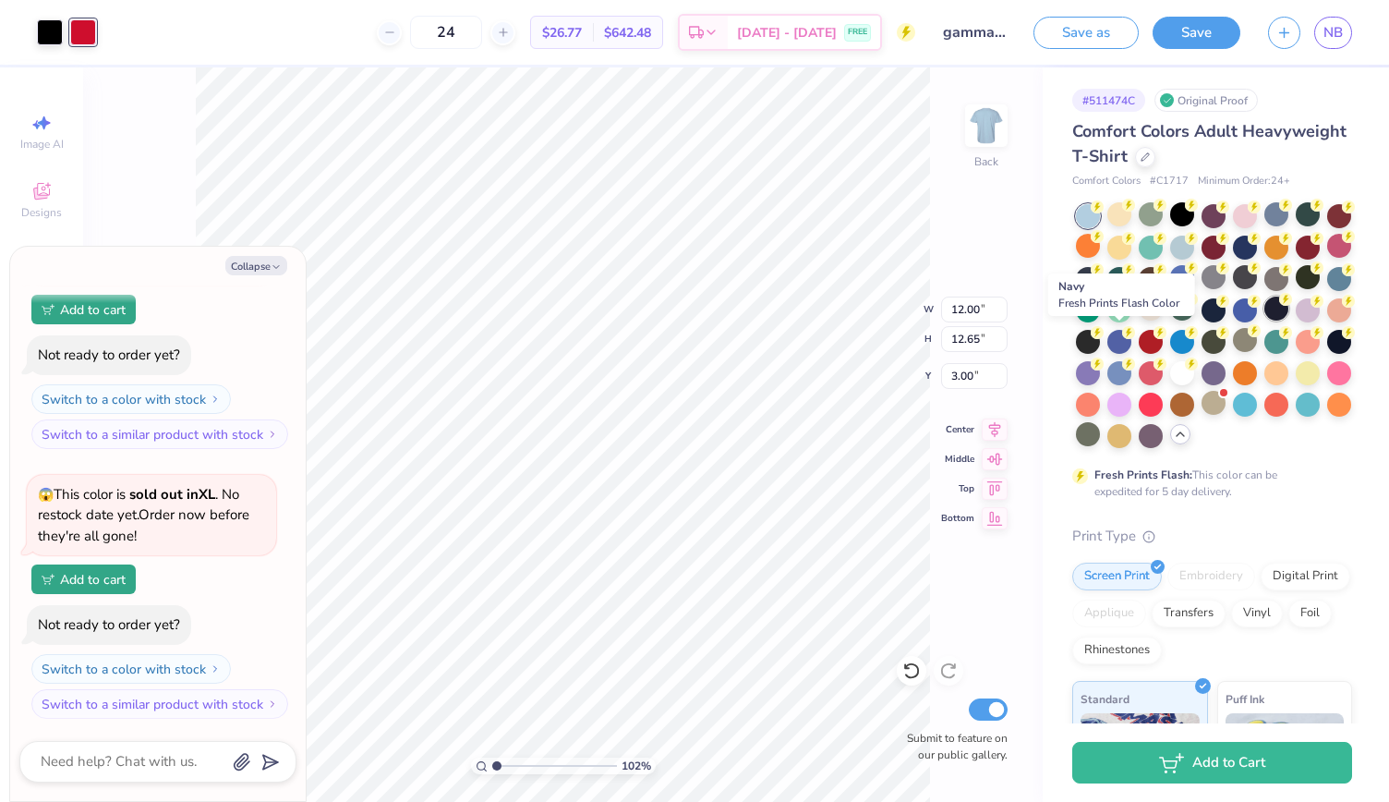
type textarea "x"
type input "1.02403420325734"
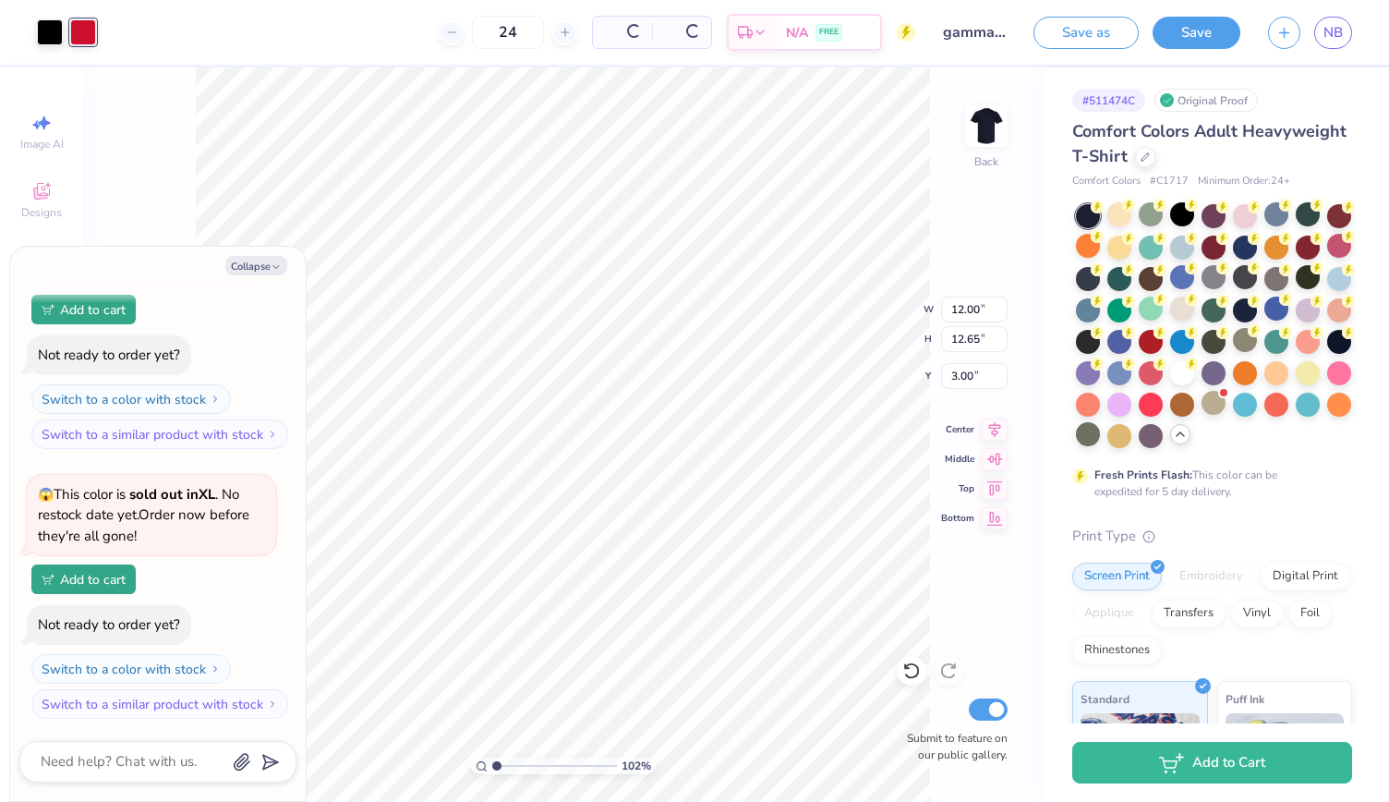
type textarea "x"
type input "1.02403420325734"
type textarea "x"
type input "1.02403420325734"
click at [49, 28] on div at bounding box center [50, 31] width 26 height 26
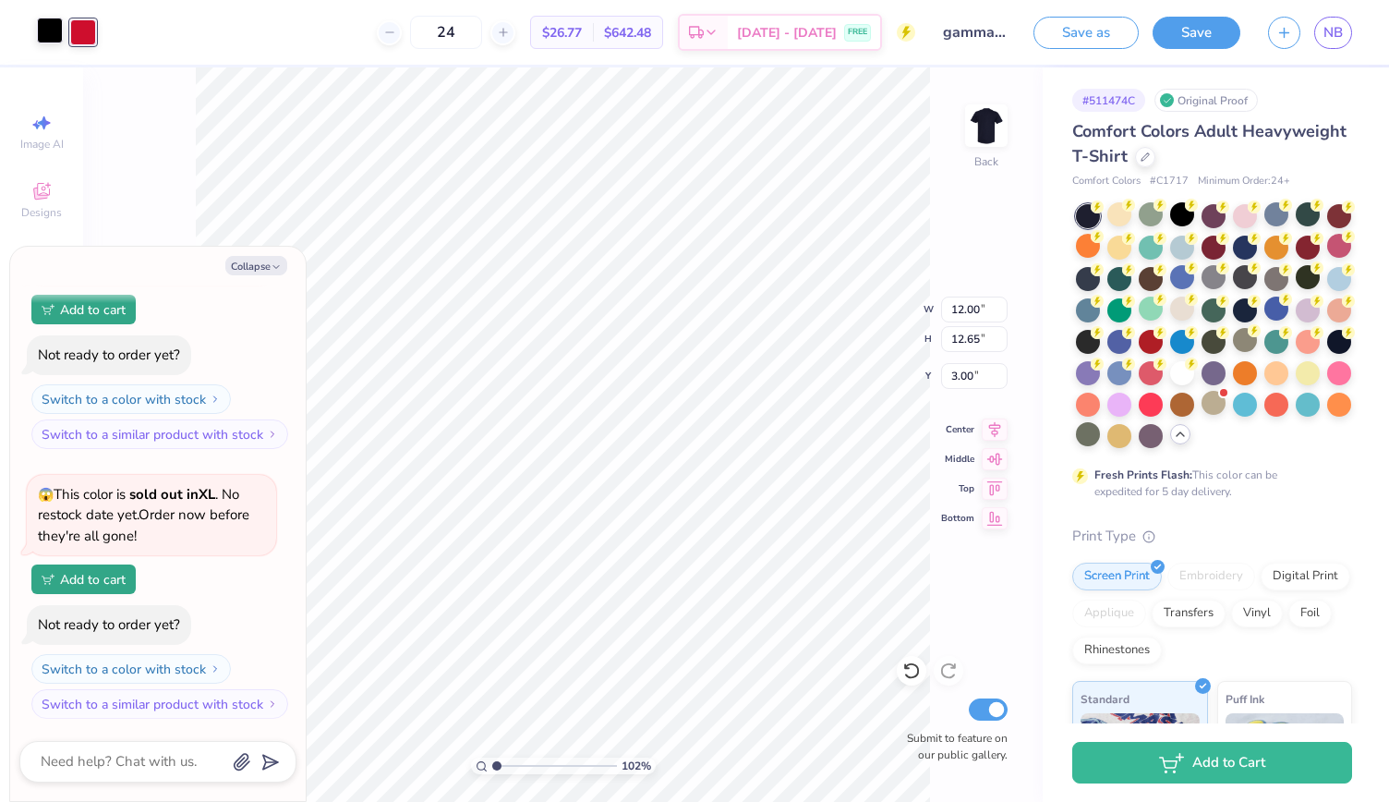
type textarea "x"
type input "1.02403420325734"
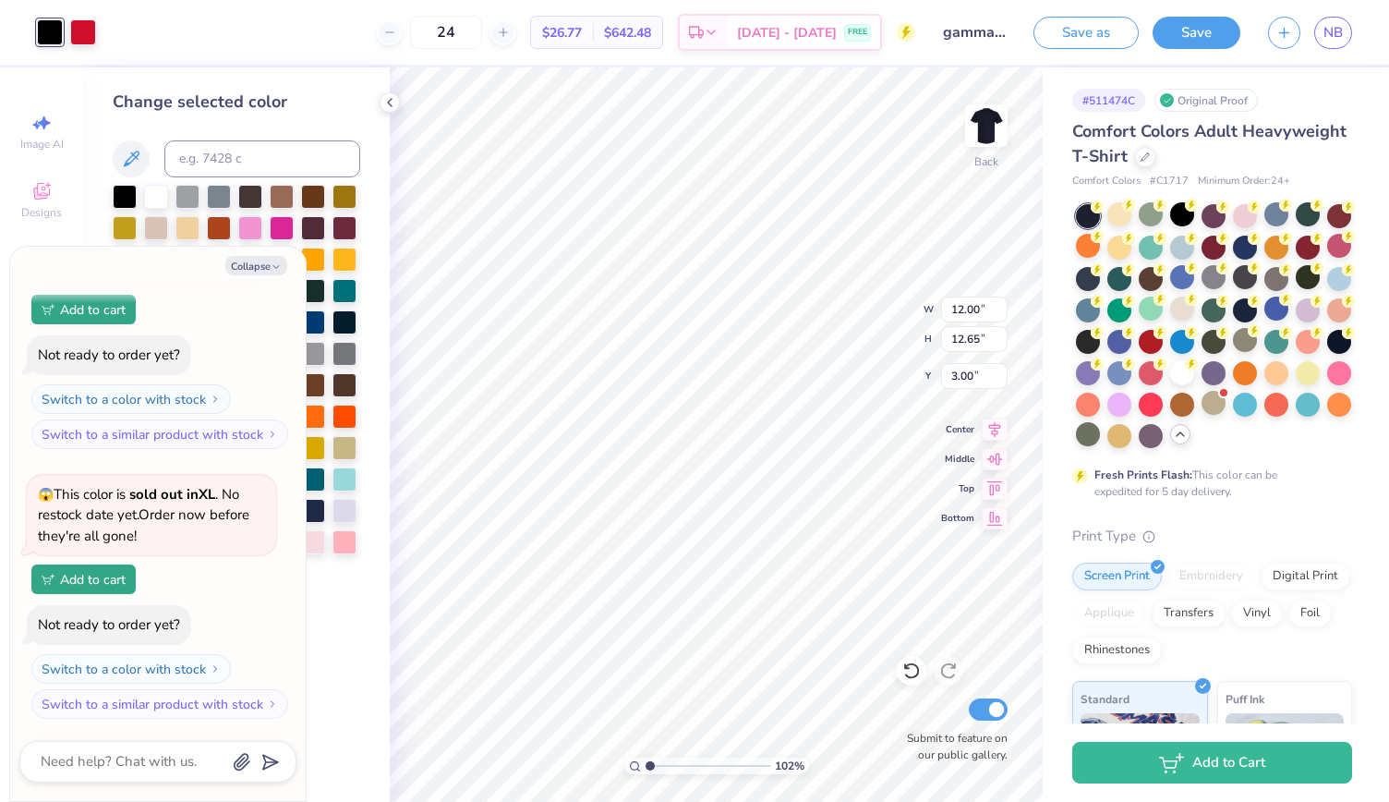
click at [280, 275] on div "Collapse How can we help you? This design includes text effects our tool can't …" at bounding box center [157, 524] width 295 height 554
click at [148, 193] on div at bounding box center [156, 195] width 24 height 24
type textarea "x"
type input "1.02403420325734"
click at [271, 266] on icon "button" at bounding box center [276, 266] width 11 height 11
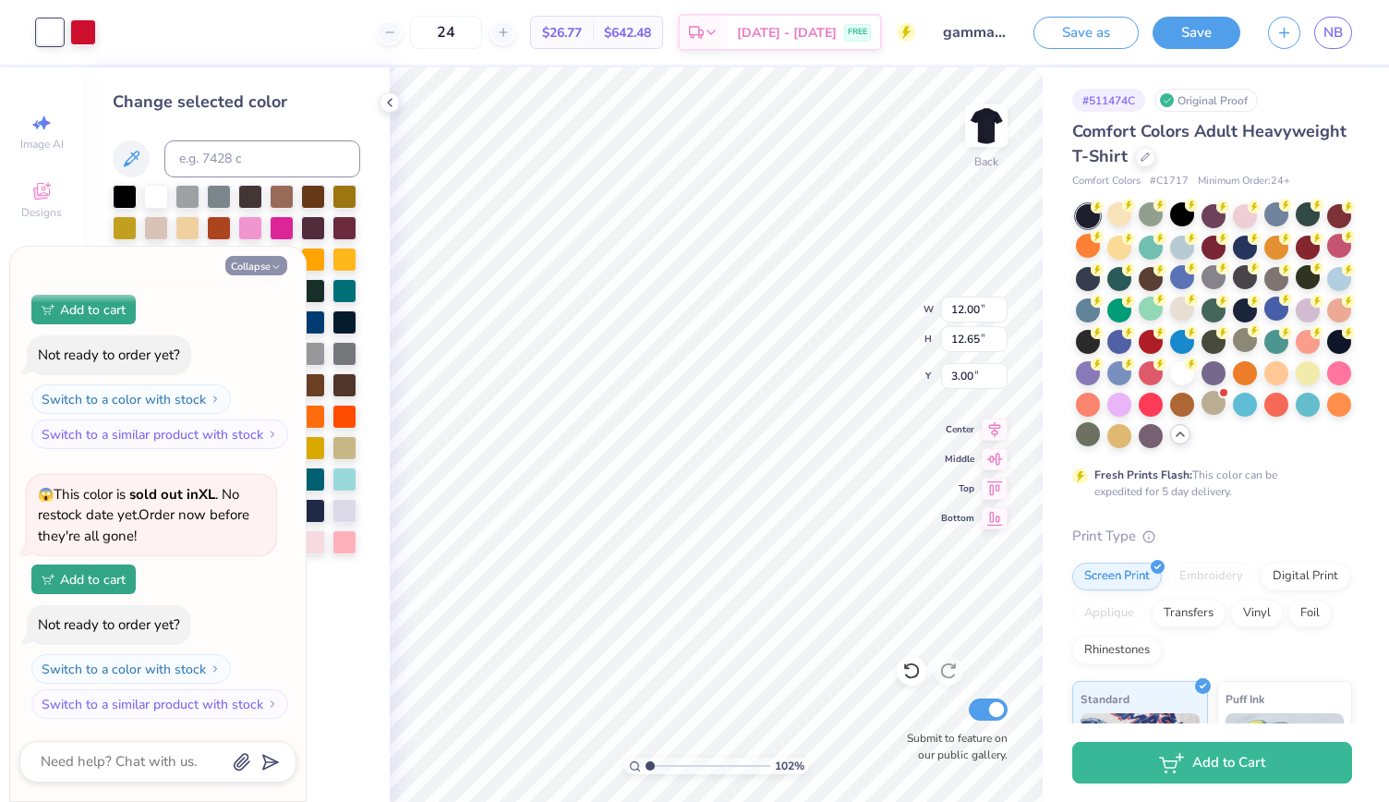
type textarea "x"
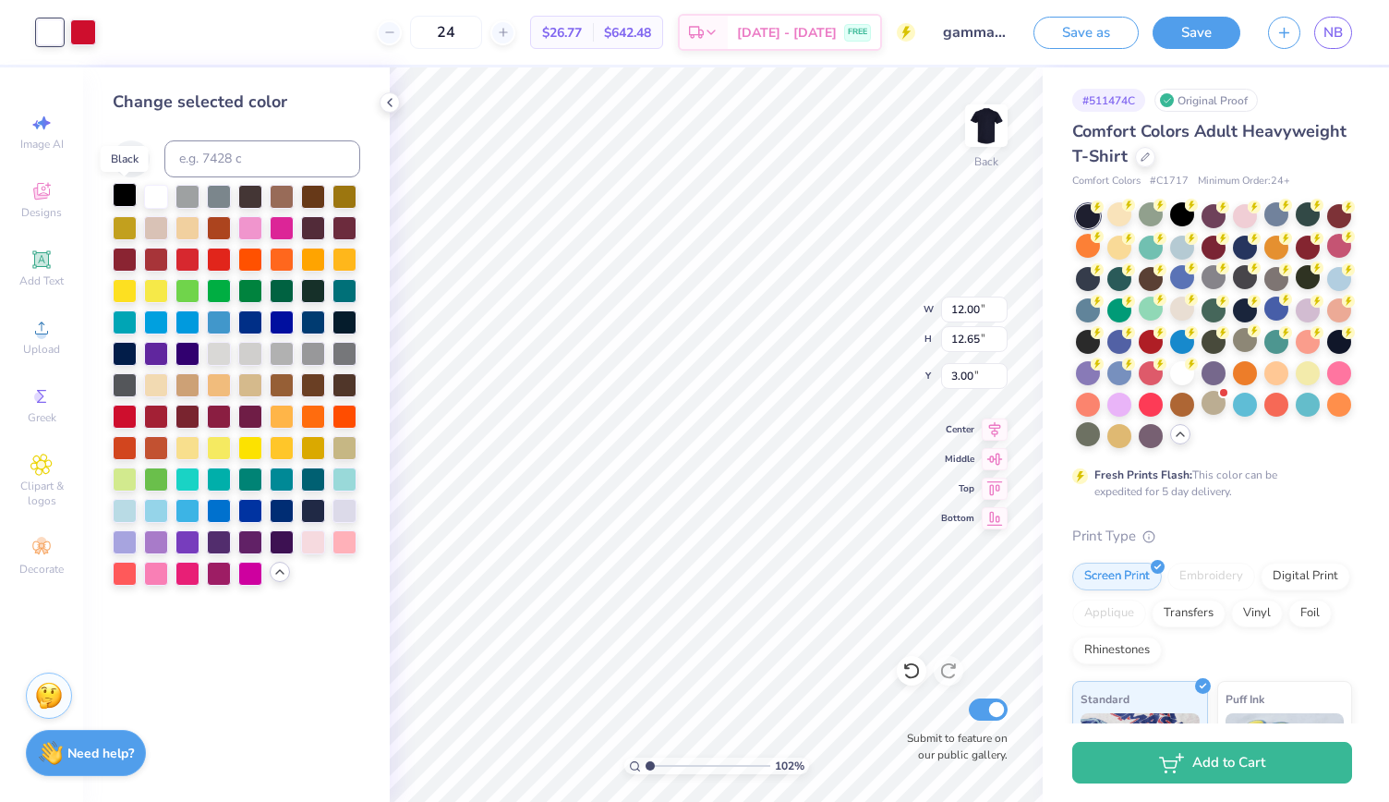
click at [127, 196] on div at bounding box center [125, 195] width 24 height 24
click at [154, 191] on div at bounding box center [156, 195] width 24 height 24
click at [127, 194] on div at bounding box center [125, 195] width 24 height 24
click at [144, 197] on div at bounding box center [156, 195] width 24 height 24
click at [131, 197] on div at bounding box center [125, 195] width 24 height 24
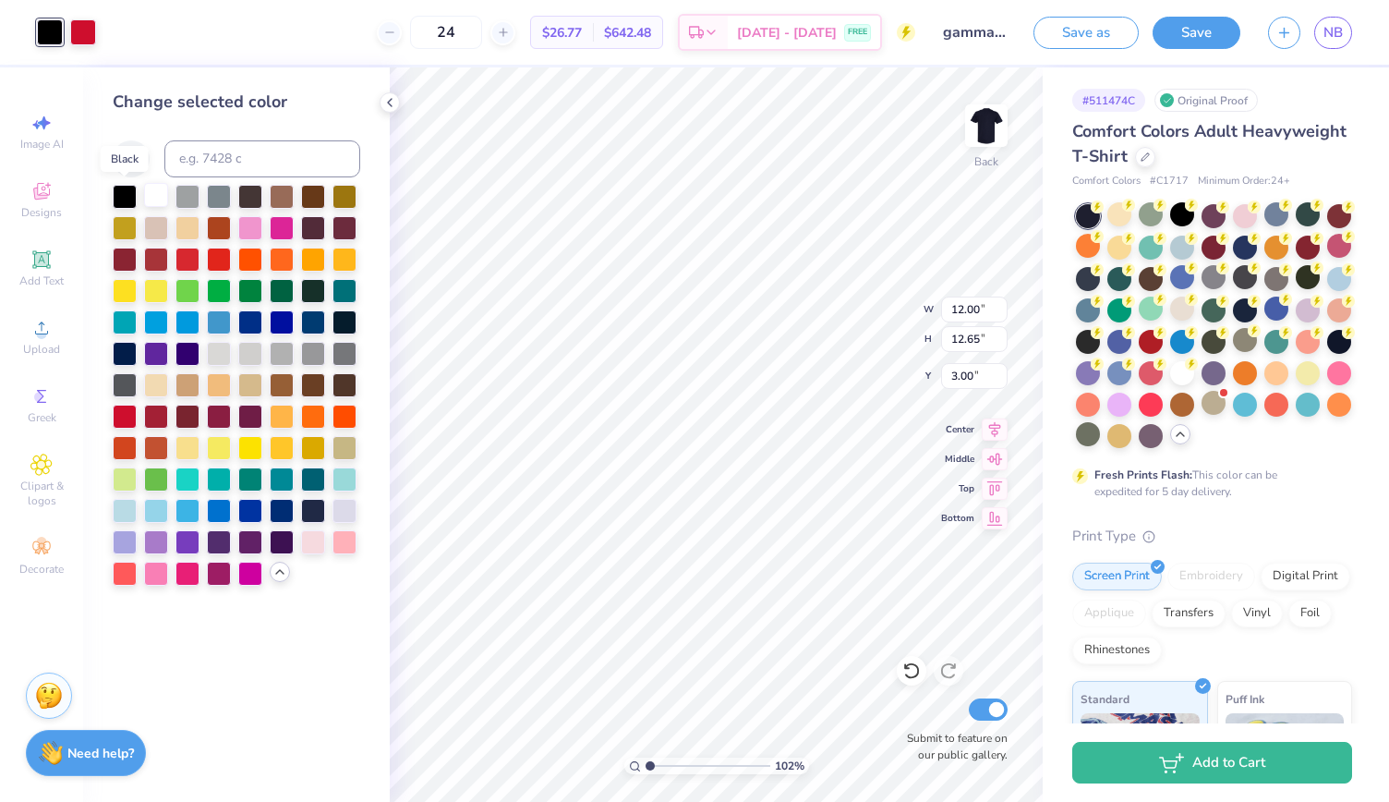
click at [151, 192] on div at bounding box center [156, 195] width 24 height 24
click at [113, 194] on div at bounding box center [125, 195] width 24 height 24
click at [1225, 248] on div at bounding box center [1213, 246] width 24 height 24
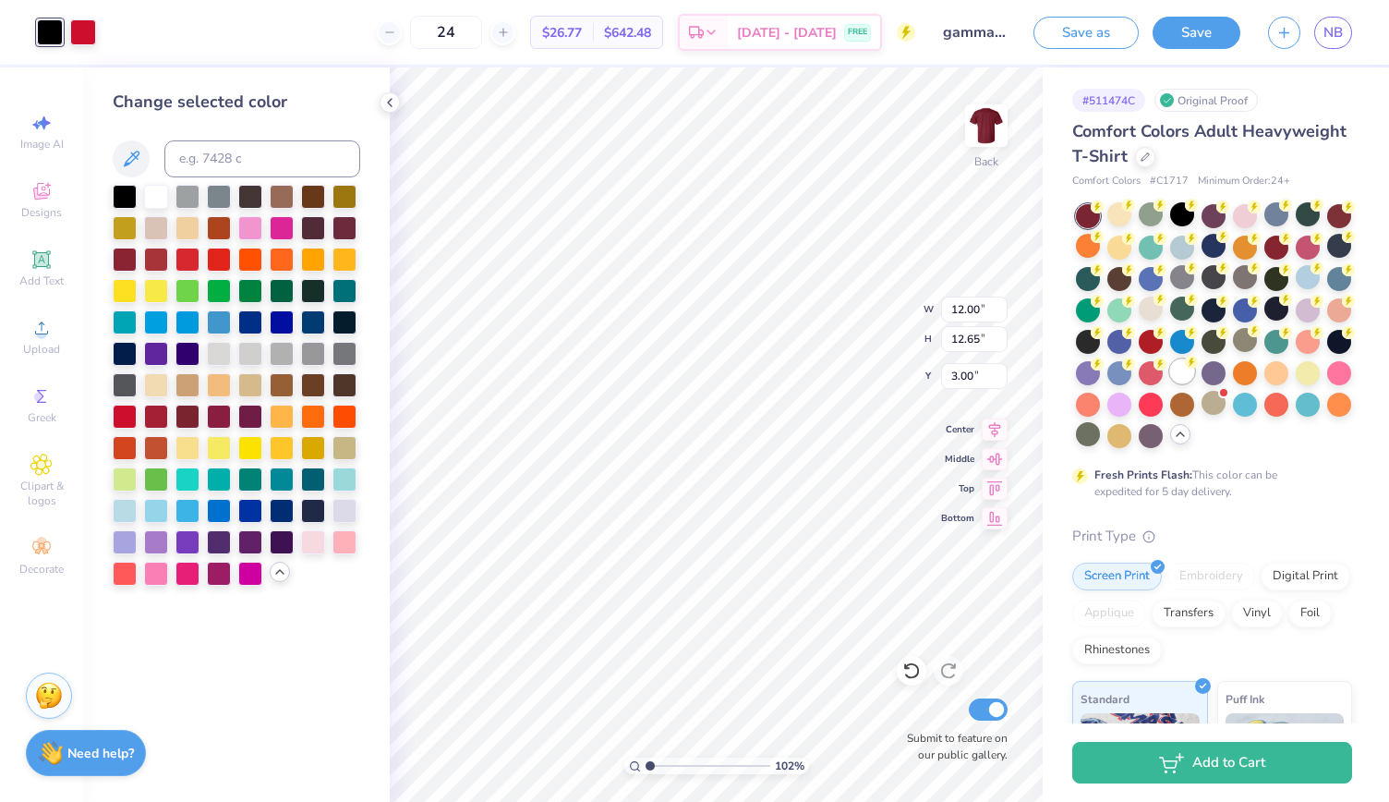
click at [1170, 383] on div at bounding box center [1182, 371] width 24 height 24
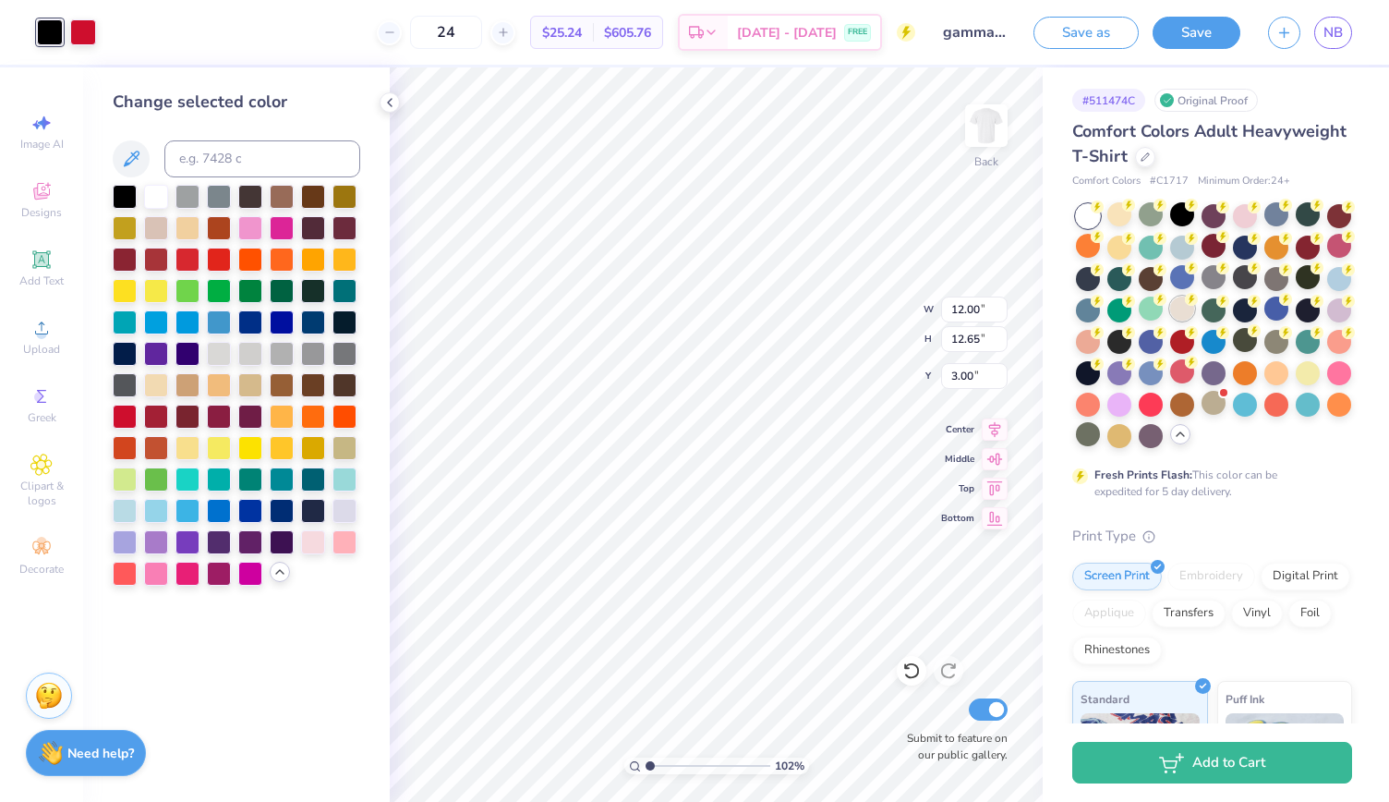
click at [1194, 311] on div at bounding box center [1182, 308] width 24 height 24
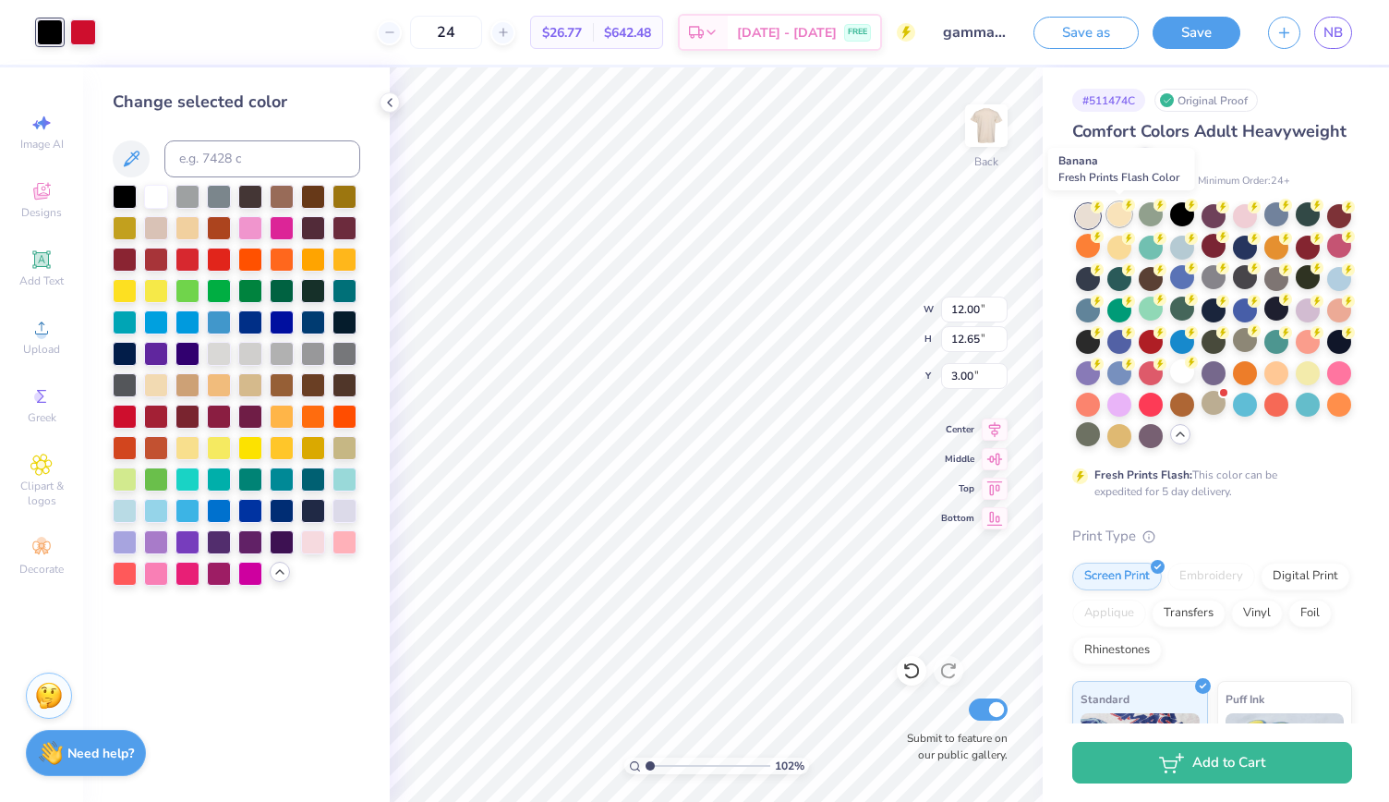
click at [1120, 208] on div at bounding box center [1119, 214] width 24 height 24
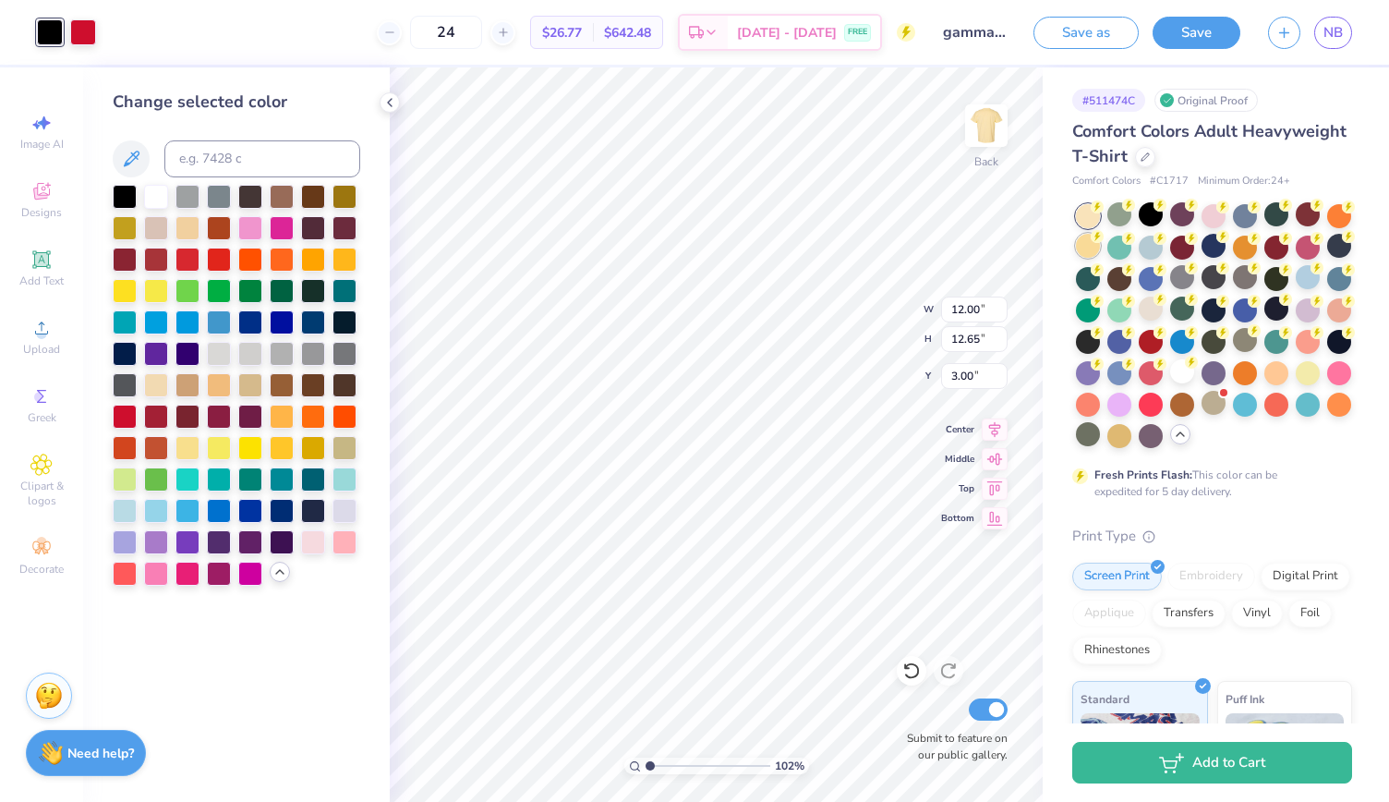
click at [1100, 244] on div at bounding box center [1088, 246] width 24 height 24
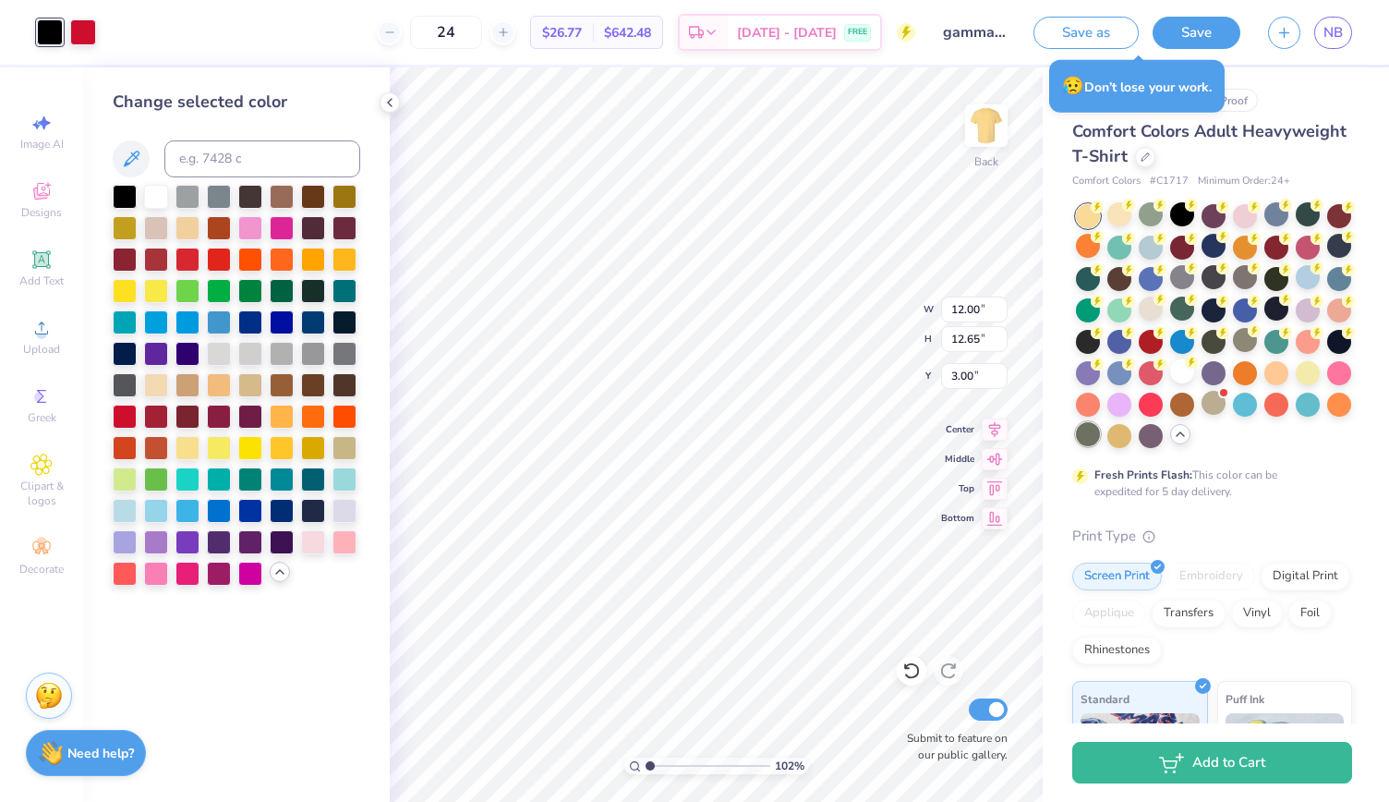
click at [1100, 431] on div at bounding box center [1088, 434] width 24 height 24
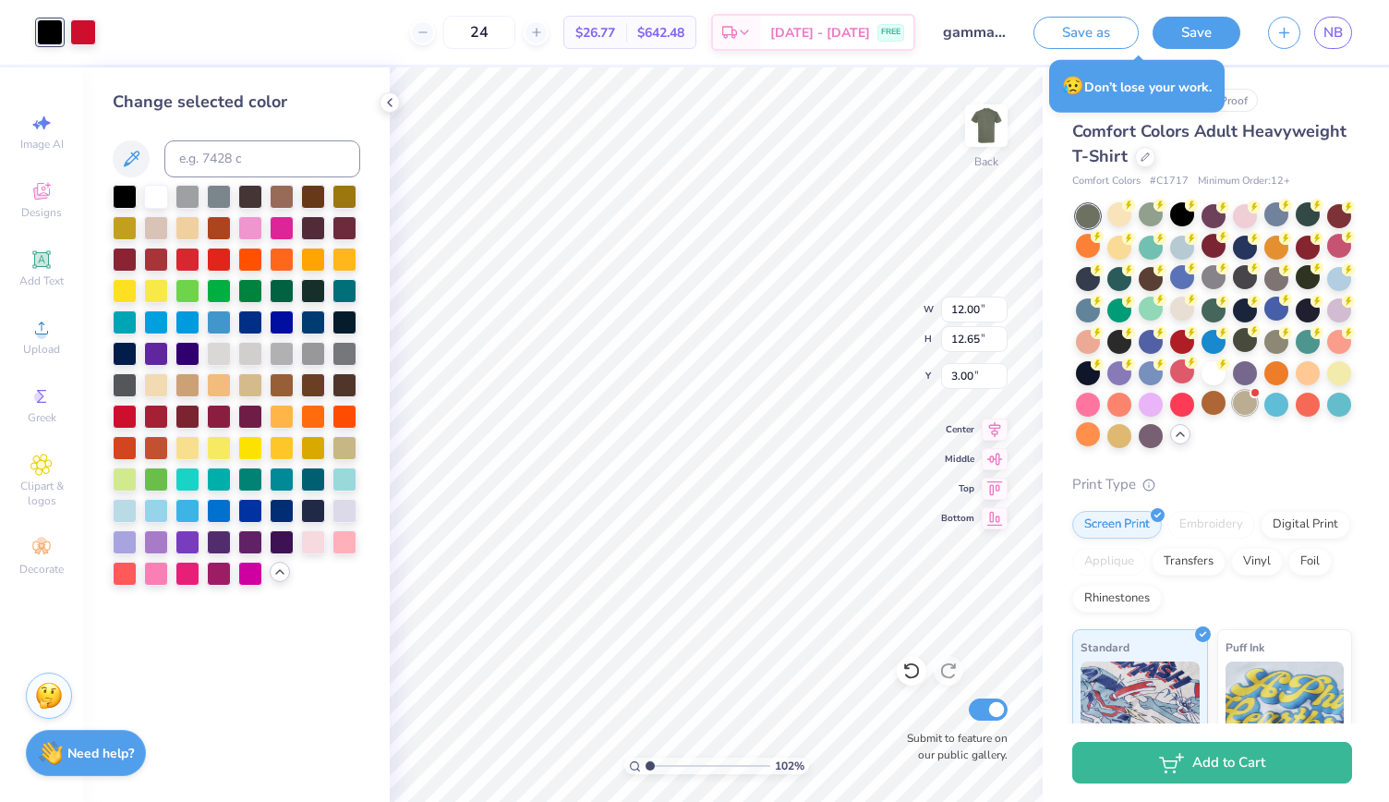
click at [1233, 415] on div at bounding box center [1245, 403] width 24 height 24
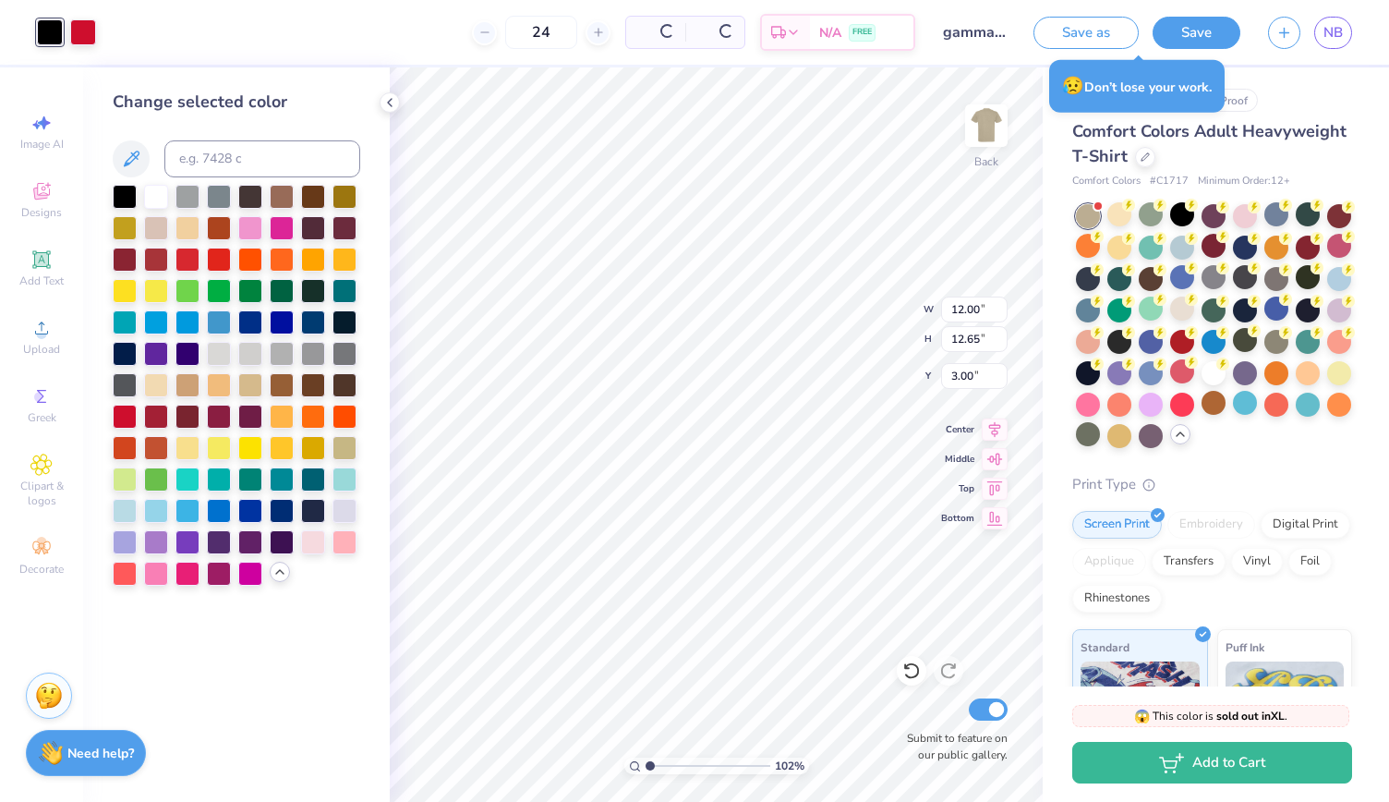
type input "1.02403420325734"
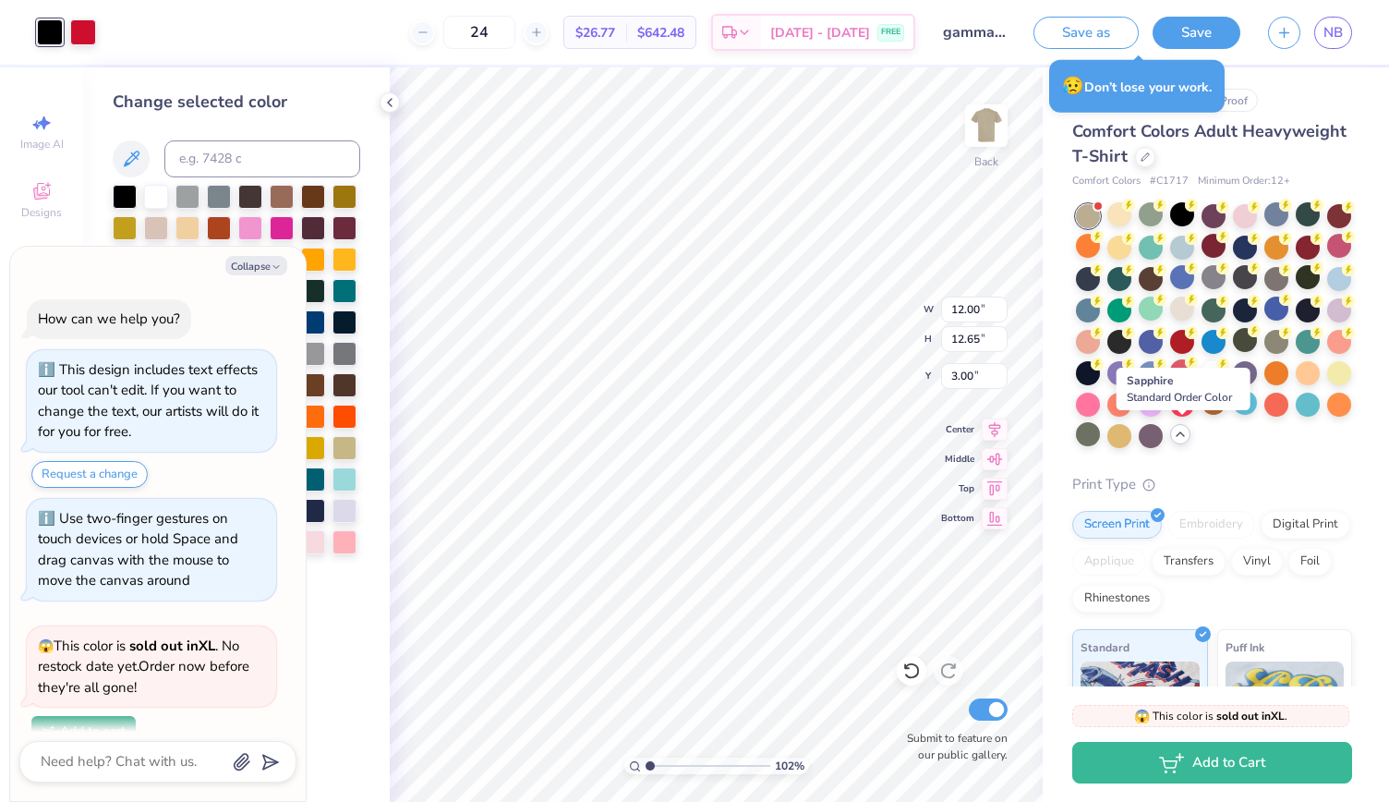
scroll to position [691, 0]
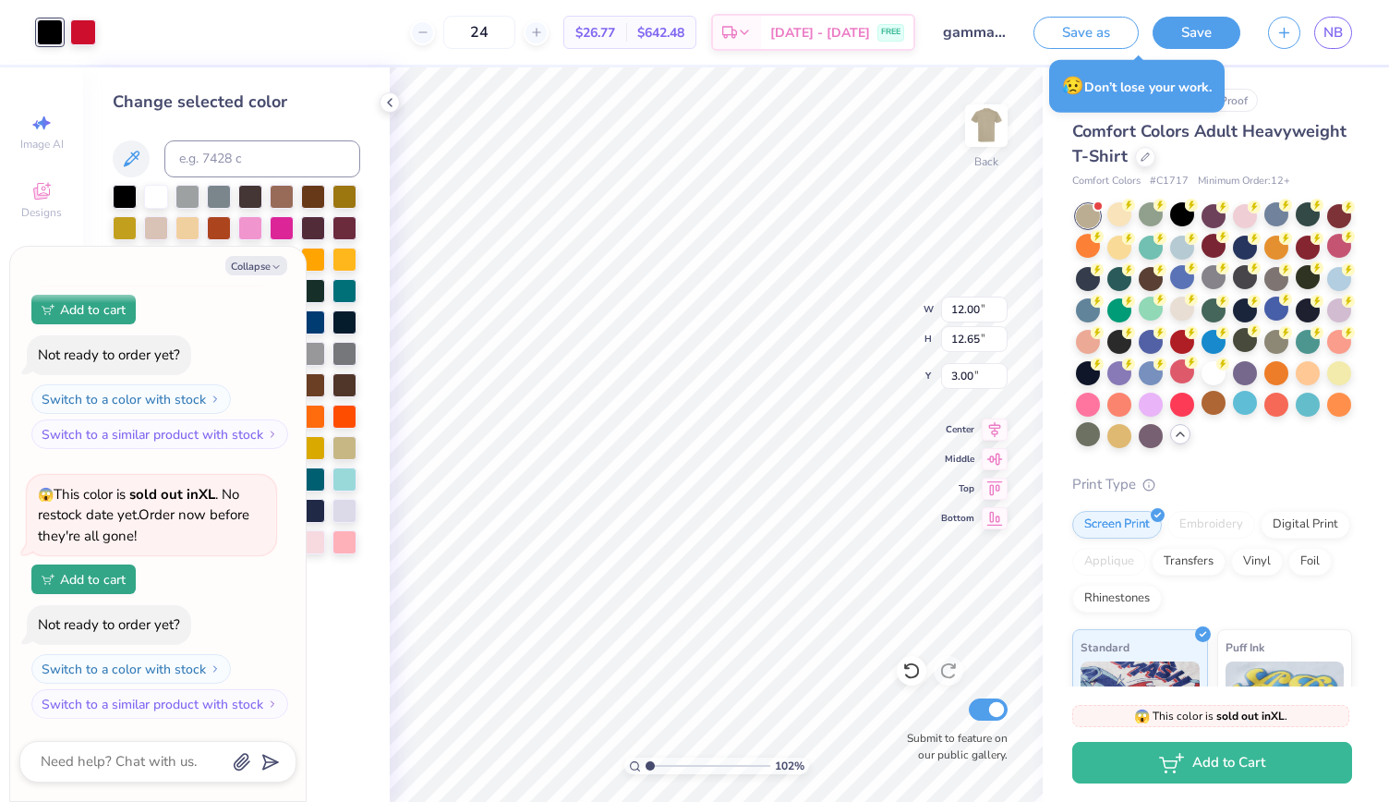
type textarea "x"
type input "1.02403420325734"
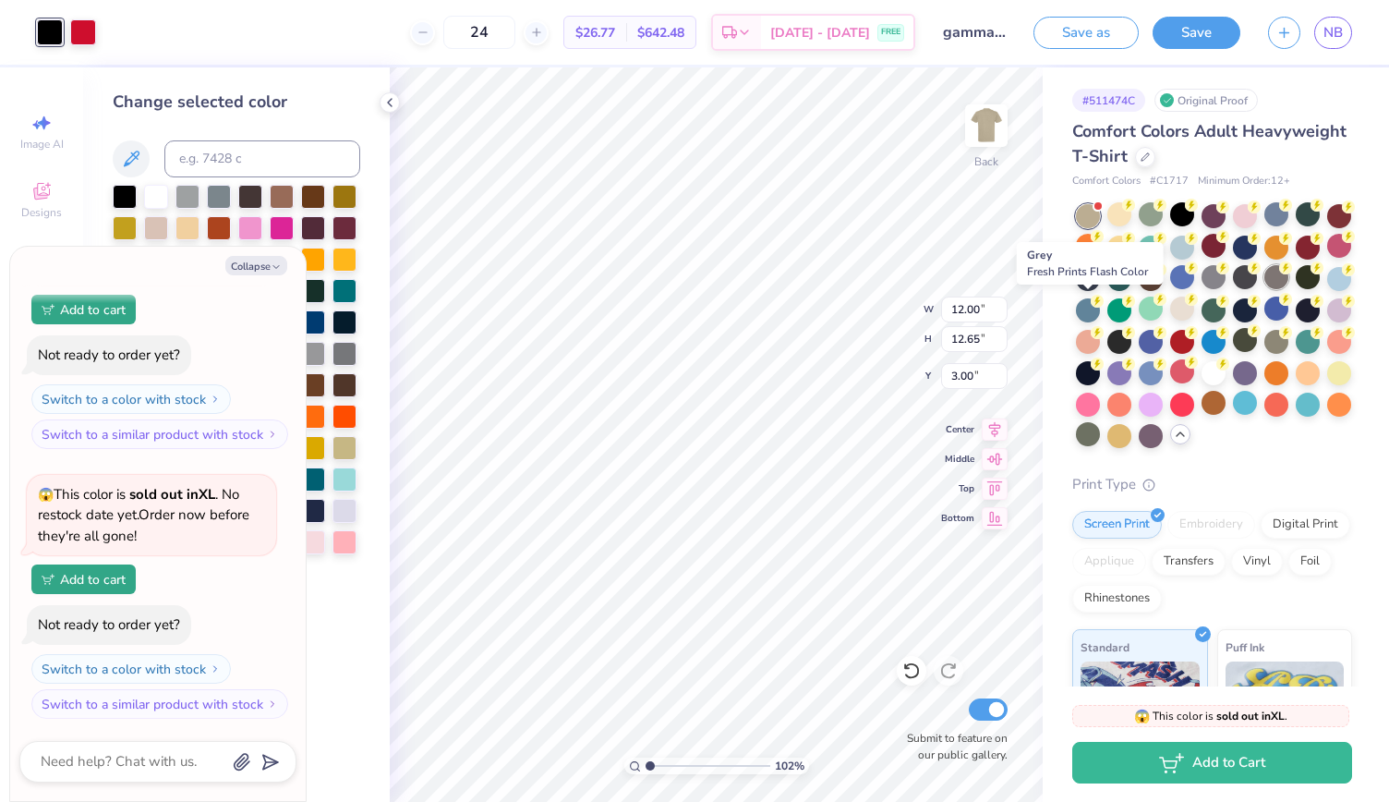
click at [1264, 289] on div at bounding box center [1276, 277] width 24 height 24
type textarea "x"
type input "1.02403420325734"
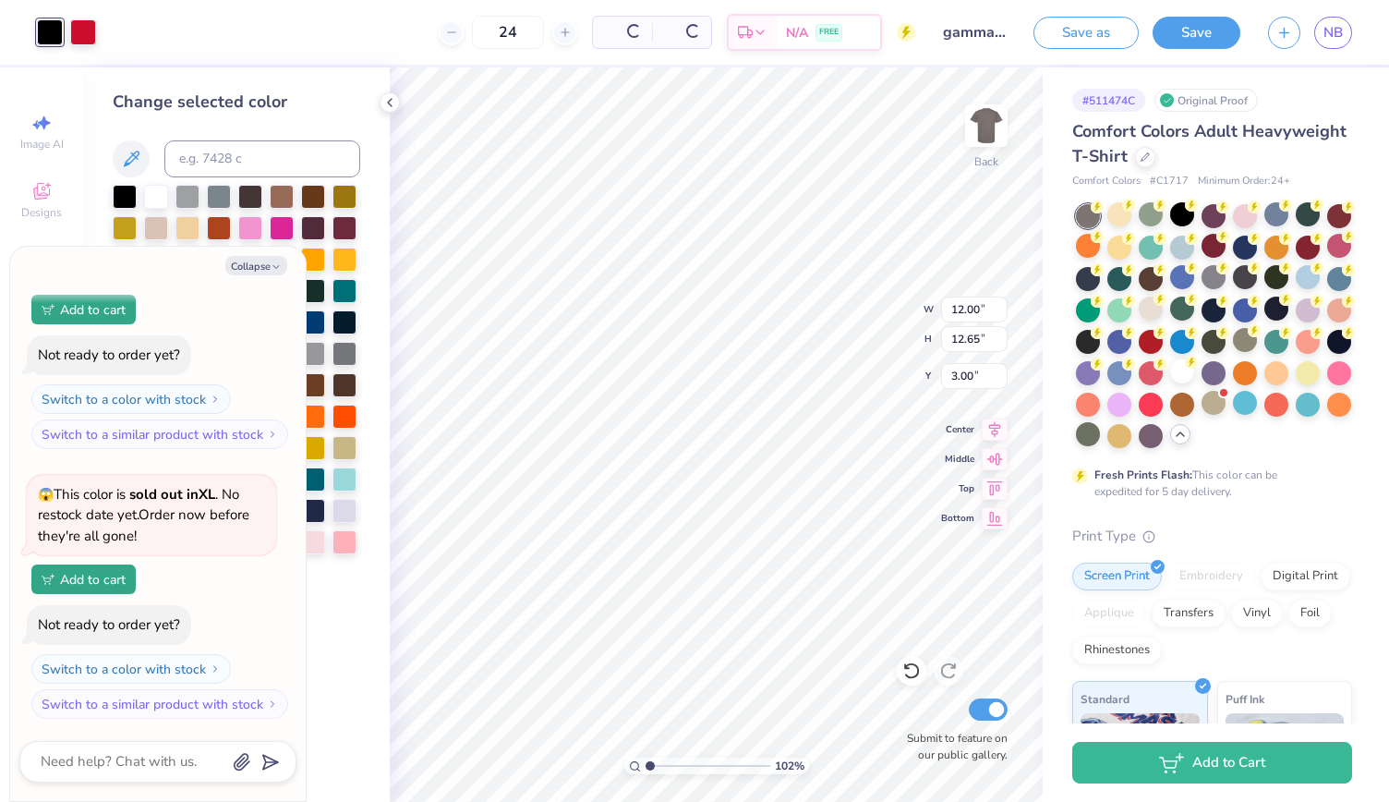
type textarea "x"
type input "1.02403420325734"
type textarea "x"
type input "1.02403420325734"
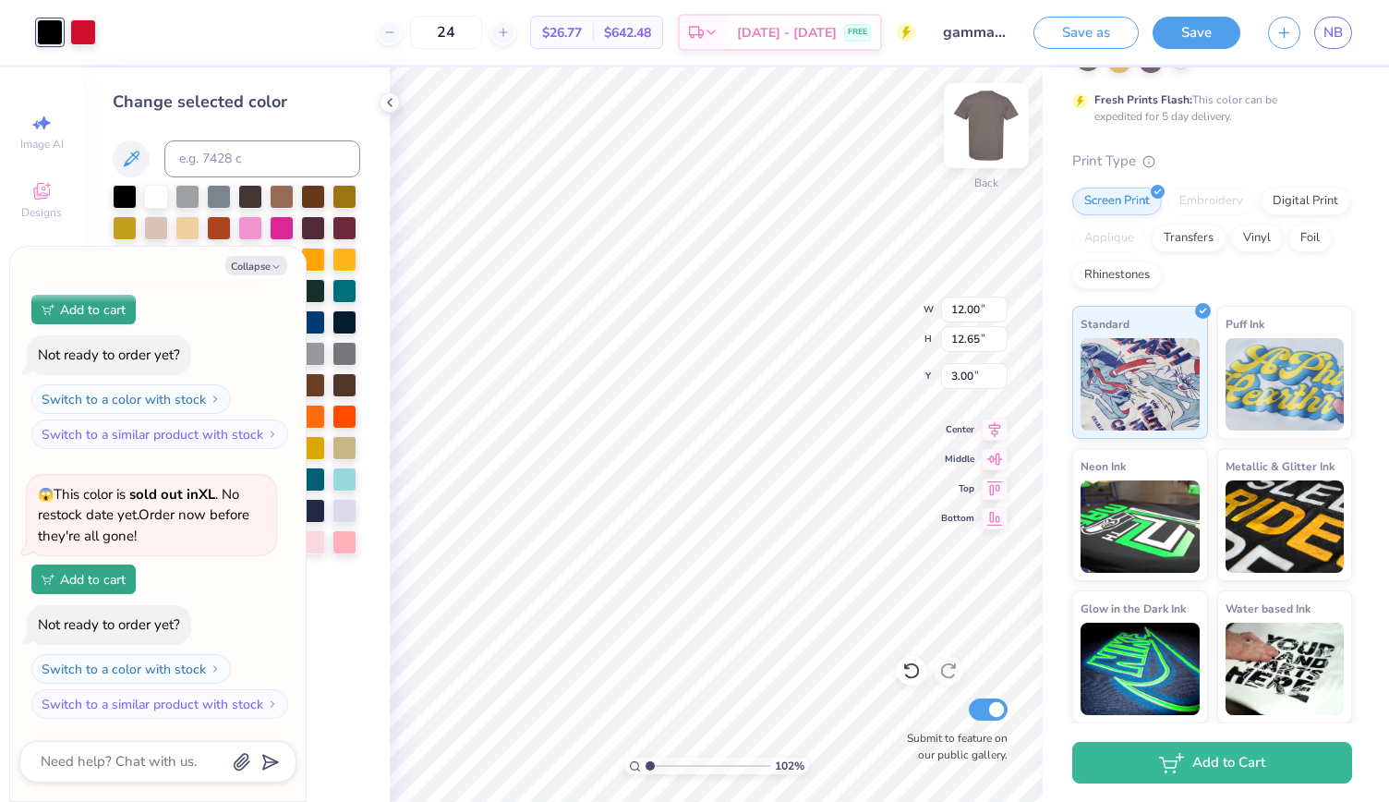
click at [976, 142] on img at bounding box center [986, 126] width 74 height 74
type textarea "x"
type input "1.02403420325734"
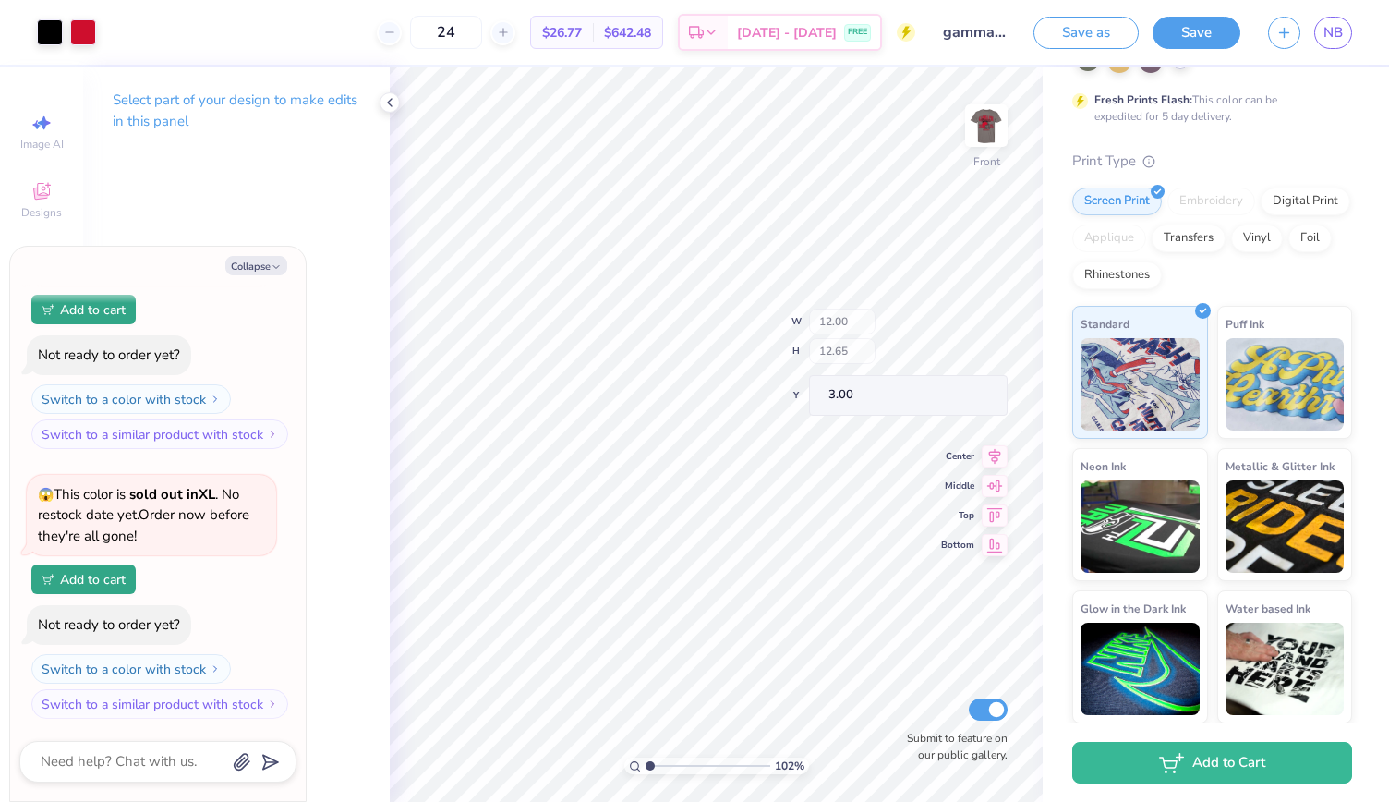
type textarea "x"
type input "1.02403420325734"
type textarea "x"
type input "1.02403420325734"
click at [976, 142] on img at bounding box center [986, 125] width 37 height 37
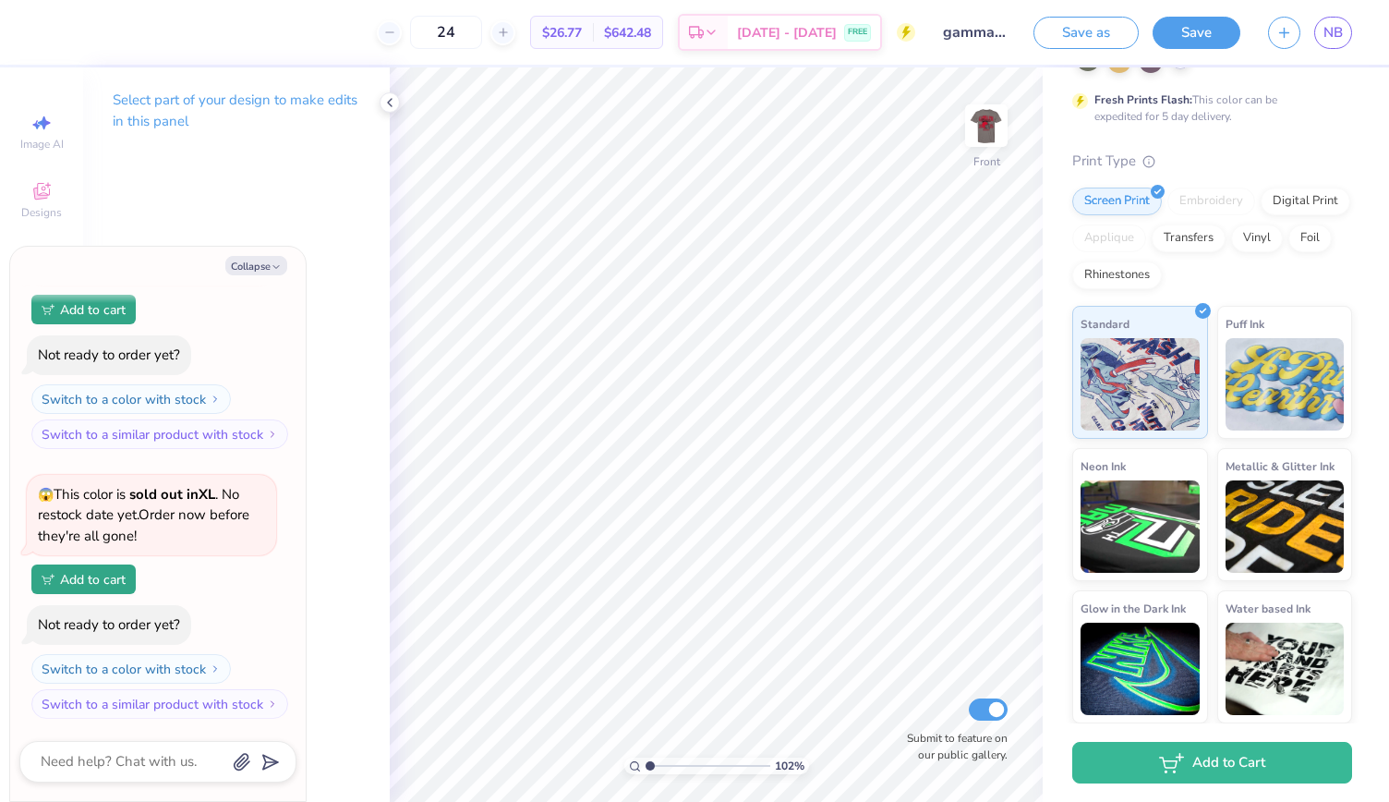
type textarea "x"
type input "1.02403420325734"
type textarea "x"
type input "1.02403420325734"
type textarea "x"
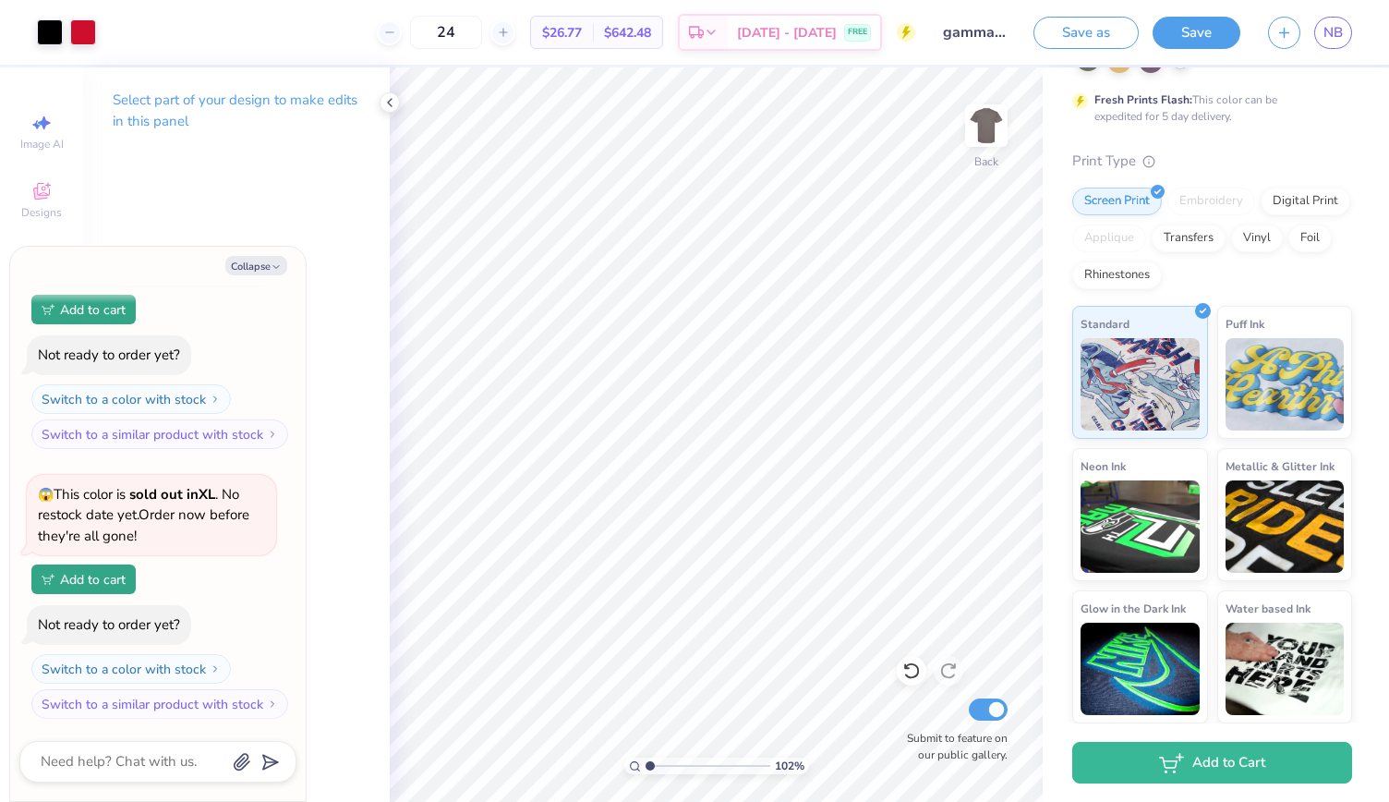
type input "1.02403420325734"
